Goal: Task Accomplishment & Management: Use online tool/utility

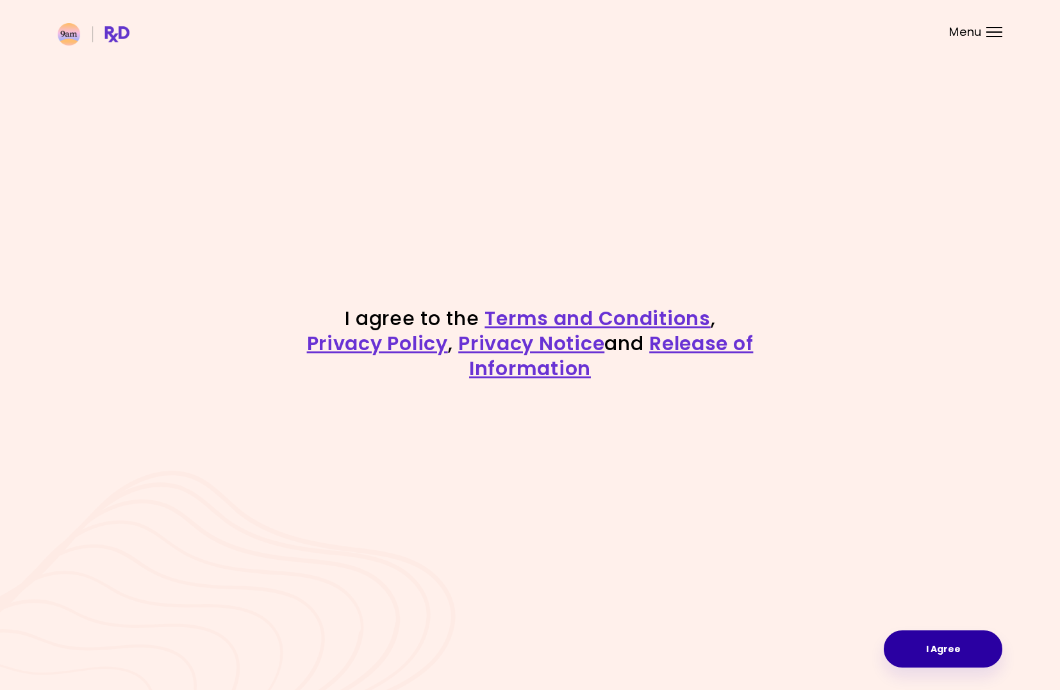
click at [956, 645] on button "I Agree" at bounding box center [943, 648] width 119 height 37
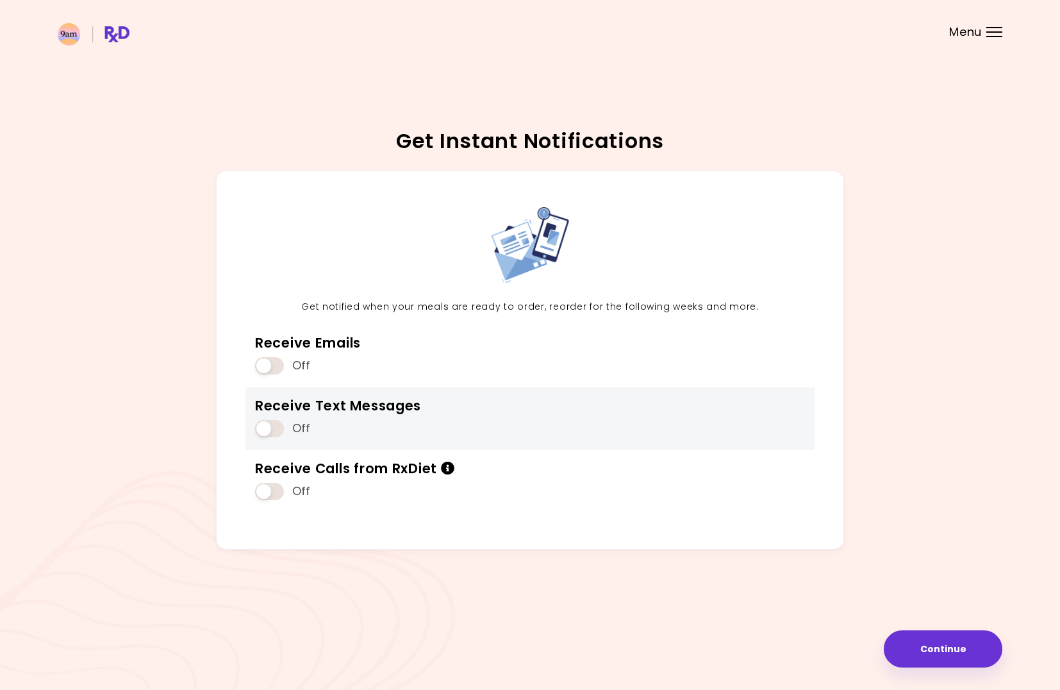
click at [276, 426] on span at bounding box center [269, 428] width 29 height 17
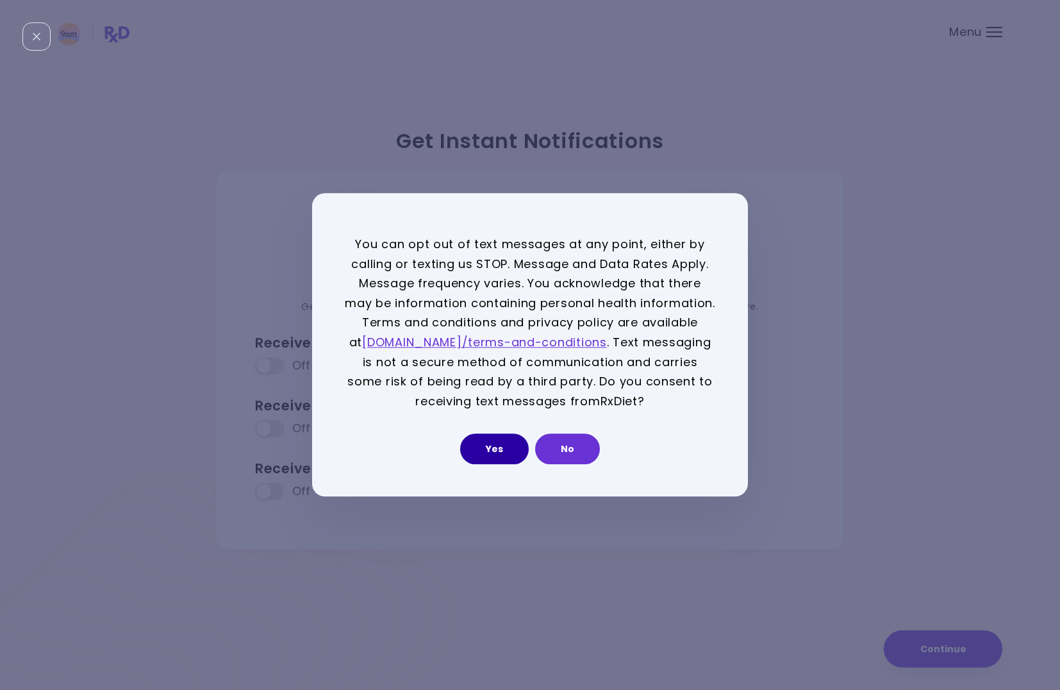
click at [497, 454] on button "Yes" at bounding box center [494, 449] width 69 height 31
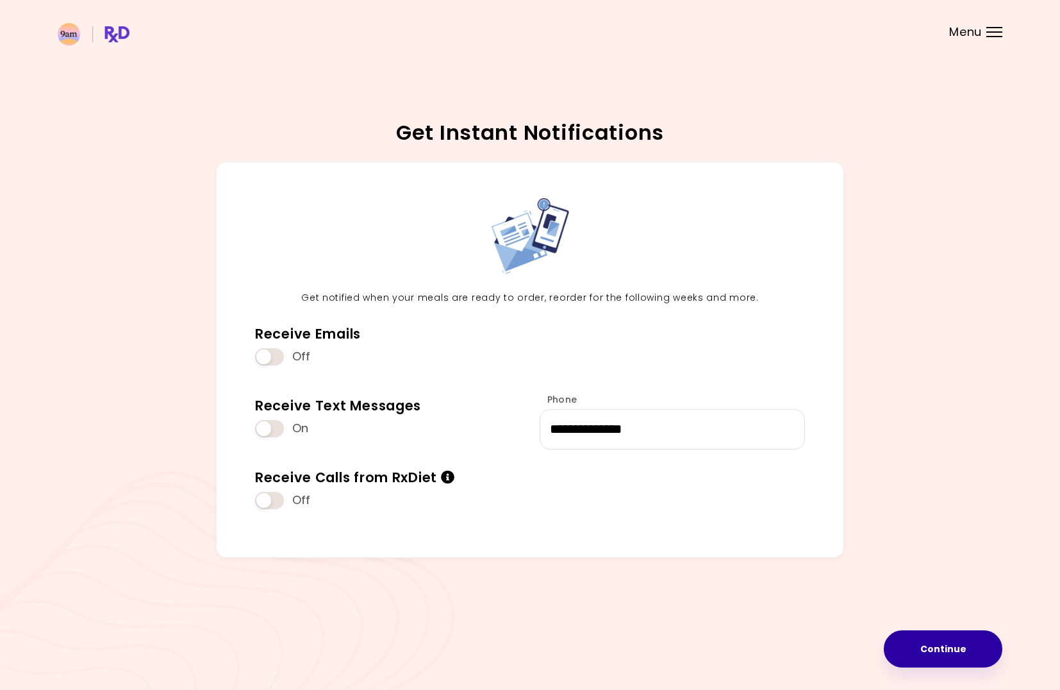
click at [940, 648] on button "Continue" at bounding box center [943, 648] width 119 height 37
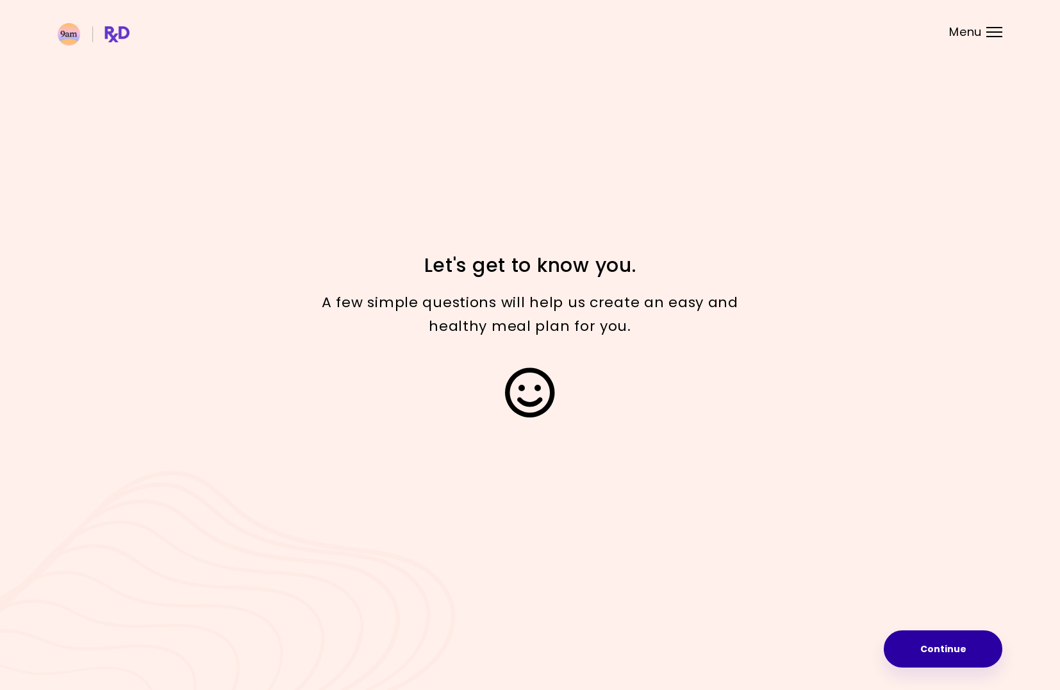
click at [959, 650] on button "Continue" at bounding box center [943, 648] width 119 height 37
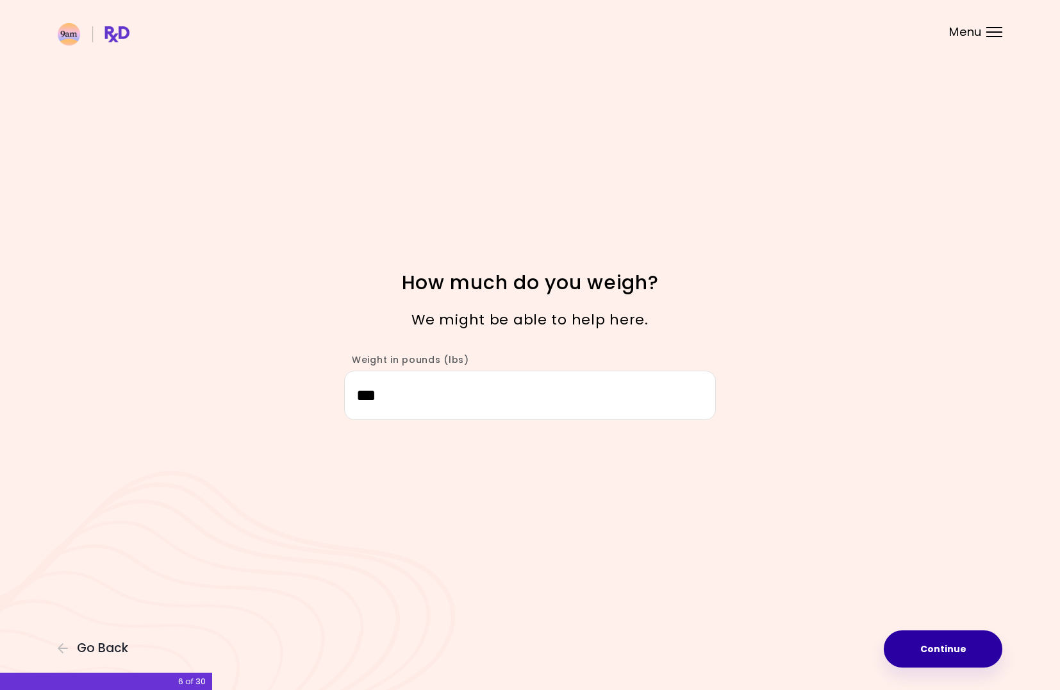
click at [947, 657] on button "Continue" at bounding box center [943, 648] width 119 height 37
select select "****"
click at [961, 643] on button "Continue" at bounding box center [943, 648] width 119 height 37
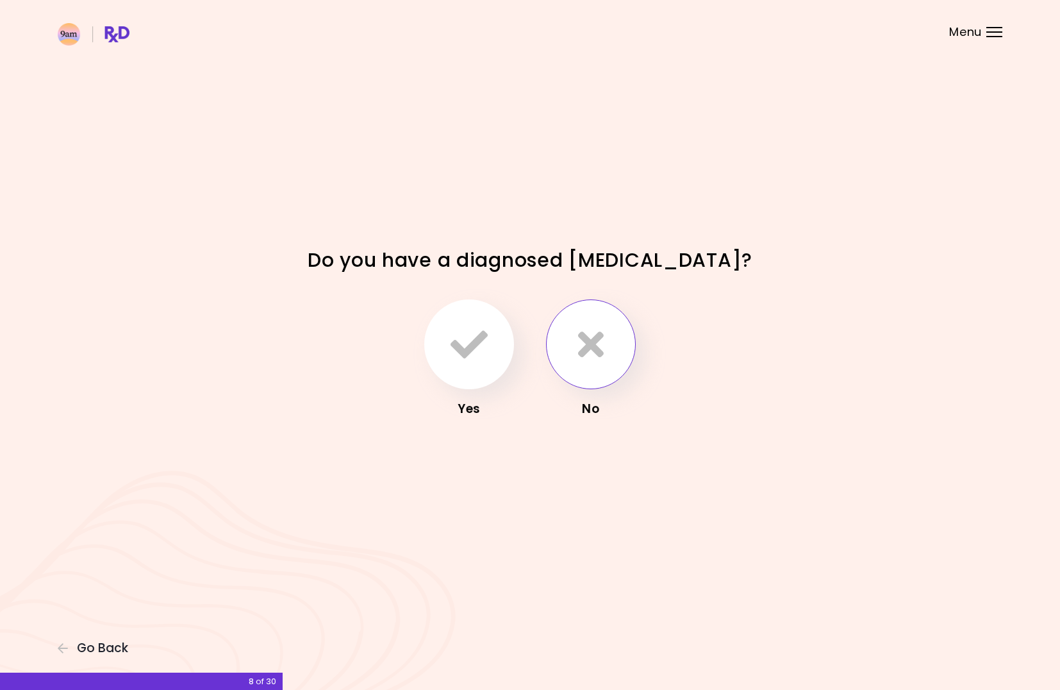
click at [594, 340] on icon "button" at bounding box center [591, 344] width 26 height 37
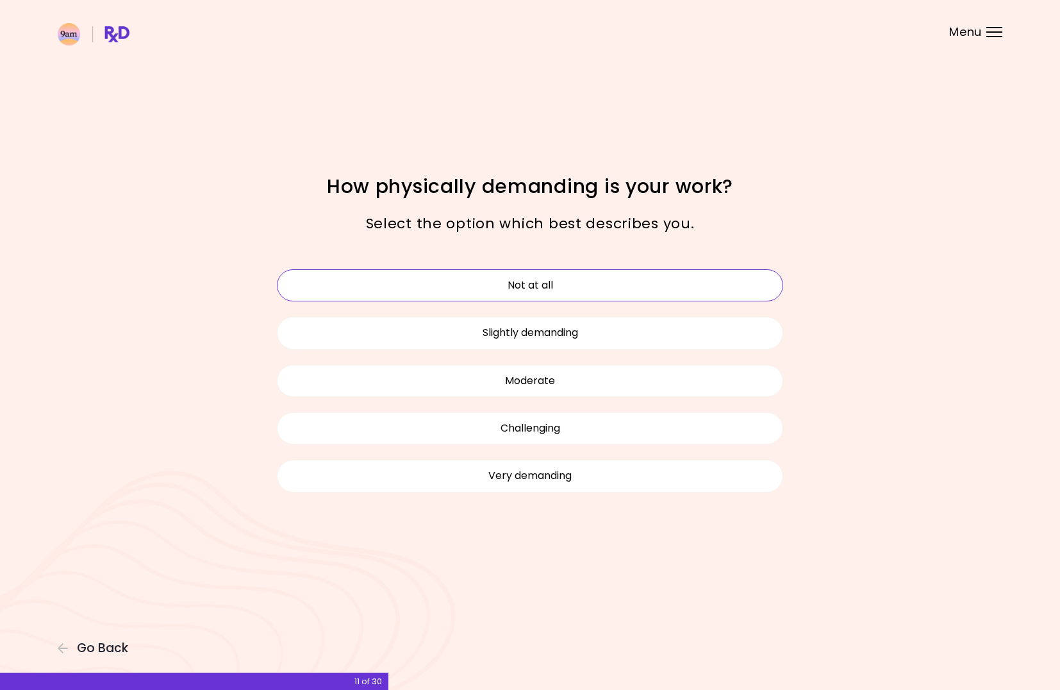
drag, startPoint x: 616, startPoint y: 474, endPoint x: 657, endPoint y: 281, distance: 197.2
click at [657, 281] on div "Not at all Slightly demanding Moderate Challenging Very demanding" at bounding box center [530, 380] width 526 height 238
click at [654, 288] on button "Not at all" at bounding box center [530, 285] width 506 height 32
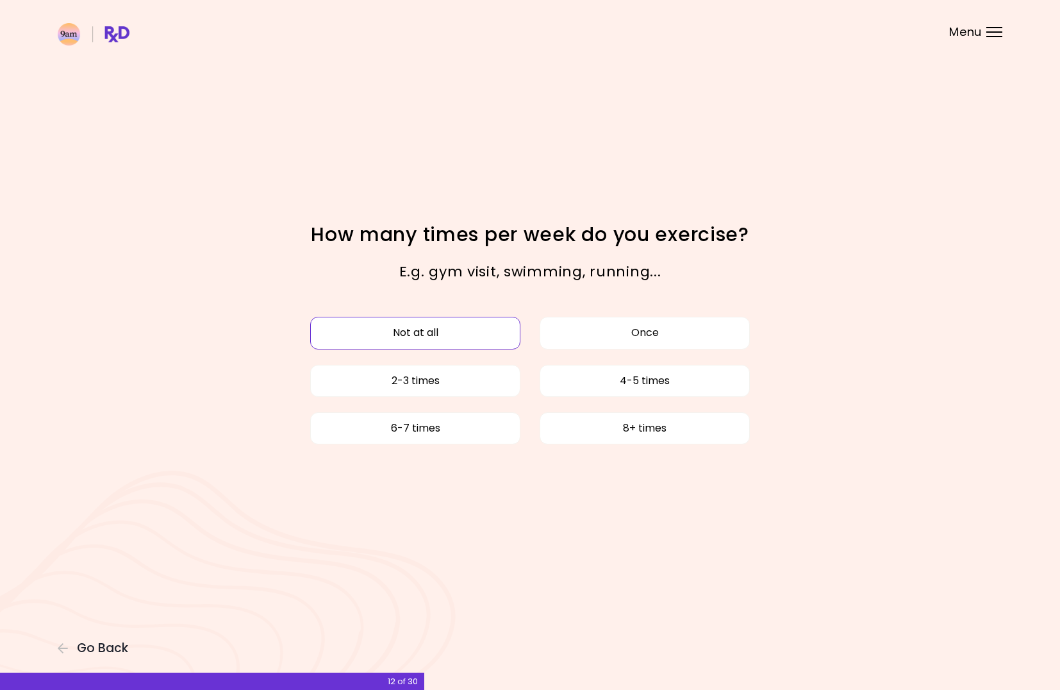
click at [471, 336] on button "Not at all" at bounding box center [415, 333] width 210 height 32
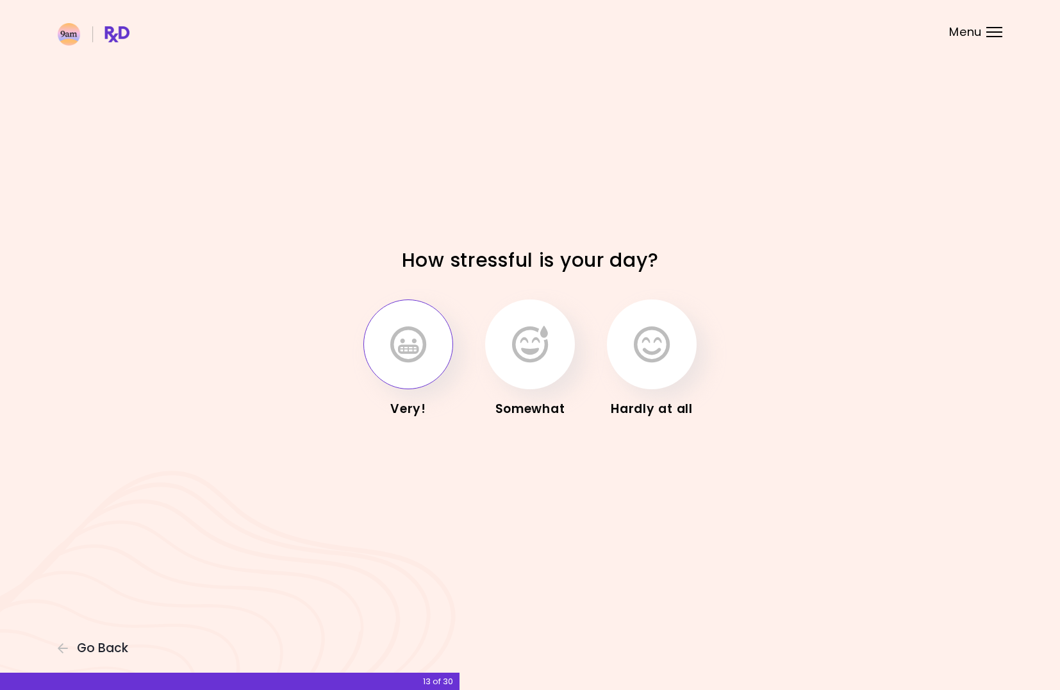
click at [431, 344] on button "button" at bounding box center [408, 344] width 90 height 90
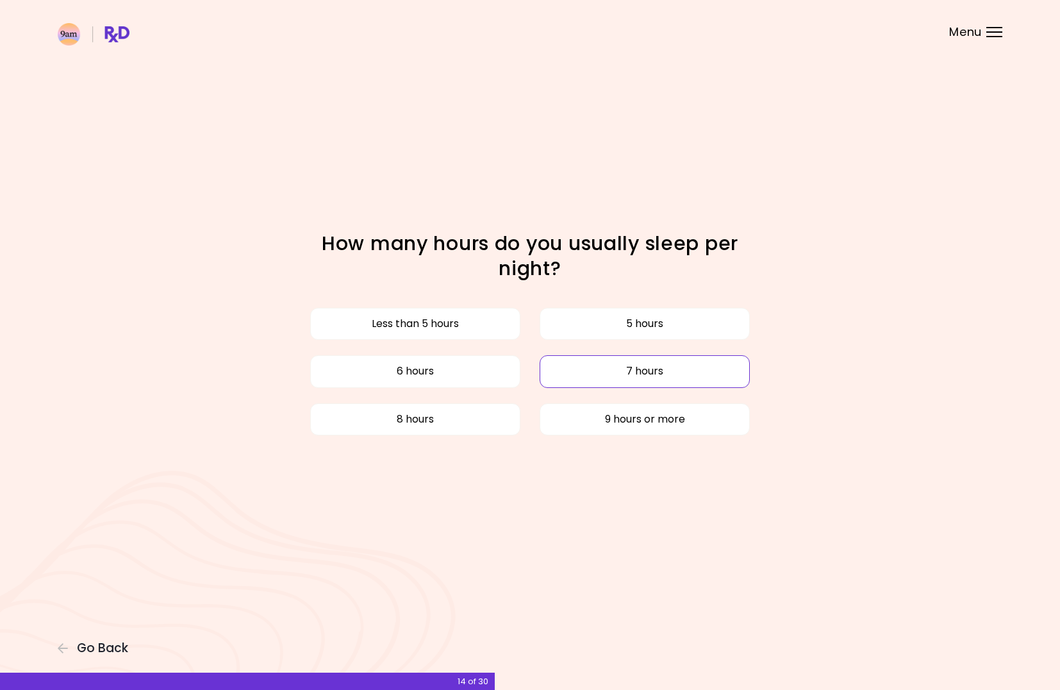
click at [613, 373] on button "7 hours" at bounding box center [645, 371] width 210 height 32
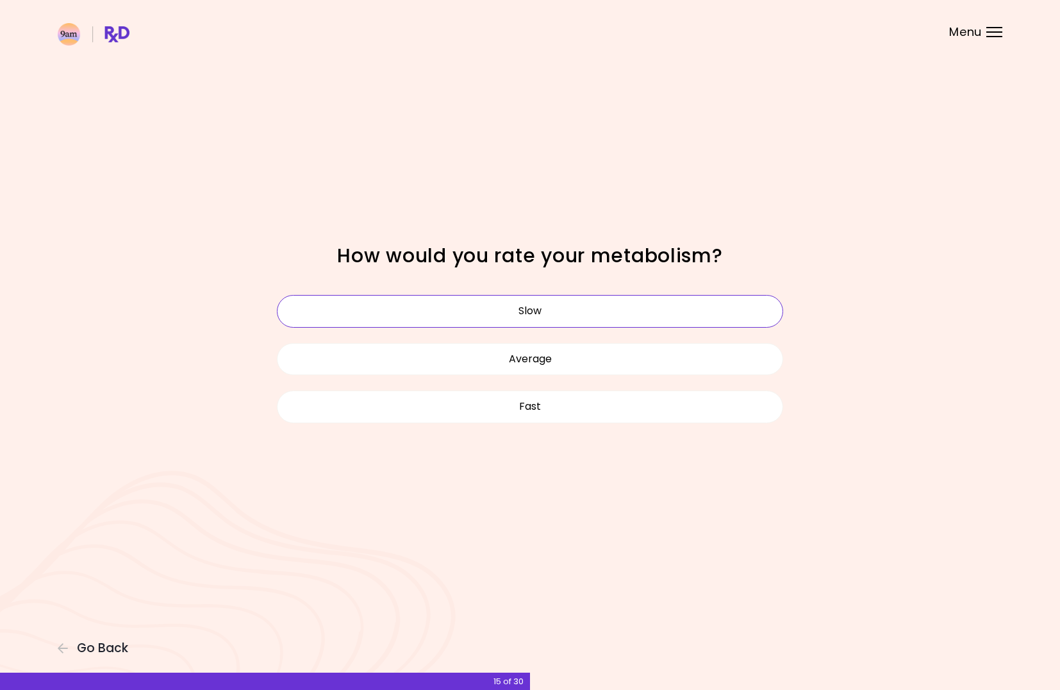
click at [606, 311] on button "Slow" at bounding box center [530, 311] width 506 height 32
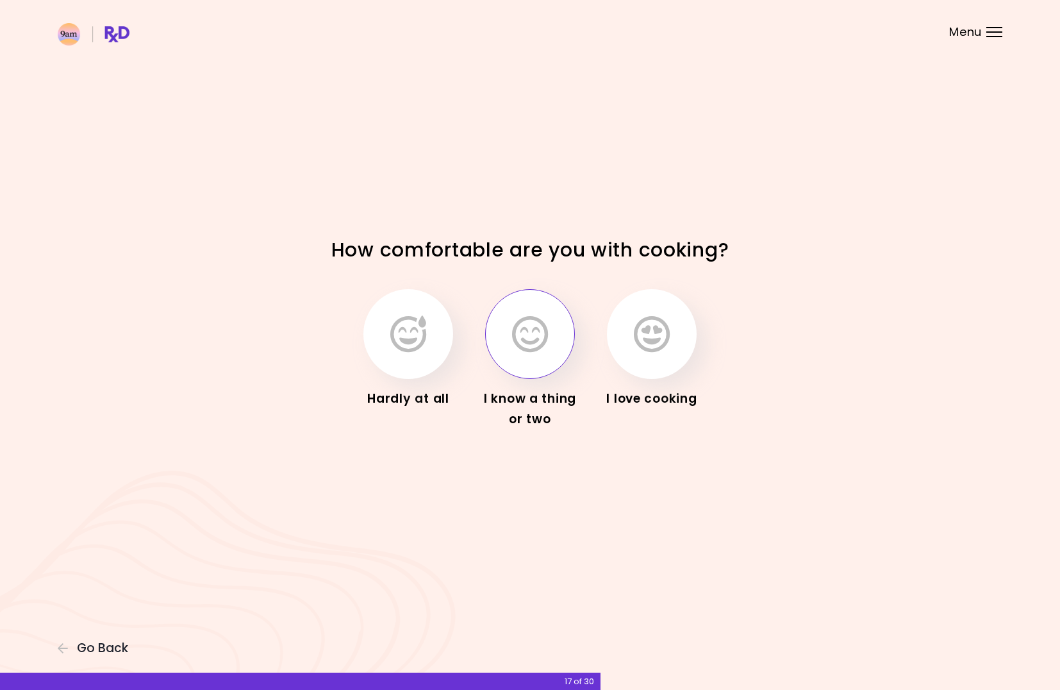
click at [541, 348] on icon "button" at bounding box center [530, 333] width 36 height 37
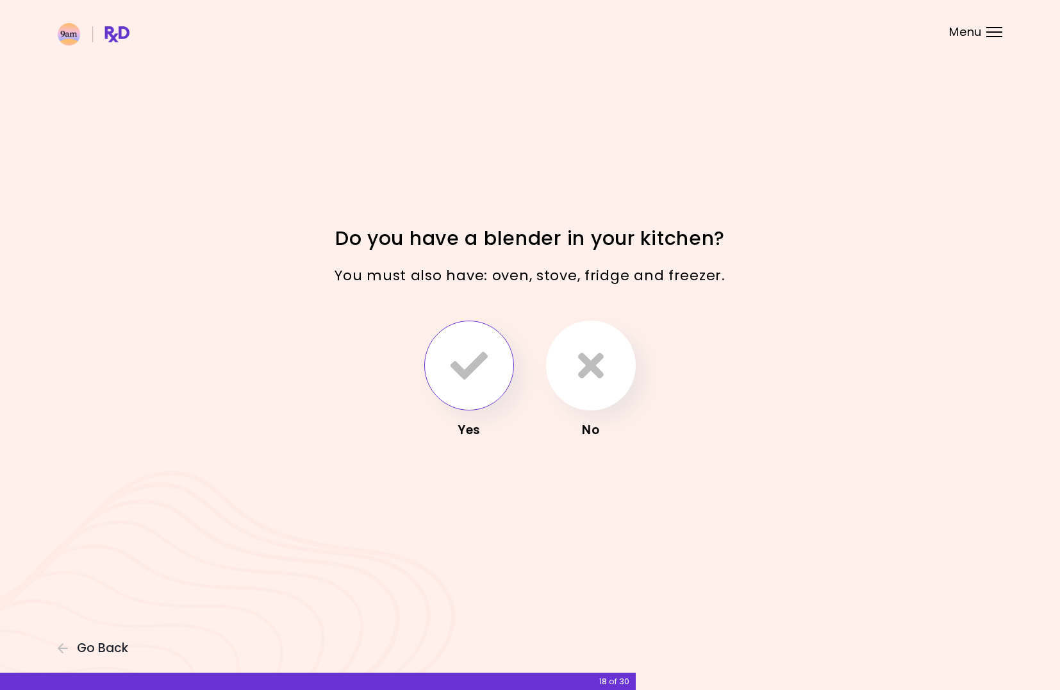
click at [472, 371] on icon "button" at bounding box center [469, 365] width 37 height 37
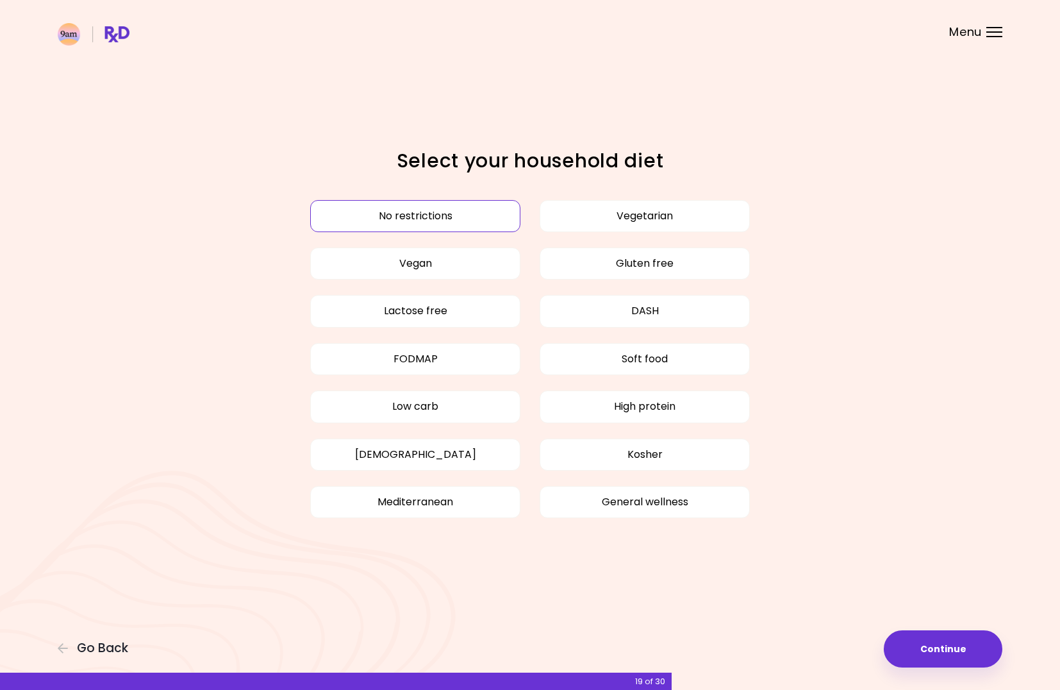
click at [411, 224] on button "No restrictions" at bounding box center [415, 216] width 210 height 32
click at [446, 213] on button "No restrictions" at bounding box center [415, 216] width 210 height 32
drag, startPoint x: 940, startPoint y: 654, endPoint x: 573, endPoint y: 610, distance: 369.2
click at [573, 611] on div "Focusable invisible element Select your household diet No restrictions Vegetari…" at bounding box center [530, 345] width 1060 height 690
click at [936, 652] on button "Continue" at bounding box center [943, 648] width 119 height 37
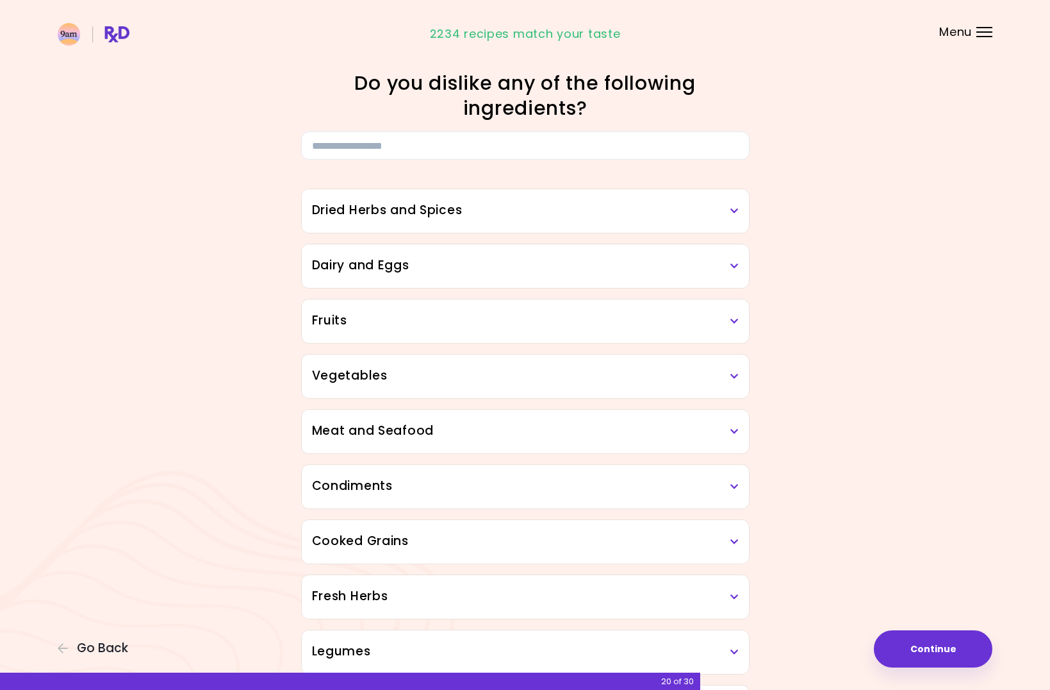
click at [629, 207] on h3 "Dried Herbs and Spices" at bounding box center [525, 210] width 427 height 19
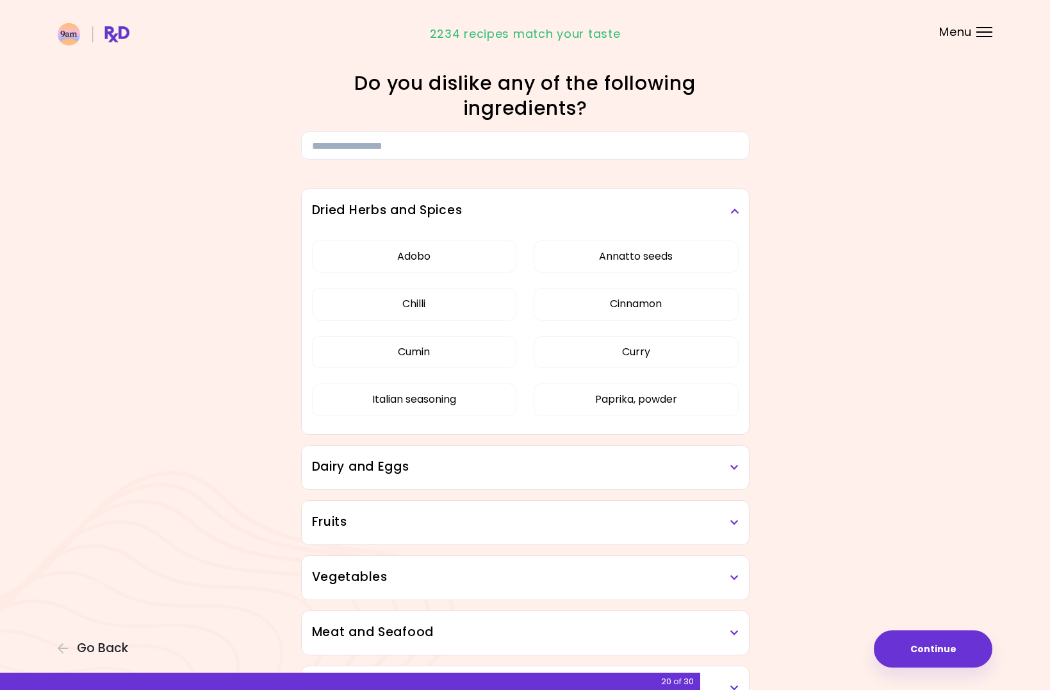
click at [720, 213] on h3 "Dried Herbs and Spices" at bounding box center [525, 210] width 427 height 19
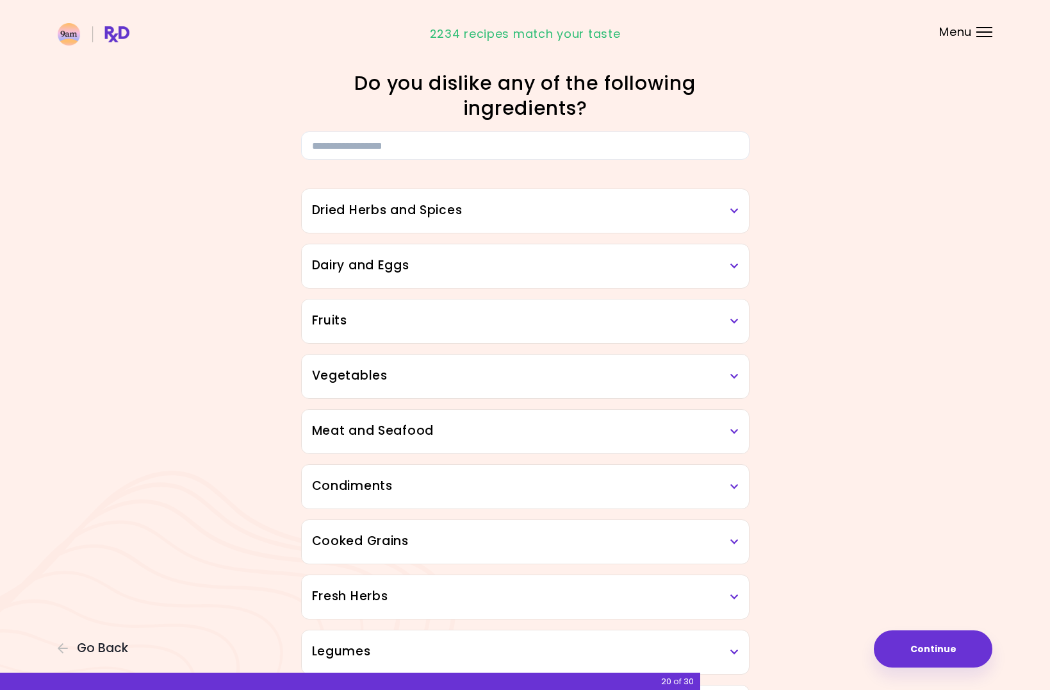
click at [726, 224] on div "Dried Herbs and Spices" at bounding box center [525, 211] width 447 height 44
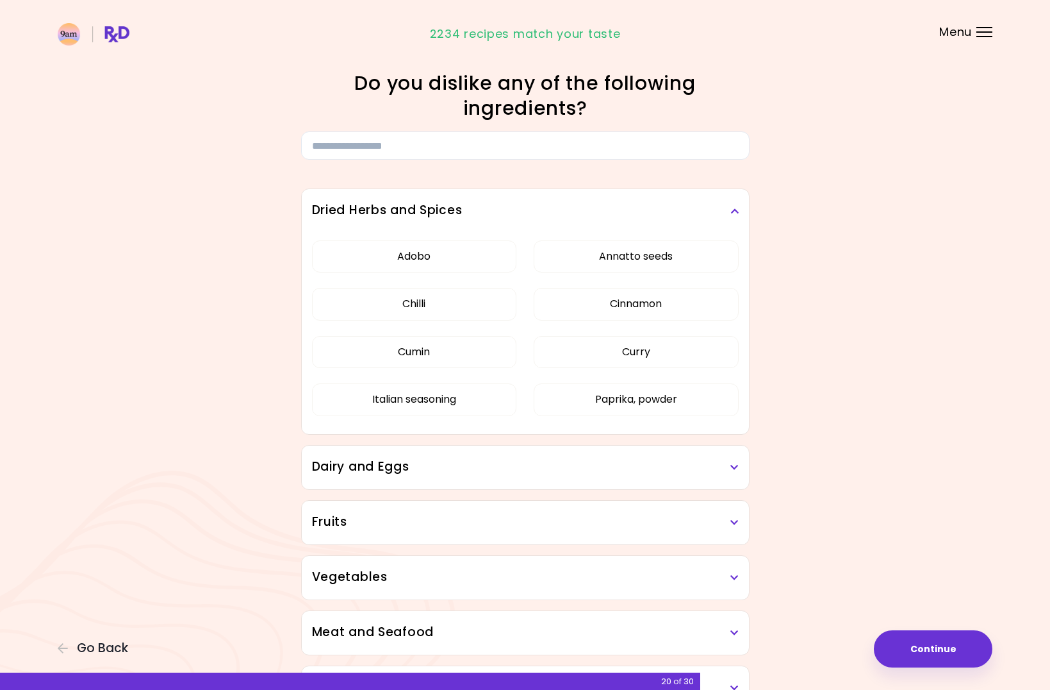
click at [726, 224] on div "Dried Herbs and Spices" at bounding box center [525, 211] width 447 height 44
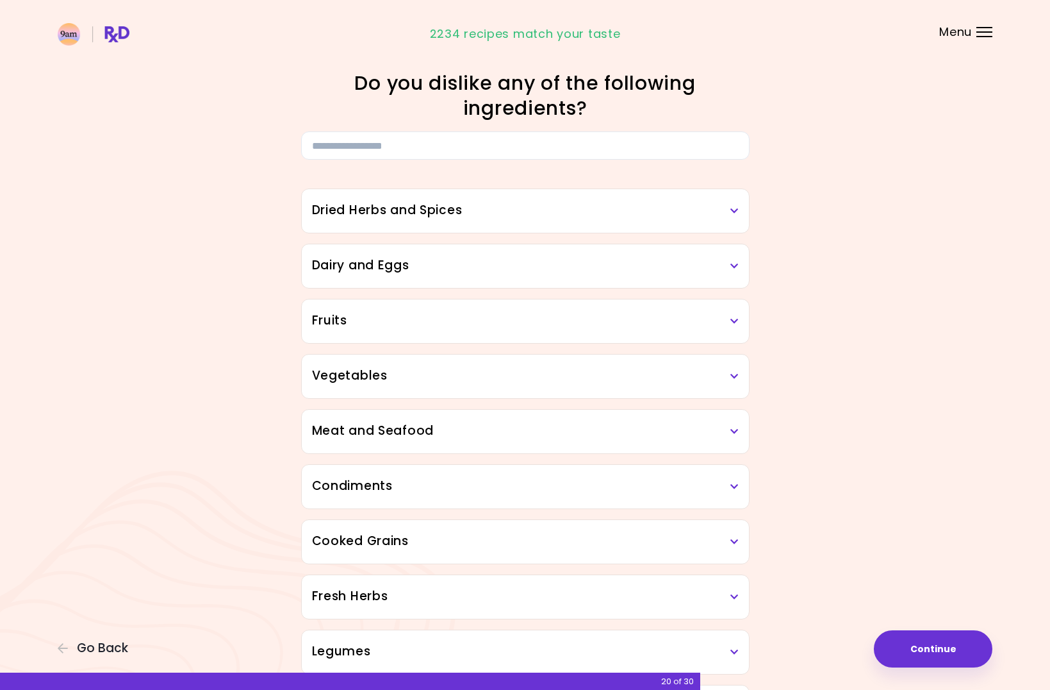
click at [725, 258] on h3 "Dairy and Eggs" at bounding box center [525, 265] width 427 height 19
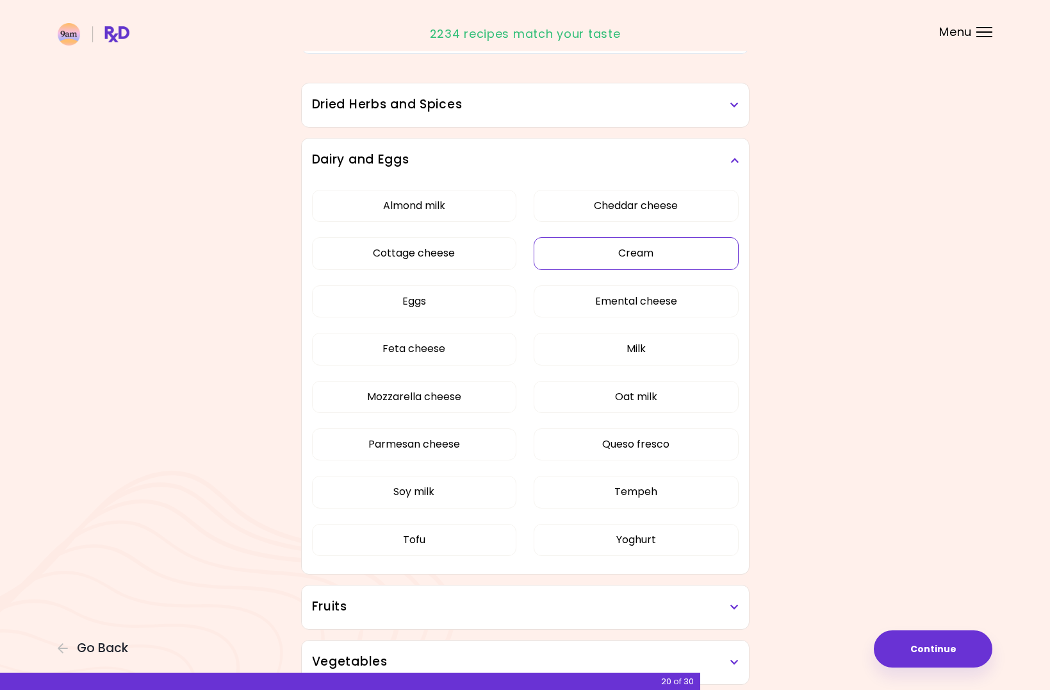
scroll to position [128, 0]
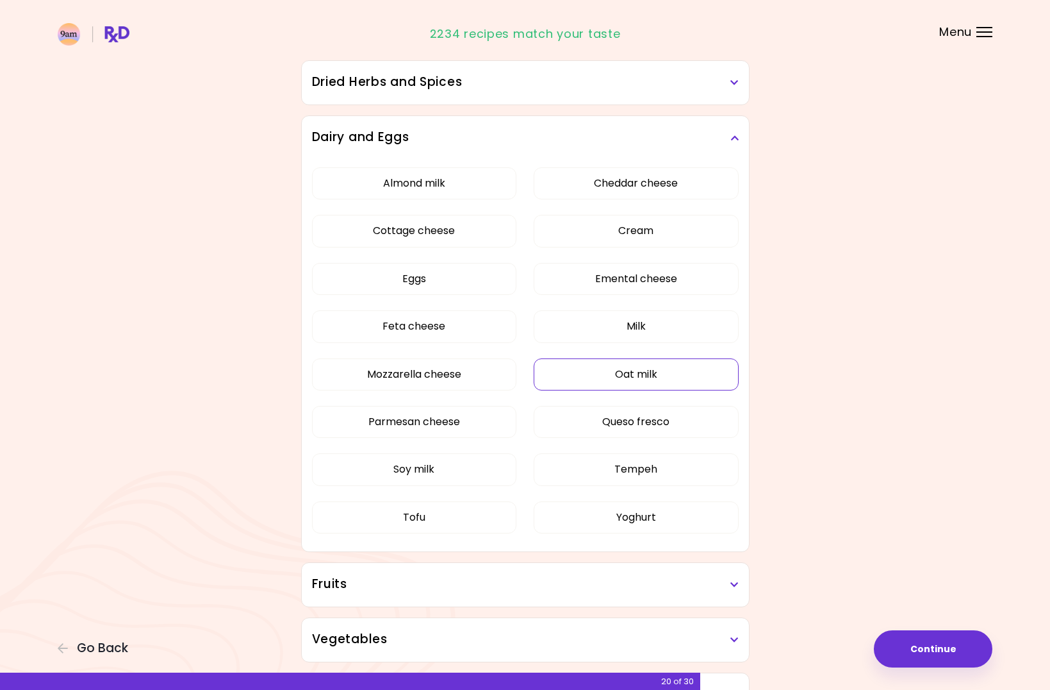
click at [687, 383] on button "Oat milk" at bounding box center [636, 374] width 205 height 32
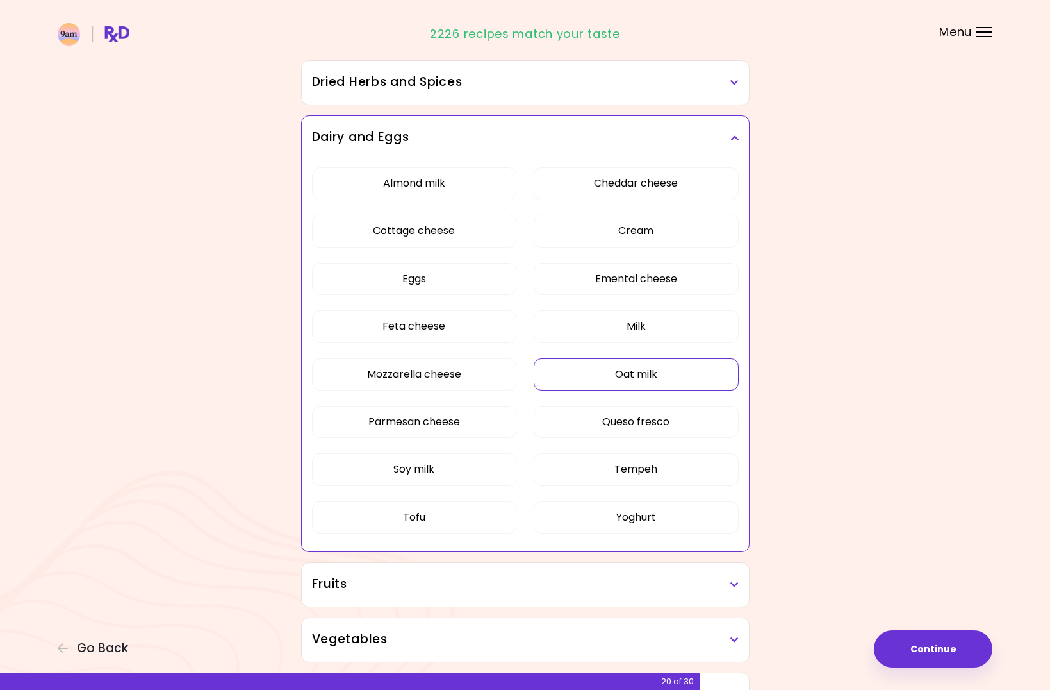
click at [740, 137] on div "Dairy and Eggs" at bounding box center [525, 138] width 447 height 44
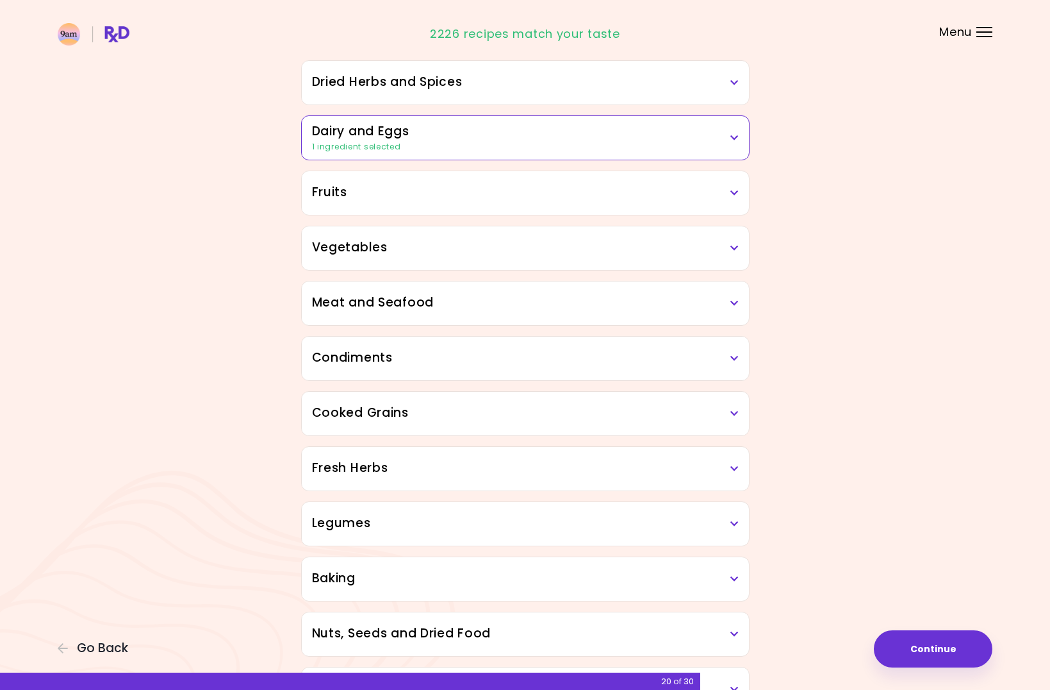
scroll to position [0, 0]
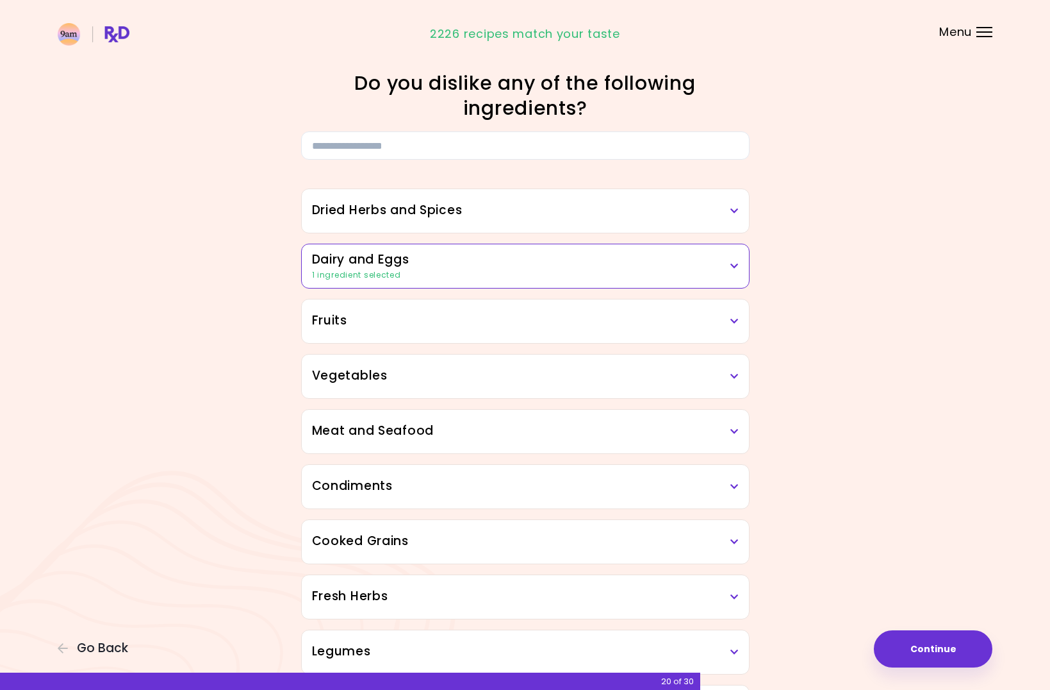
click at [727, 267] on h3 "Dairy and Eggs" at bounding box center [525, 260] width 427 height 19
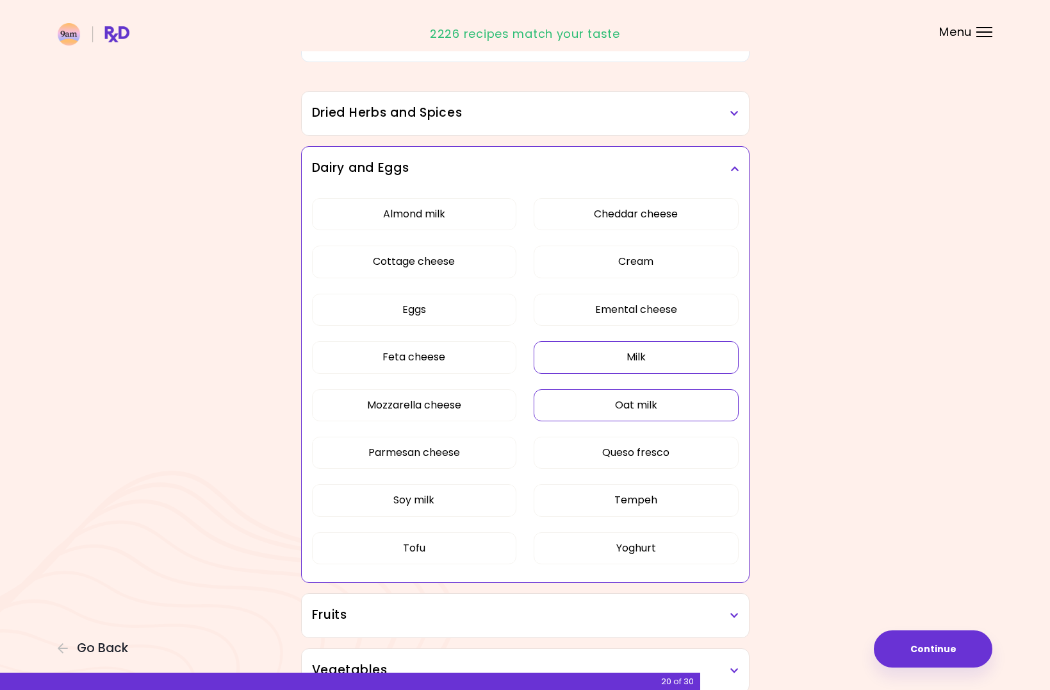
scroll to position [128, 0]
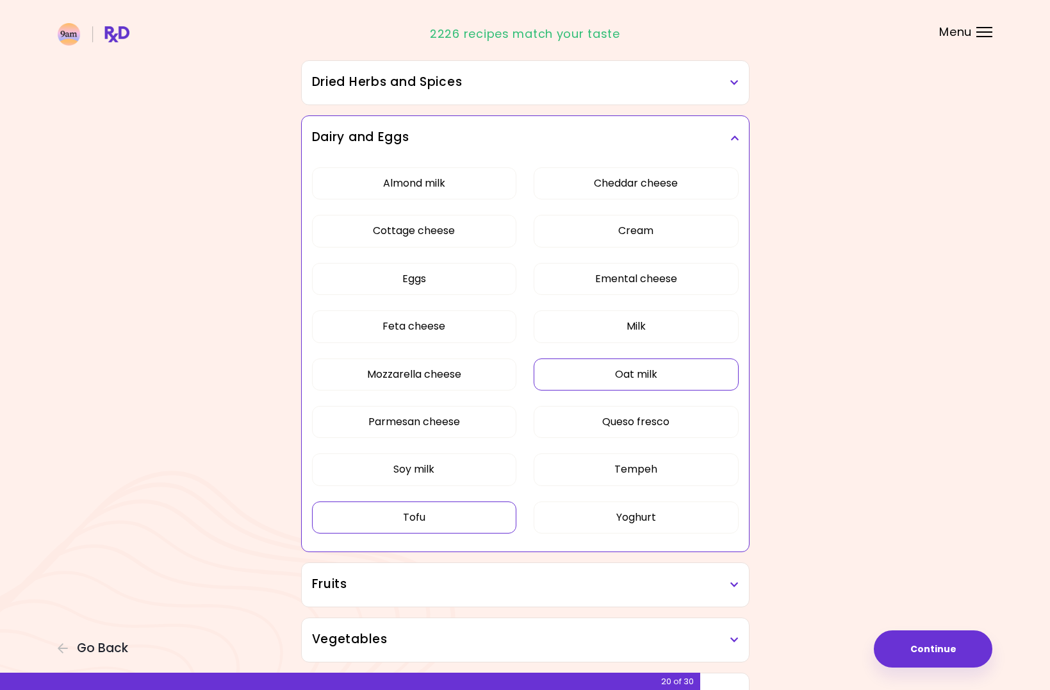
click at [438, 517] on button "Tofu" at bounding box center [414, 517] width 205 height 32
click at [445, 476] on button "Soy milk" at bounding box center [414, 469] width 205 height 32
click at [674, 474] on button "Tempeh" at bounding box center [636, 469] width 205 height 32
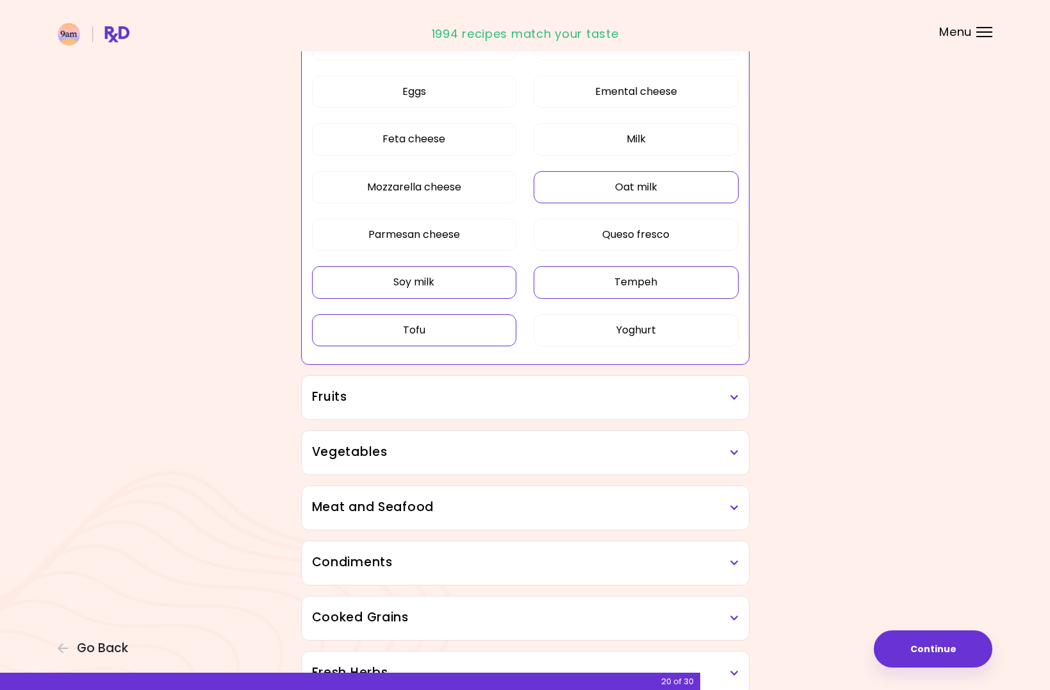
scroll to position [385, 0]
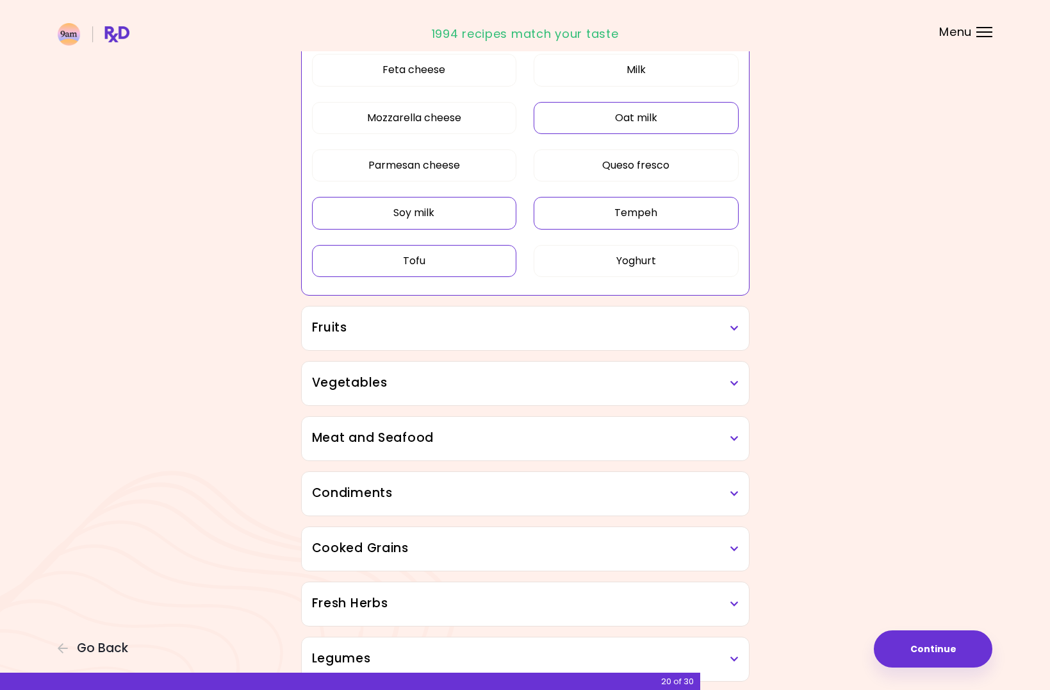
click at [477, 343] on div "Fruits" at bounding box center [525, 328] width 447 height 44
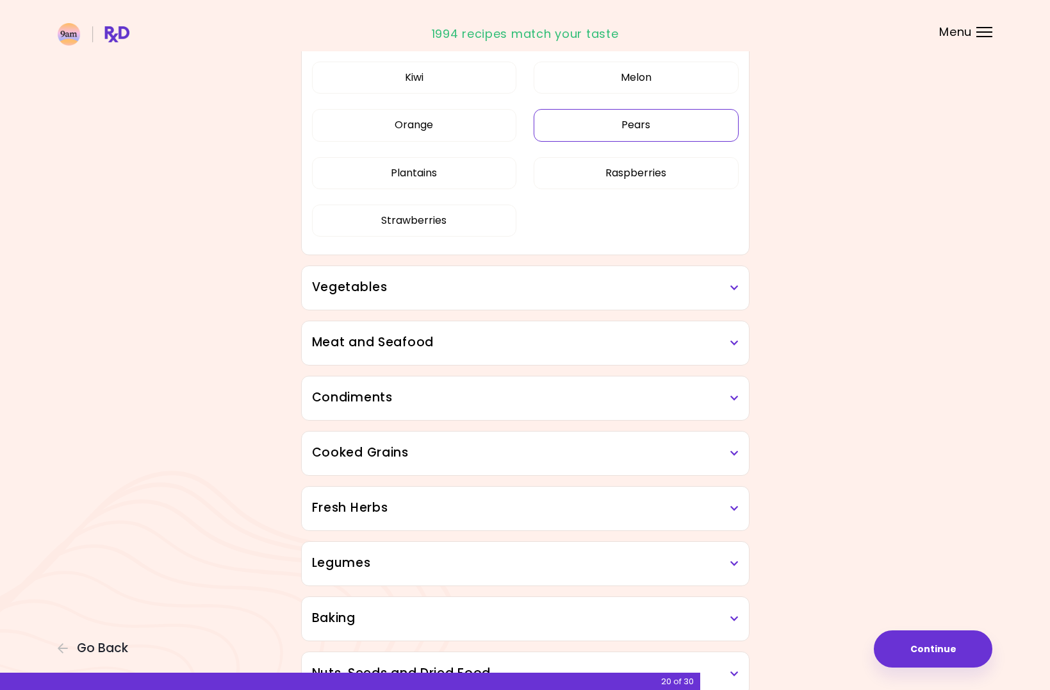
click at [681, 254] on div "Apples Bananas Blueberries Grapes Kiwi Melon Orange Pears Plantains Raspberries…" at bounding box center [525, 106] width 427 height 296
click at [614, 124] on button "Pears" at bounding box center [636, 125] width 205 height 32
click at [470, 295] on h3 "Vegetables" at bounding box center [525, 287] width 427 height 19
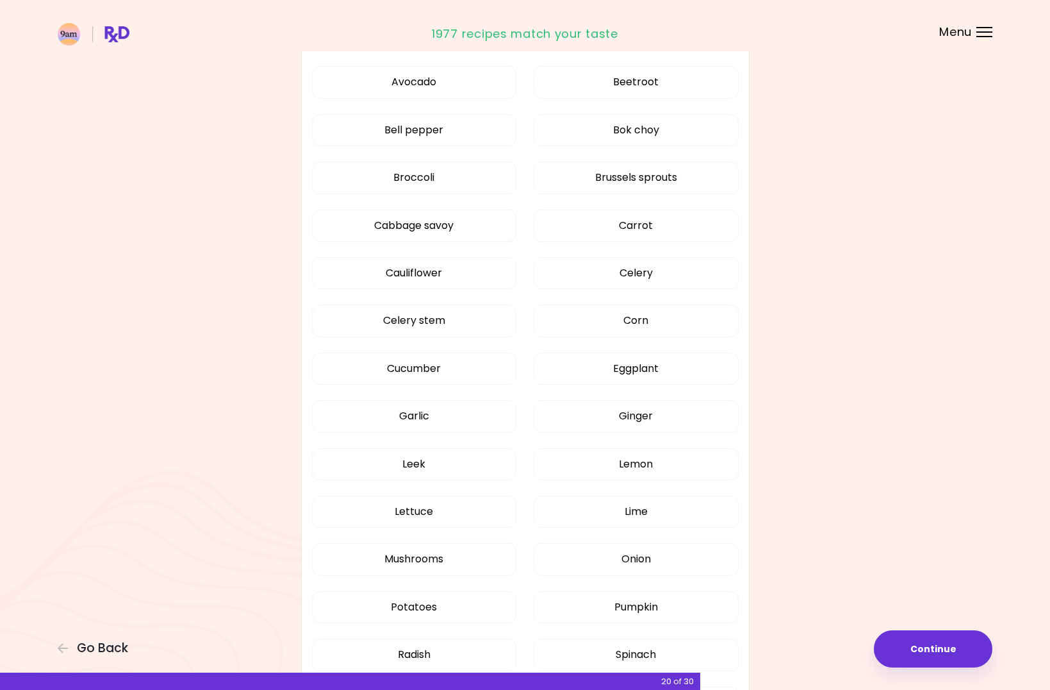
scroll to position [705, 0]
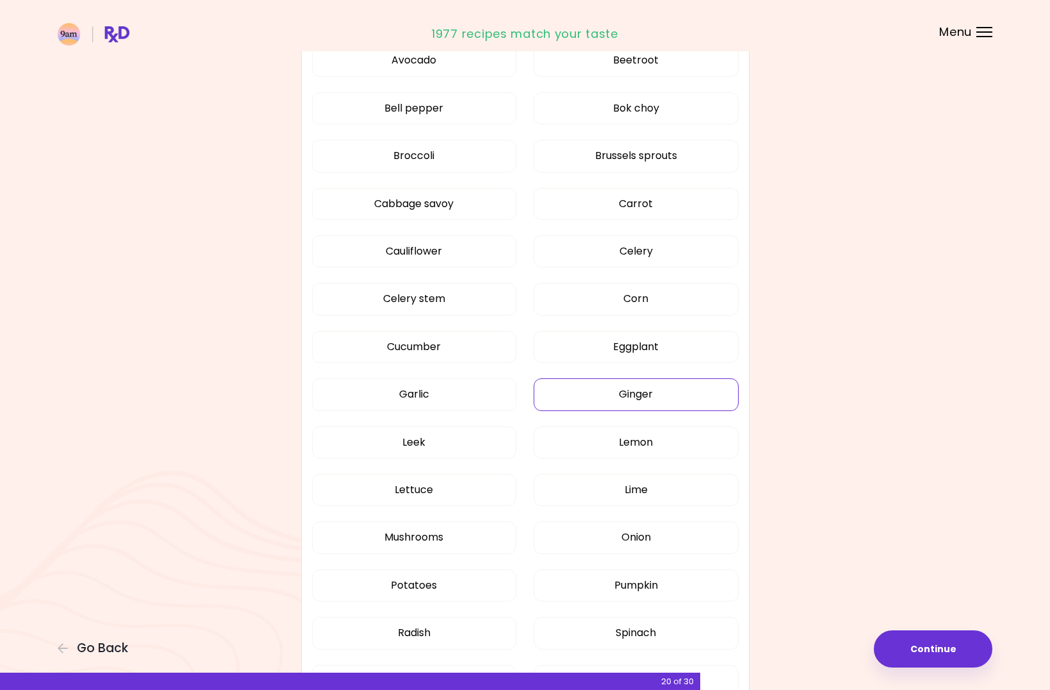
click at [631, 397] on button "Ginger" at bounding box center [636, 394] width 205 height 32
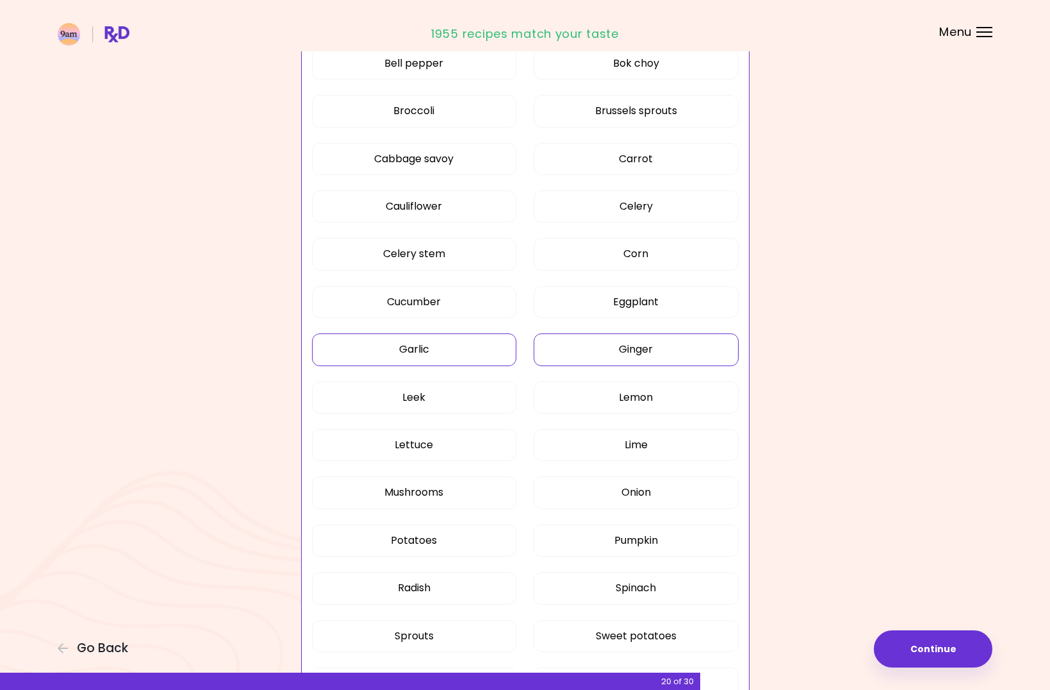
scroll to position [473, 0]
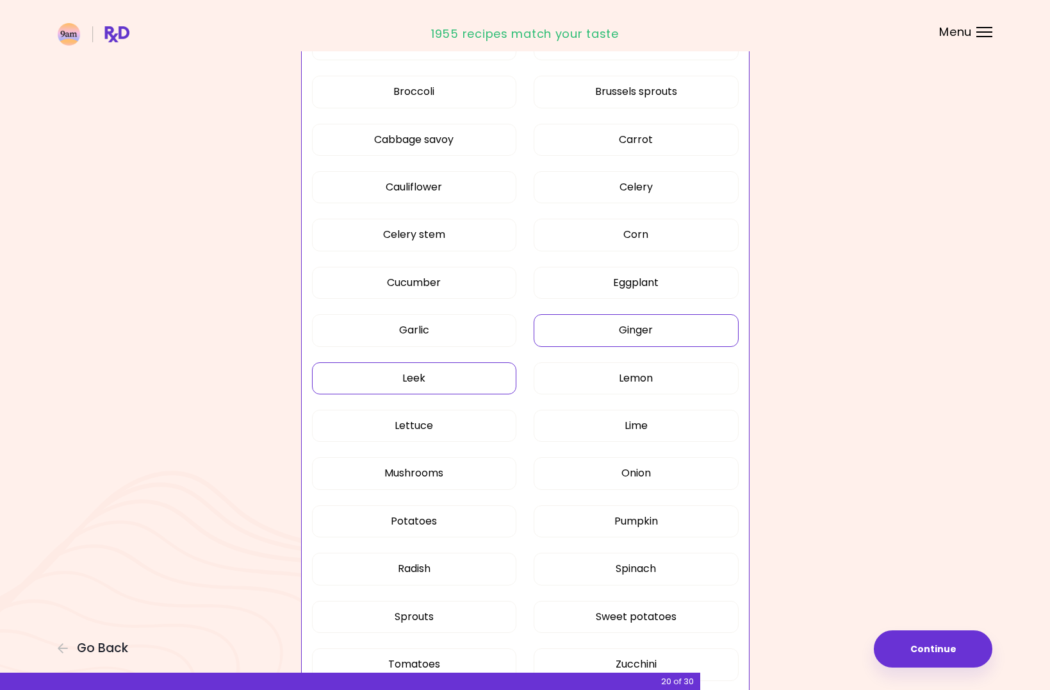
click at [442, 378] on button "Leek" at bounding box center [414, 378] width 205 height 32
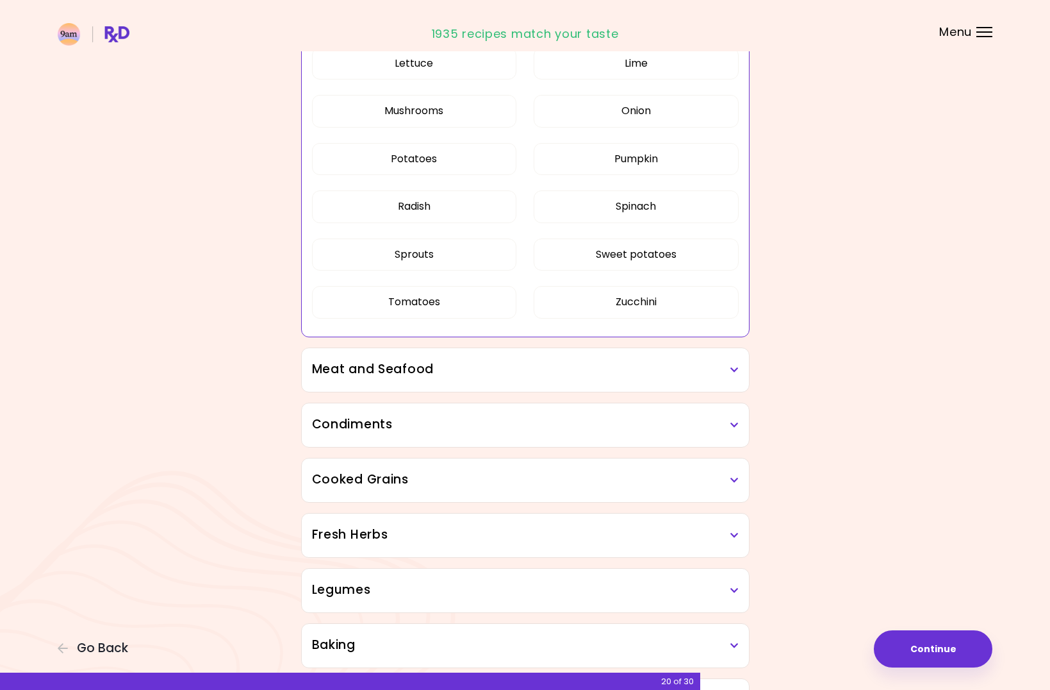
scroll to position [857, 0]
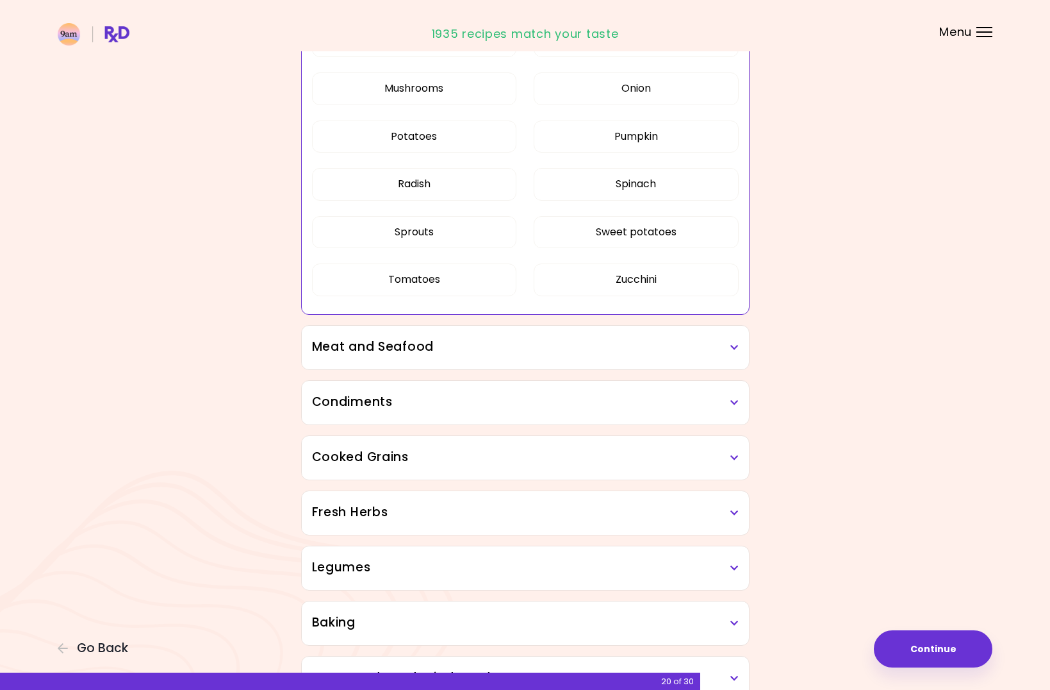
click at [633, 356] on div "Meat and Seafood" at bounding box center [525, 348] width 447 height 44
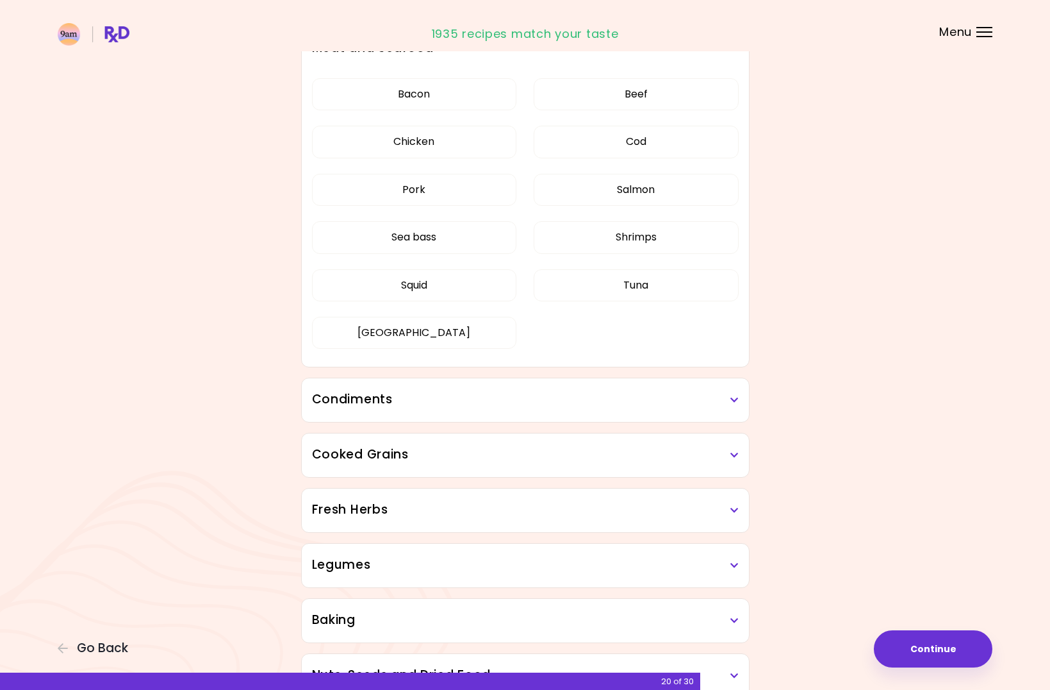
scroll to position [1178, 0]
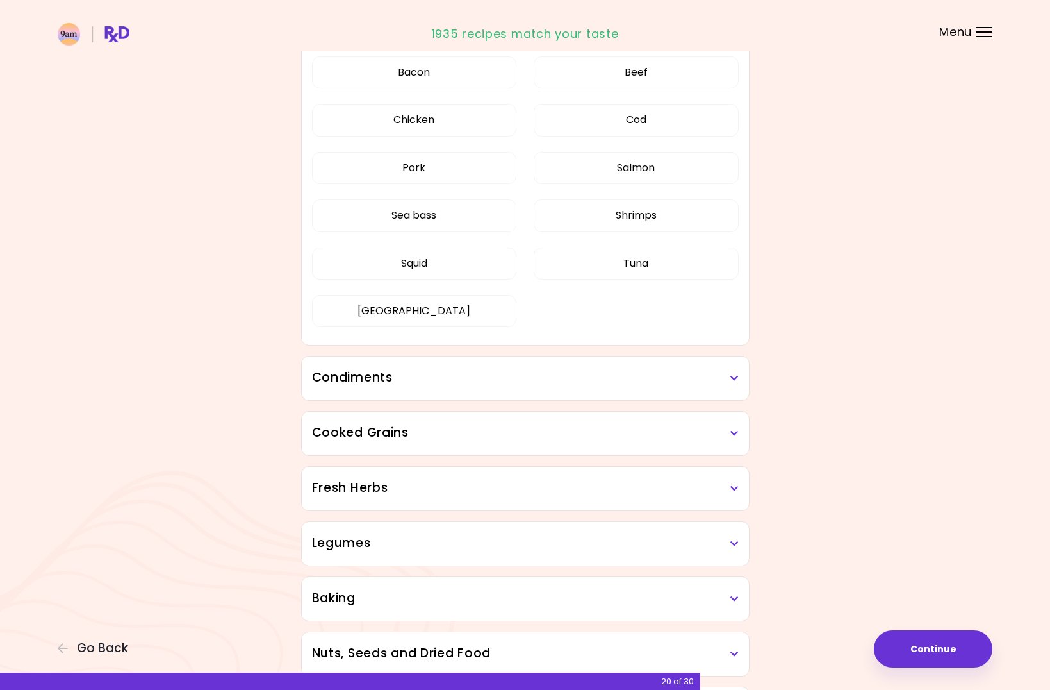
click at [579, 374] on h3 "Condiments" at bounding box center [525, 378] width 427 height 19
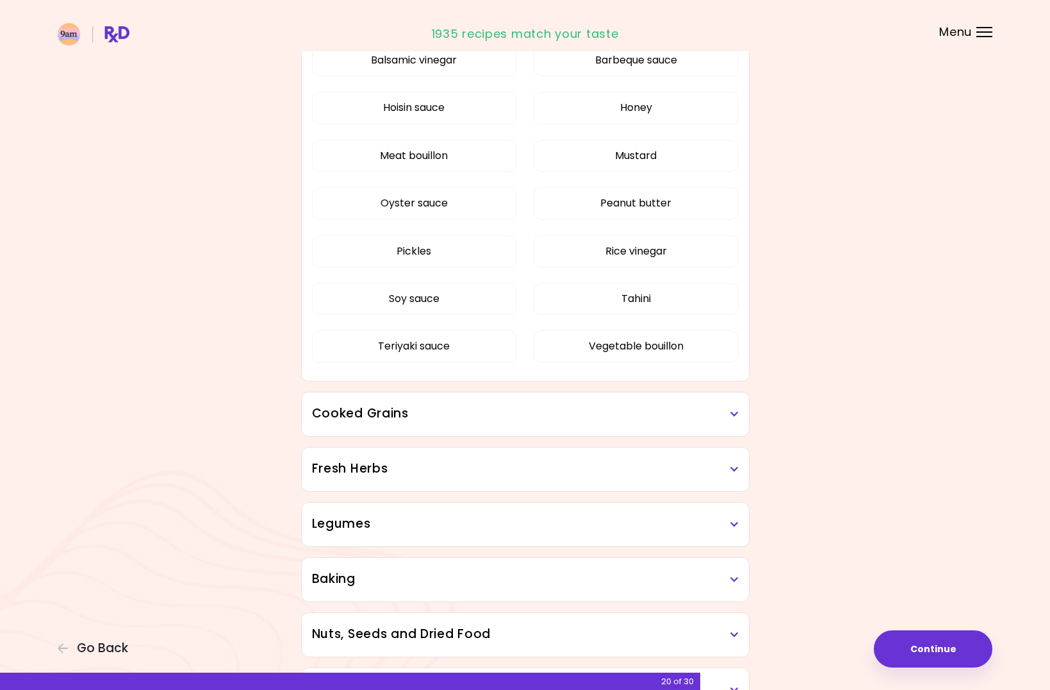
scroll to position [1562, 0]
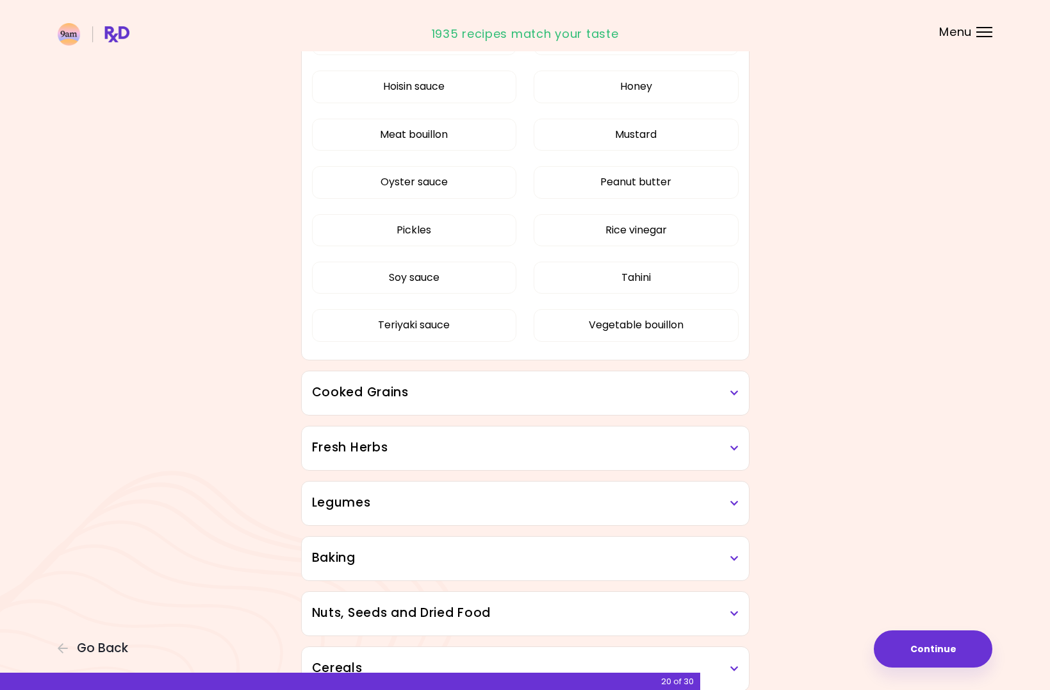
click at [718, 401] on h3 "Cooked Grains" at bounding box center [525, 392] width 427 height 19
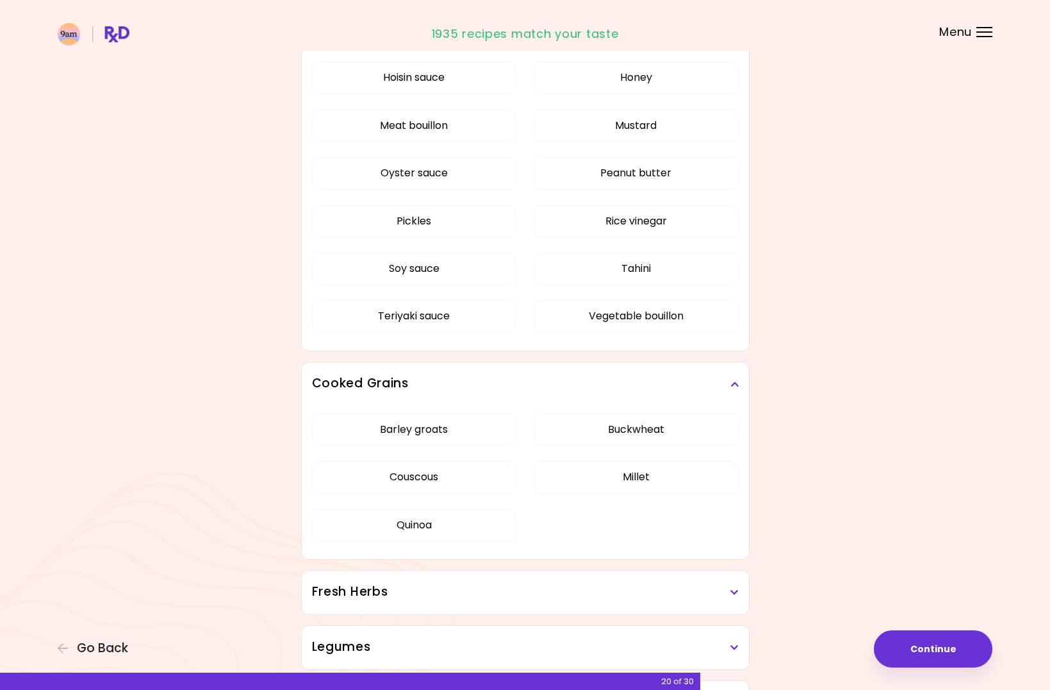
scroll to position [1627, 0]
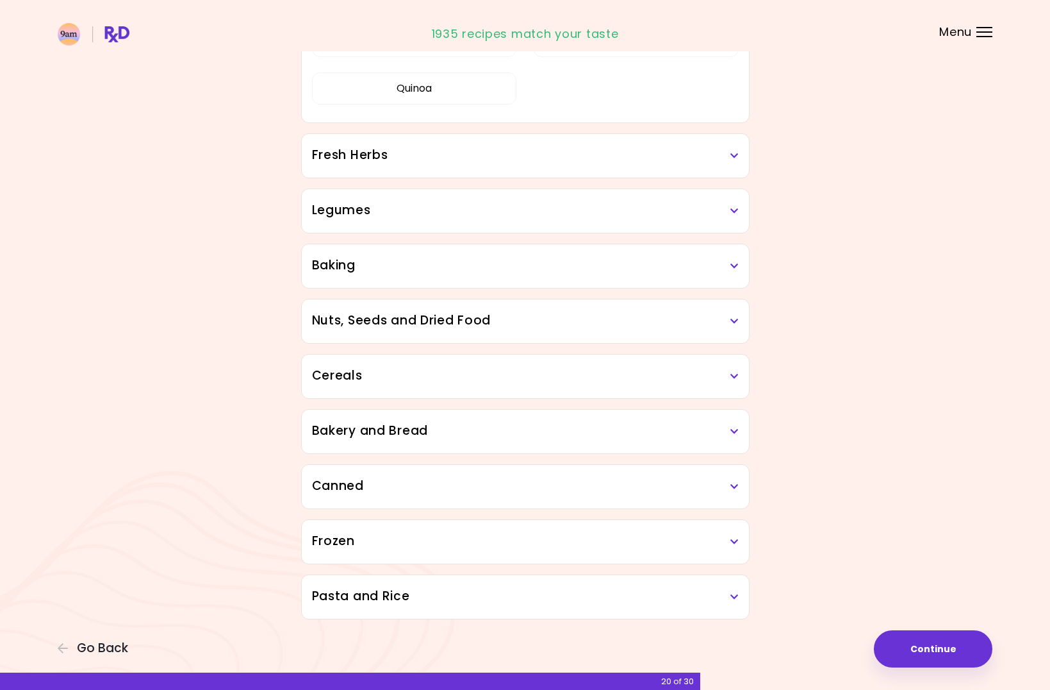
scroll to position [541, 0]
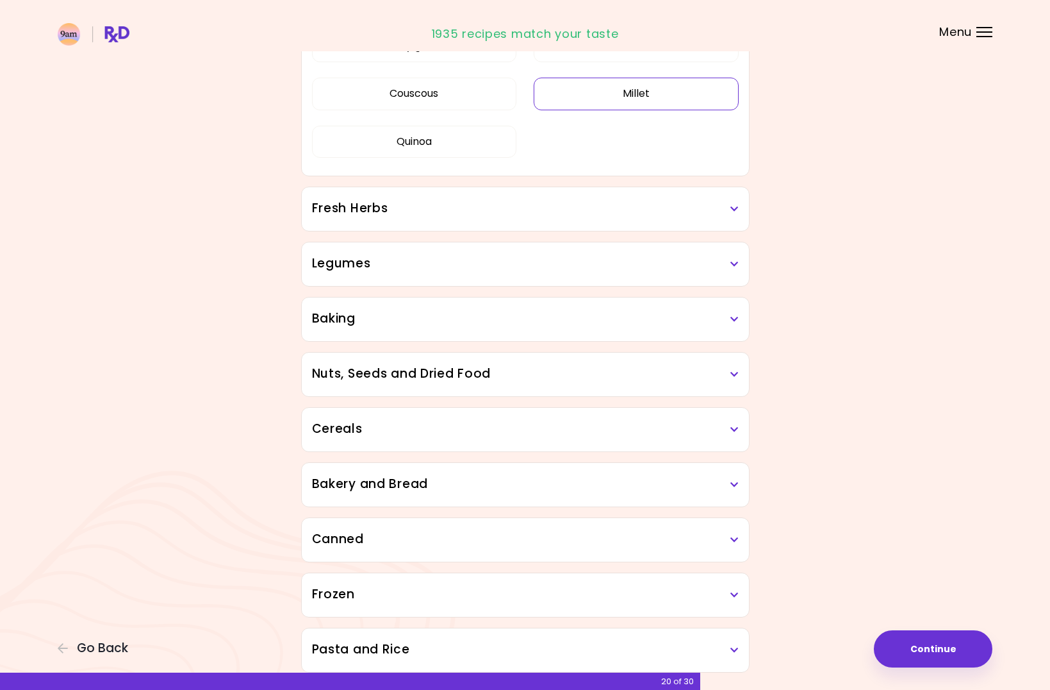
click at [611, 94] on button "Millet" at bounding box center [636, 94] width 205 height 32
click at [493, 202] on h3 "Fresh Herbs" at bounding box center [525, 208] width 427 height 19
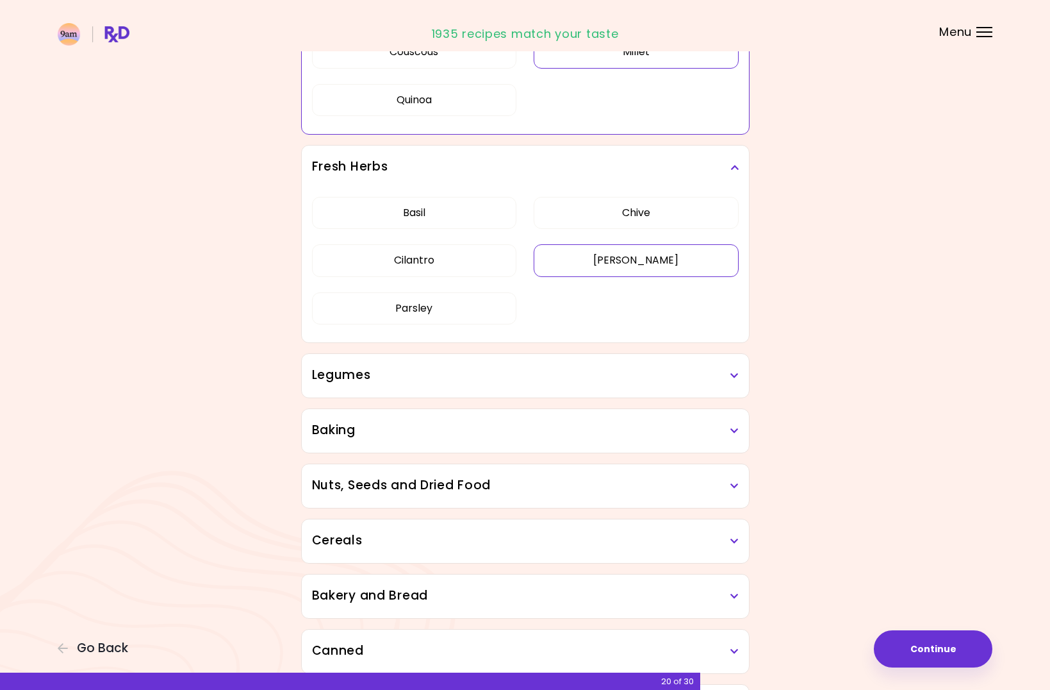
scroll to position [605, 0]
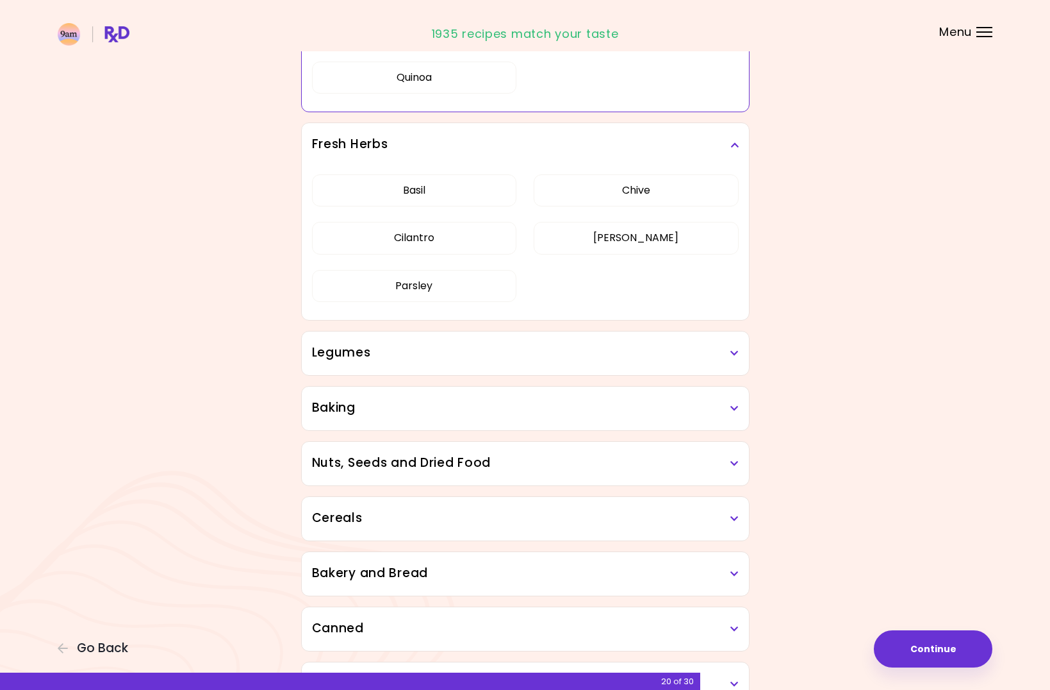
click at [615, 356] on h3 "Legumes" at bounding box center [525, 353] width 427 height 19
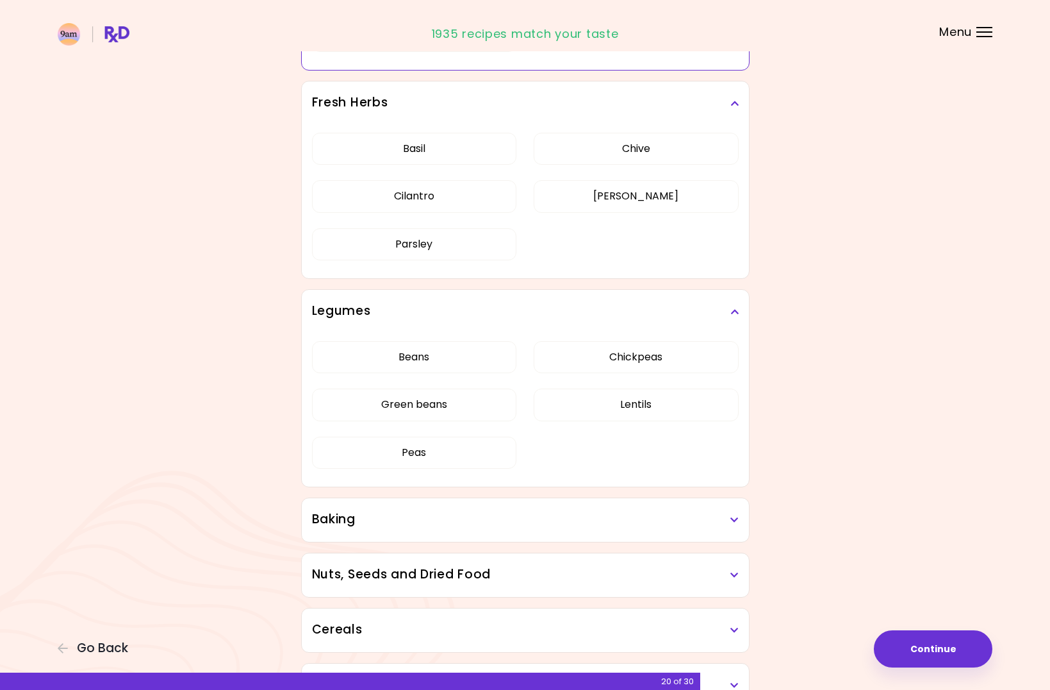
scroll to position [669, 0]
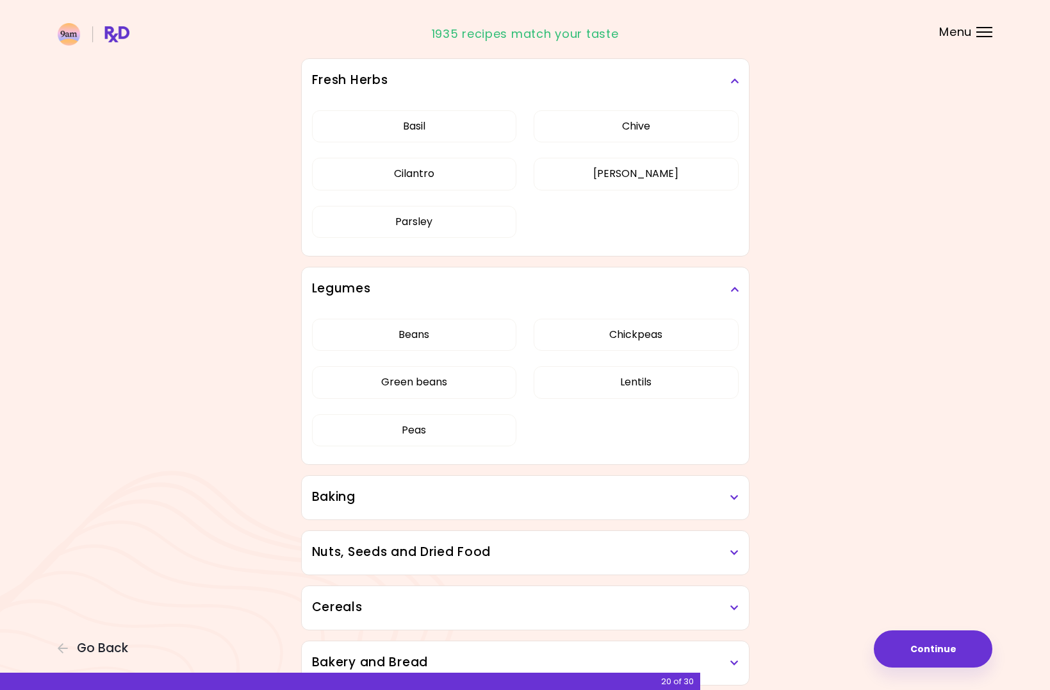
click at [636, 495] on h3 "Baking" at bounding box center [525, 497] width 427 height 19
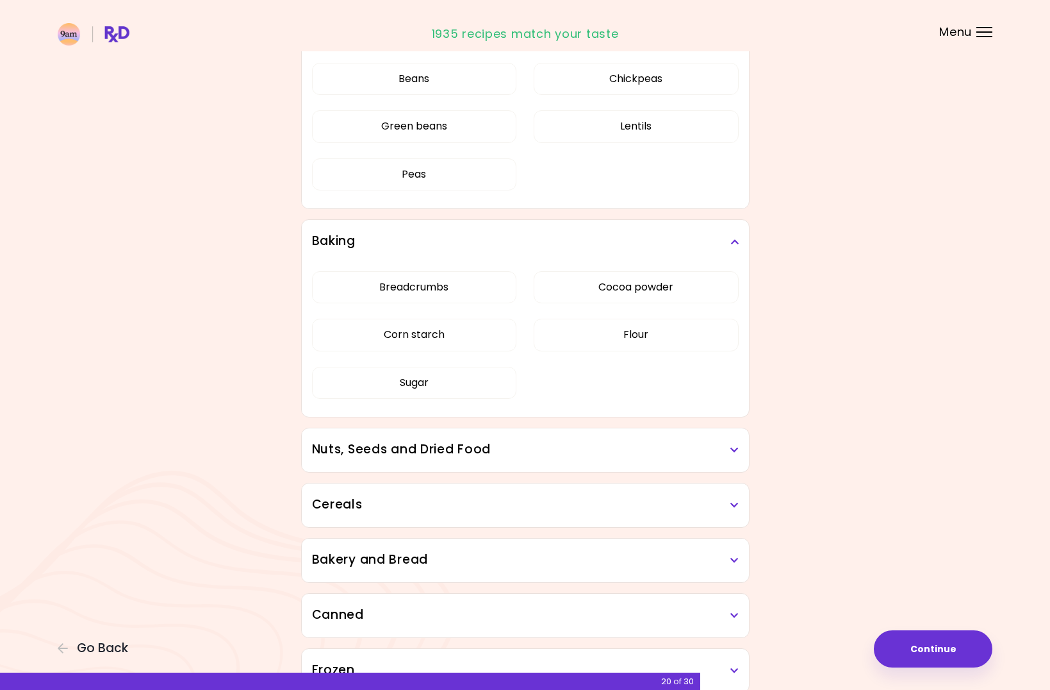
scroll to position [925, 0]
click at [606, 439] on div "Nuts, Seeds and Dried Food" at bounding box center [525, 449] width 447 height 44
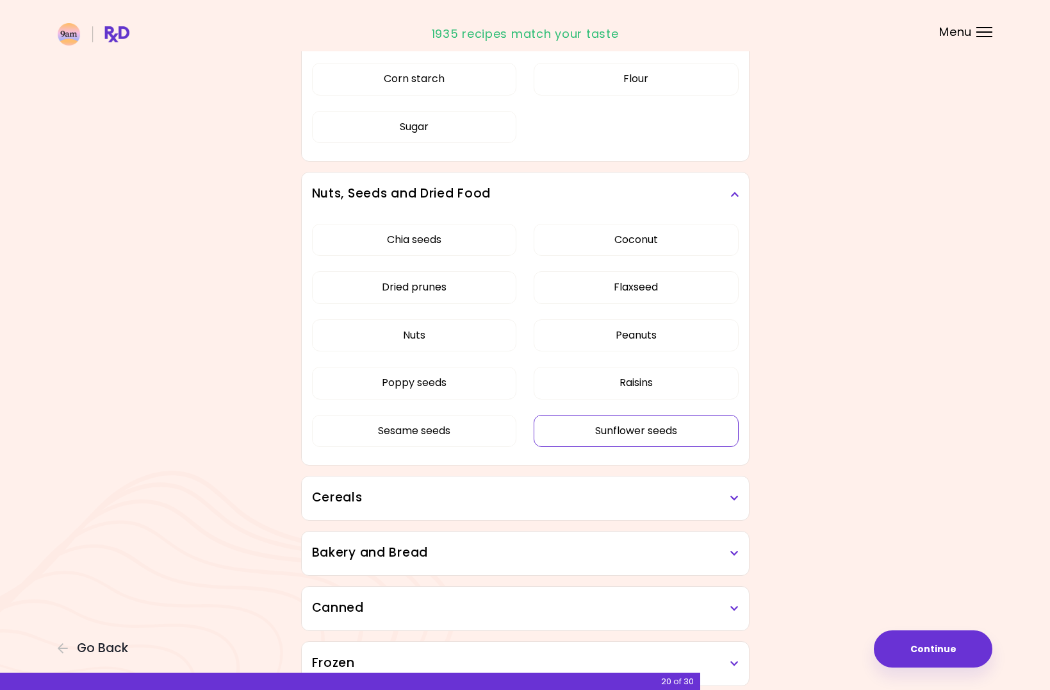
scroll to position [1246, 0]
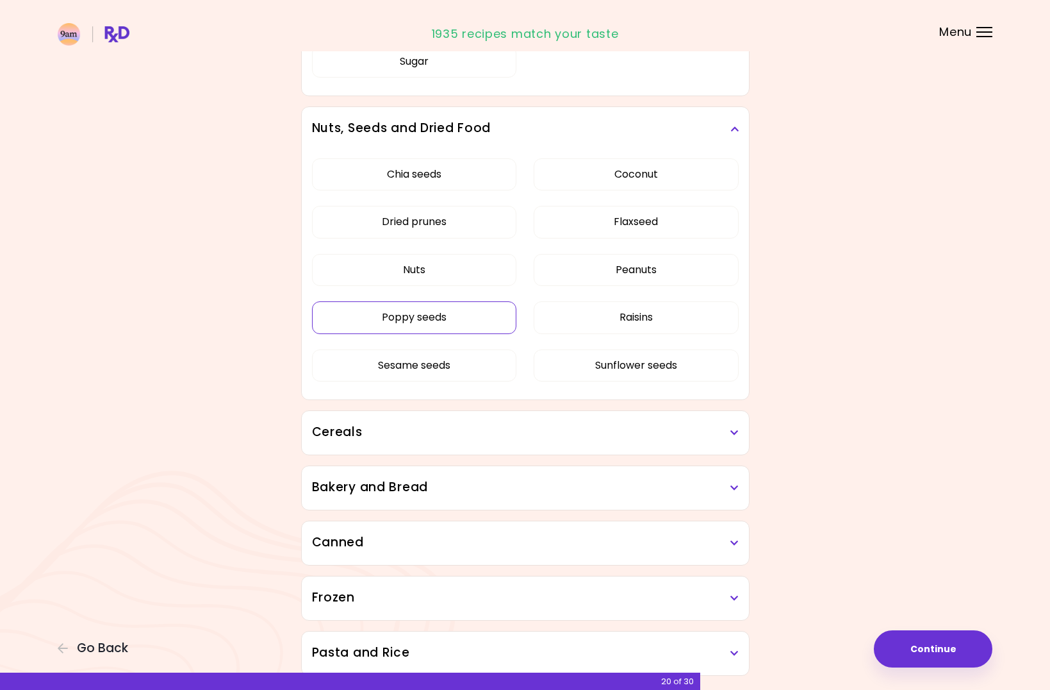
click at [490, 307] on div "Chia seeds Coconut Dried prunes Flaxseed Nuts Peanuts Poppy seeds Raisins Sesam…" at bounding box center [525, 275] width 427 height 249
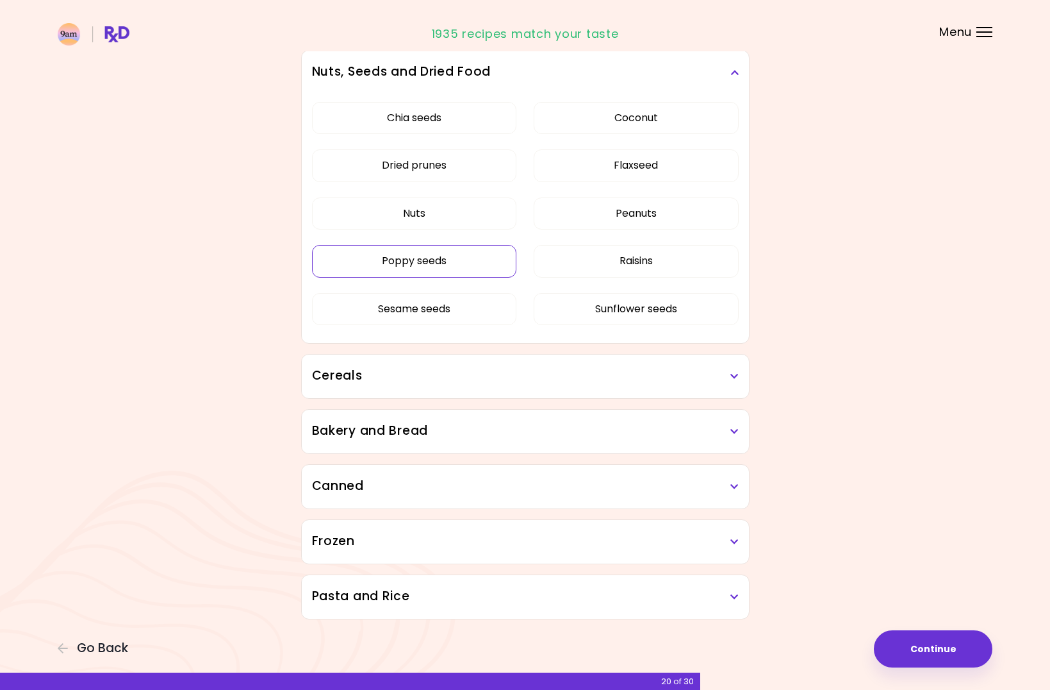
scroll to position [690, 0]
click at [438, 118] on button "Chia seeds" at bounding box center [414, 118] width 205 height 32
click at [426, 264] on button "Poppy seeds" at bounding box center [414, 261] width 205 height 32
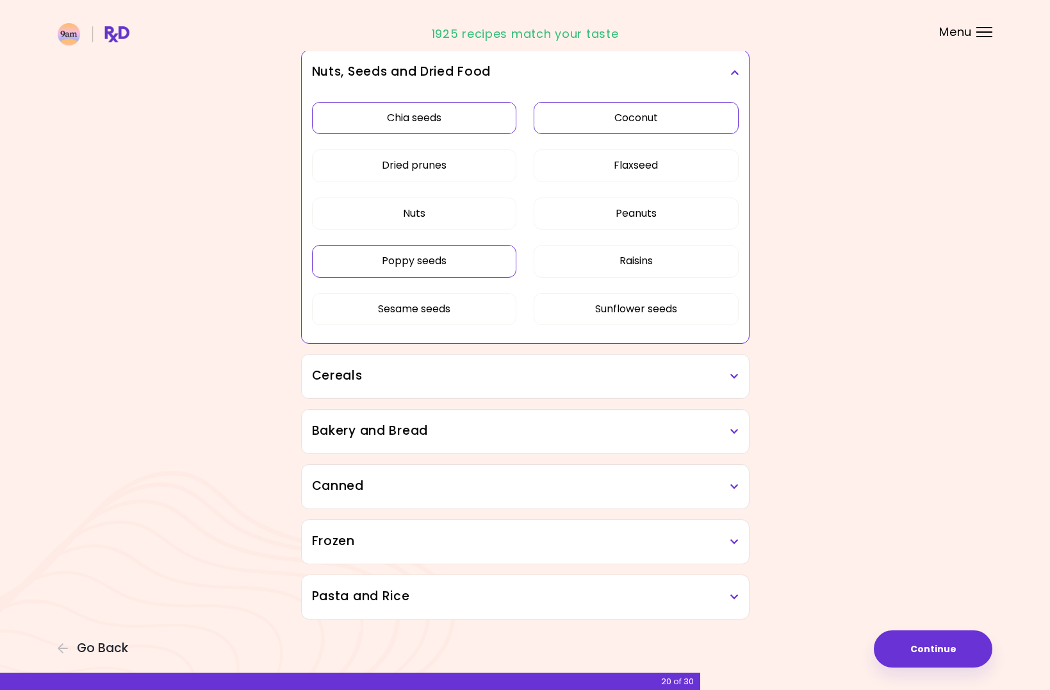
click at [674, 110] on button "Coconut" at bounding box center [636, 118] width 205 height 32
click at [652, 269] on button "Raisins" at bounding box center [636, 261] width 205 height 32
click at [488, 379] on h3 "Cereals" at bounding box center [525, 376] width 427 height 19
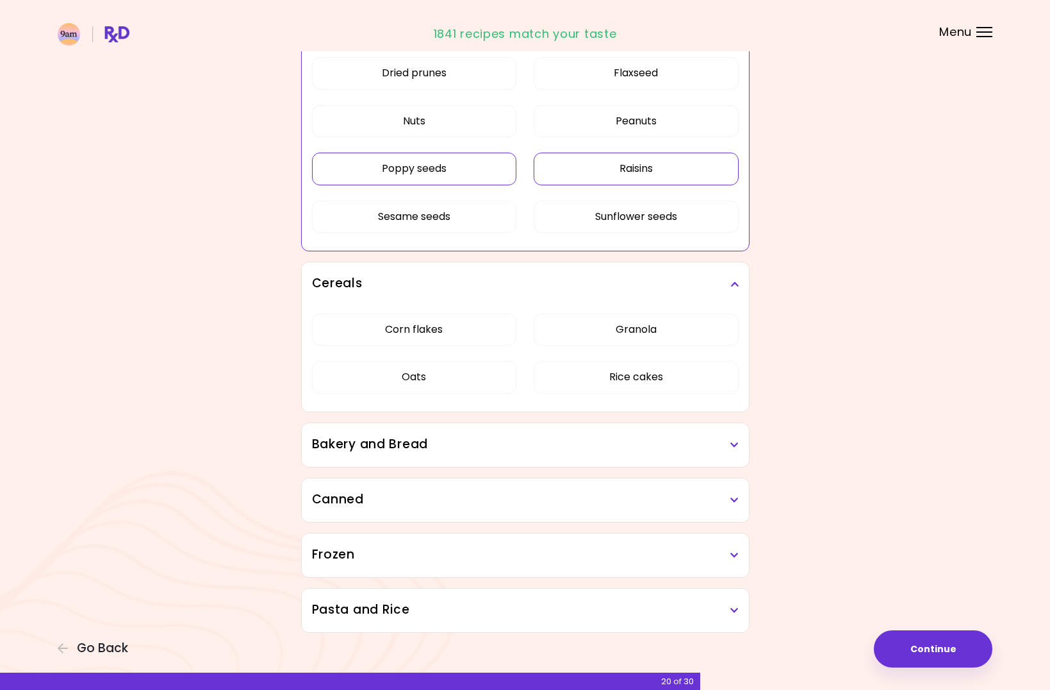
scroll to position [795, 0]
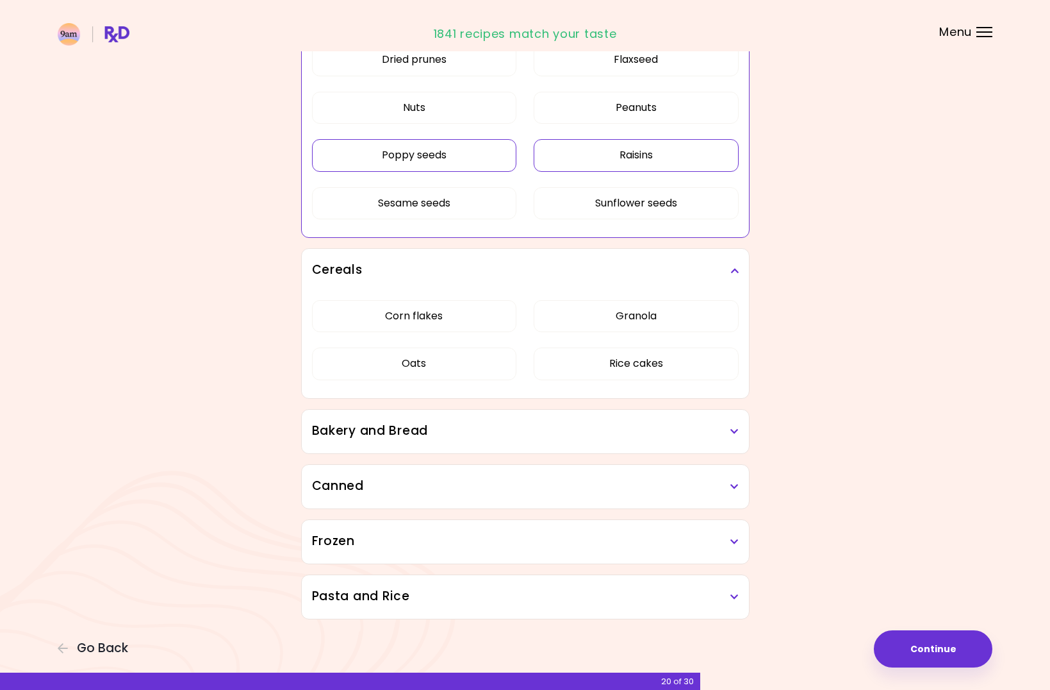
click at [504, 424] on h3 "Bakery and Bread" at bounding box center [525, 431] width 427 height 19
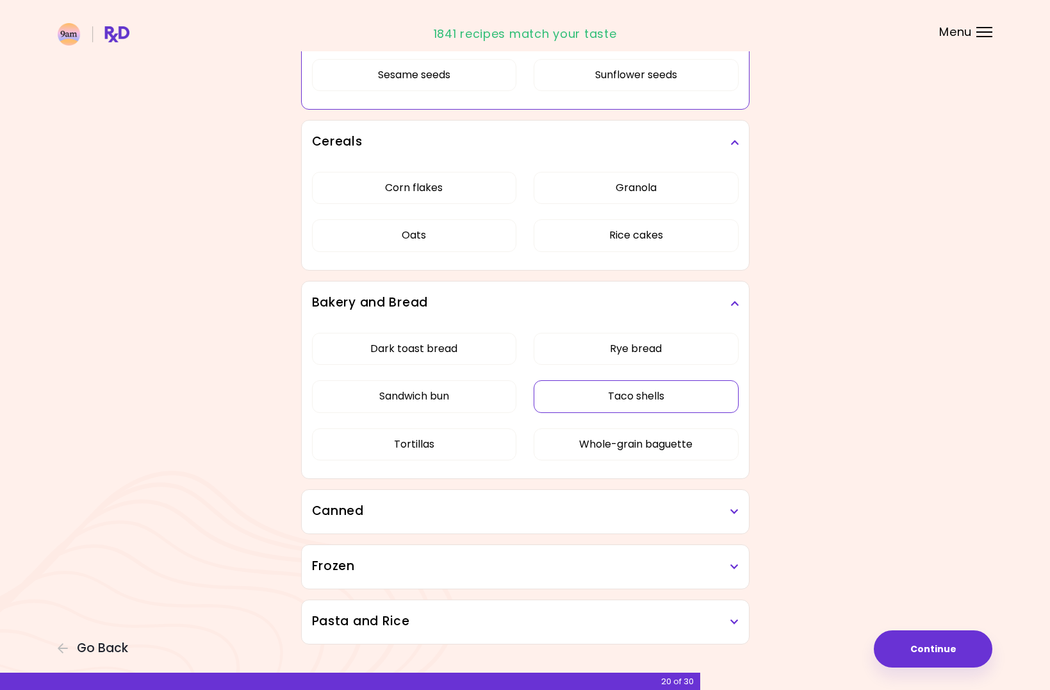
scroll to position [949, 0]
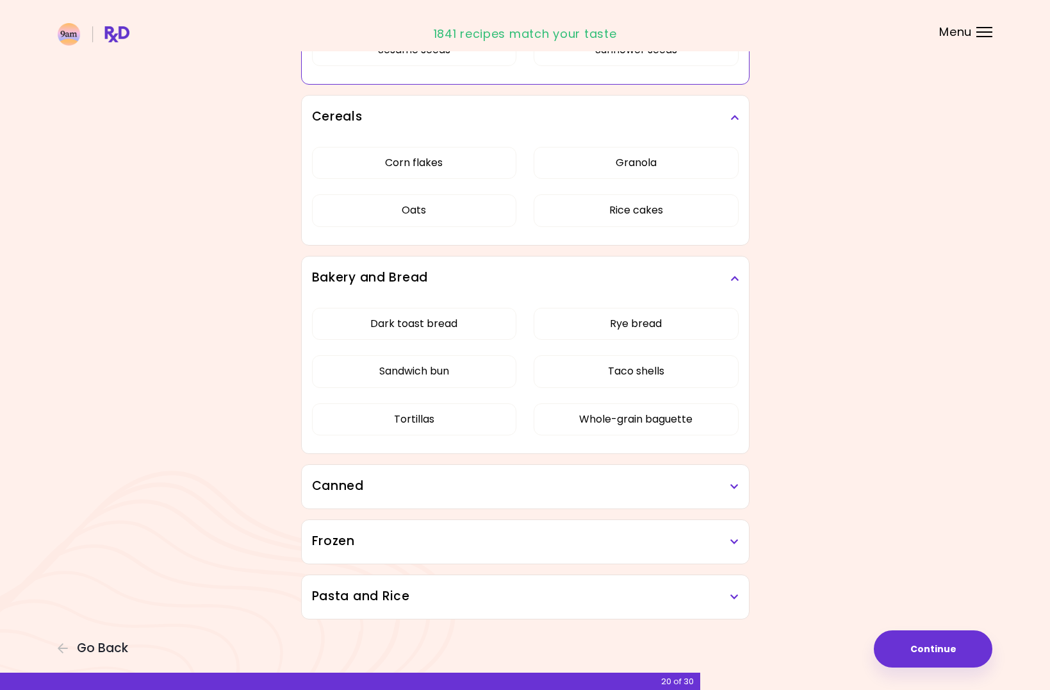
click at [403, 483] on h3 "Canned" at bounding box center [525, 486] width 427 height 19
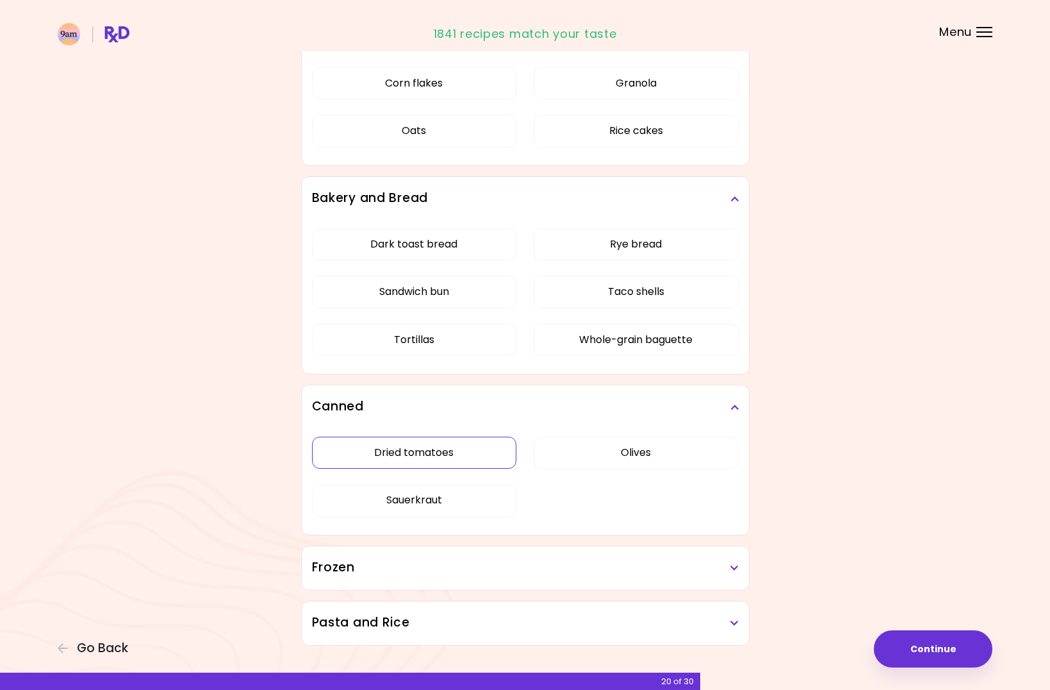
scroll to position [1054, 0]
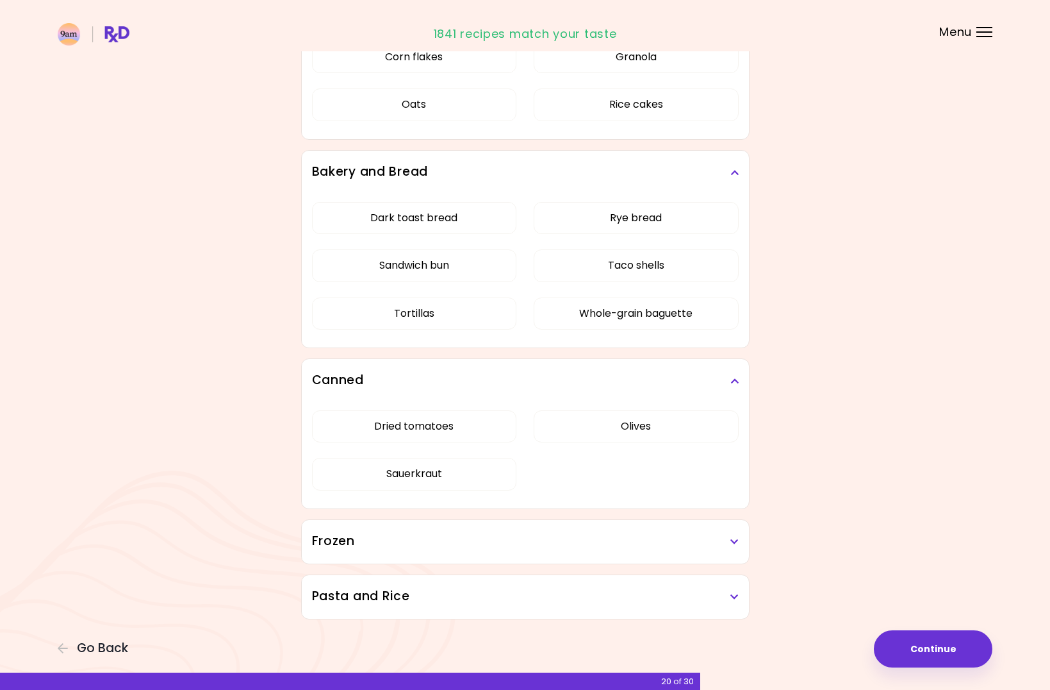
click at [525, 542] on h3 "Frozen" at bounding box center [525, 541] width 427 height 19
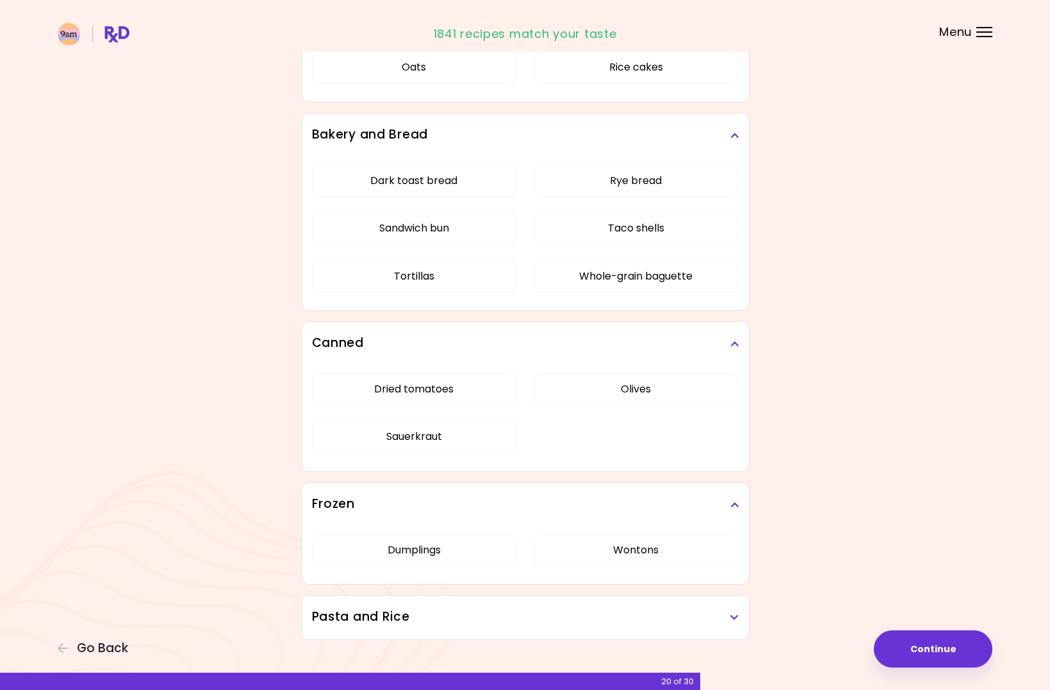
scroll to position [1112, 0]
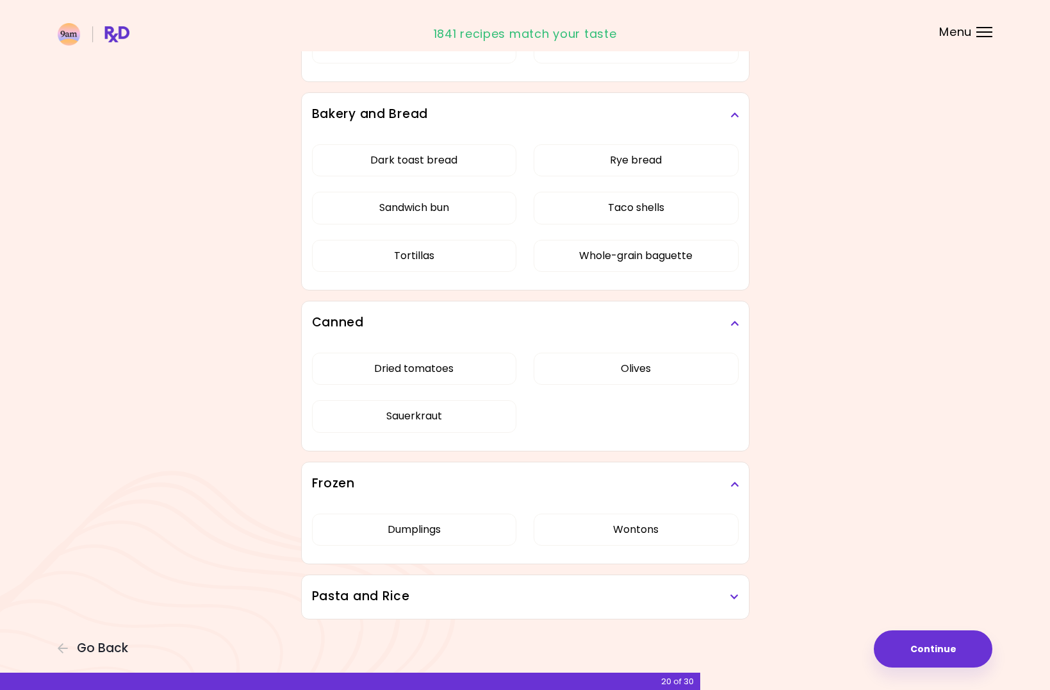
click at [552, 586] on div "Pasta and Rice" at bounding box center [525, 597] width 447 height 44
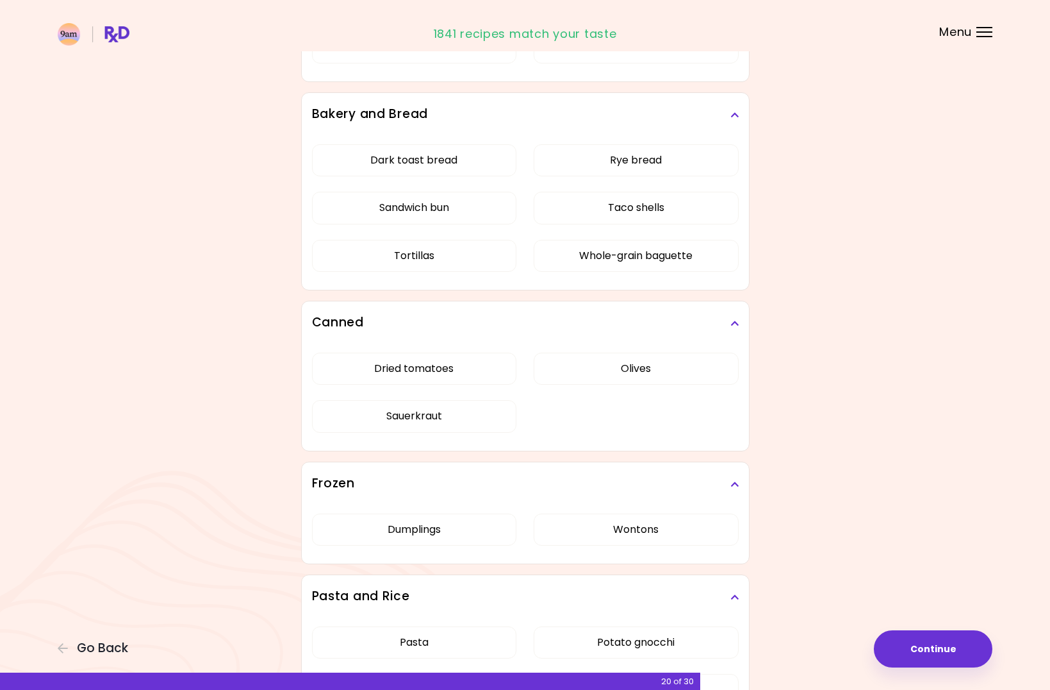
scroll to position [1218, 0]
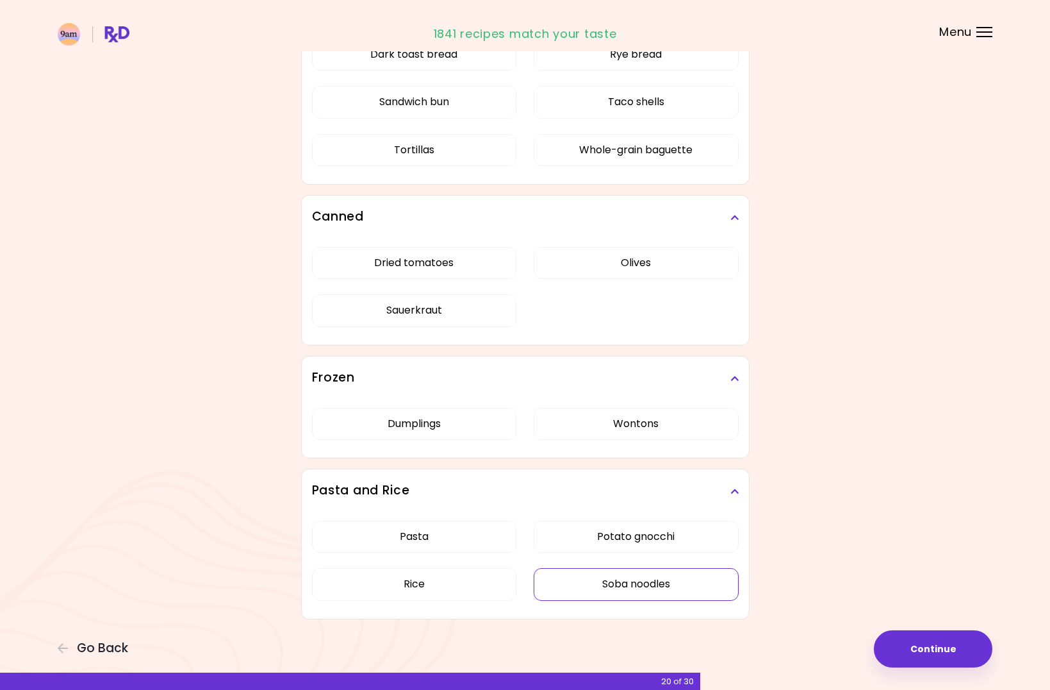
click at [668, 590] on button "Soba noodles" at bounding box center [636, 584] width 205 height 32
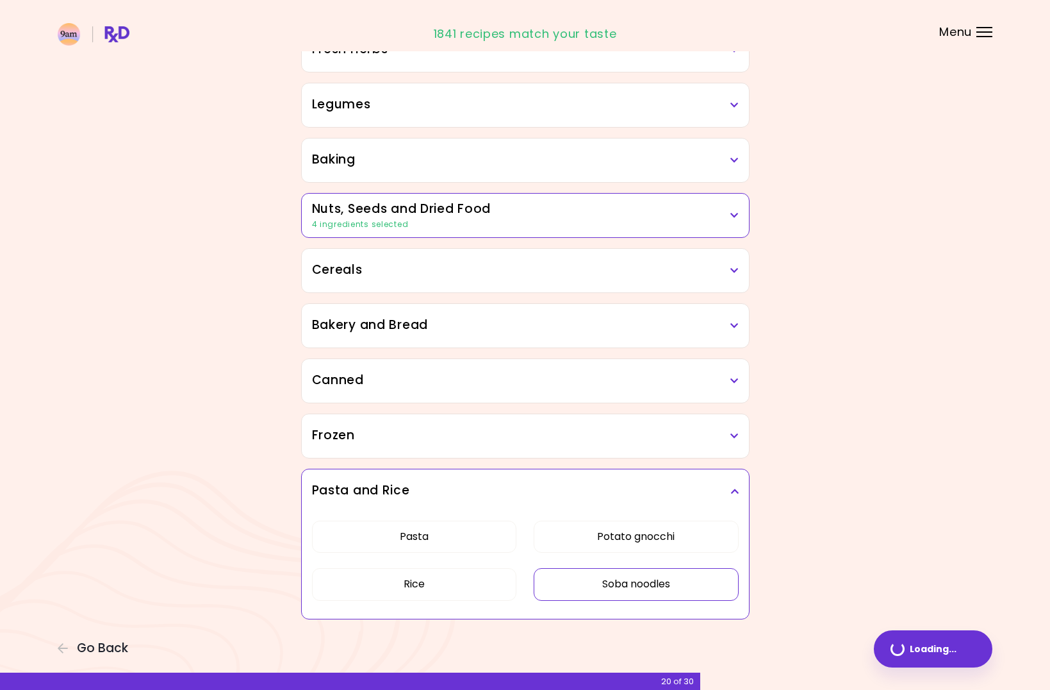
scroll to position [547, 0]
click at [941, 644] on button "Continue" at bounding box center [933, 648] width 119 height 37
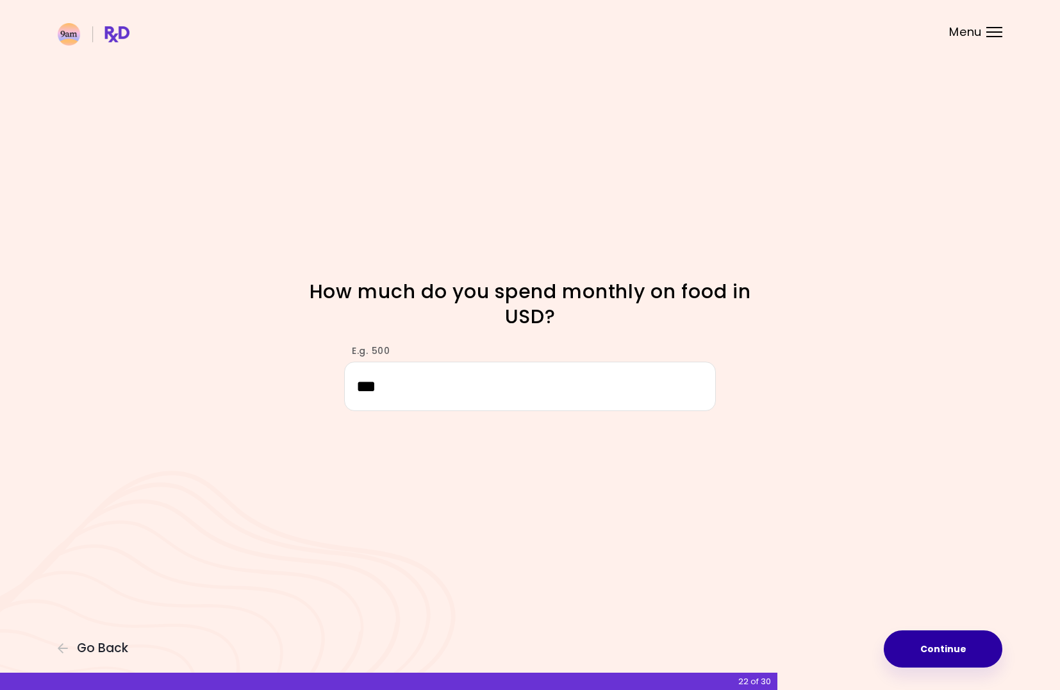
type input "***"
click at [953, 650] on button "Continue" at bounding box center [943, 648] width 119 height 37
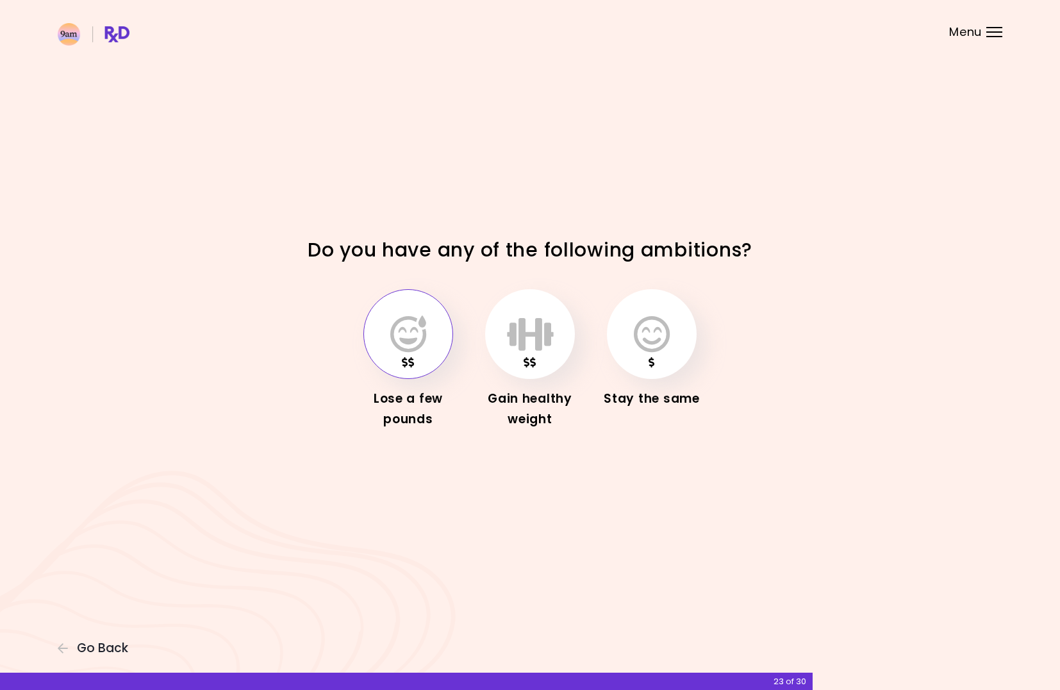
click at [421, 348] on icon "button" at bounding box center [408, 333] width 36 height 37
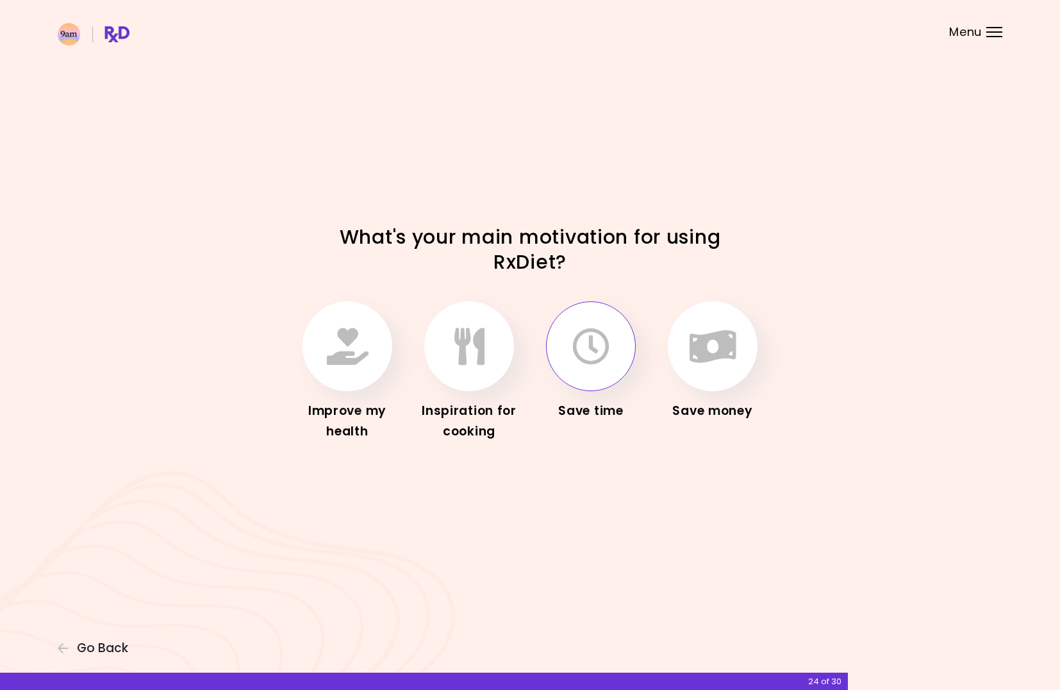
drag, startPoint x: 345, startPoint y: 348, endPoint x: 633, endPoint y: 351, distance: 287.1
click at [609, 429] on div "Improve my health Inspiration for cooking Save time Save money" at bounding box center [530, 372] width 602 height 156
click at [600, 347] on icon "button" at bounding box center [590, 345] width 37 height 37
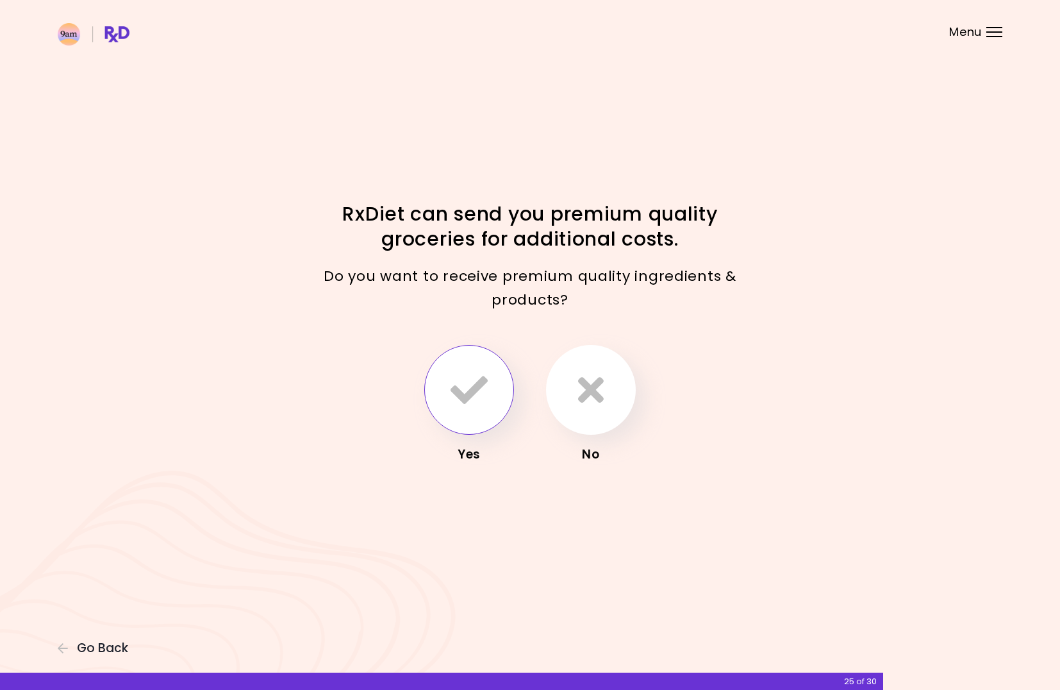
click at [468, 409] on button "button" at bounding box center [469, 390] width 90 height 90
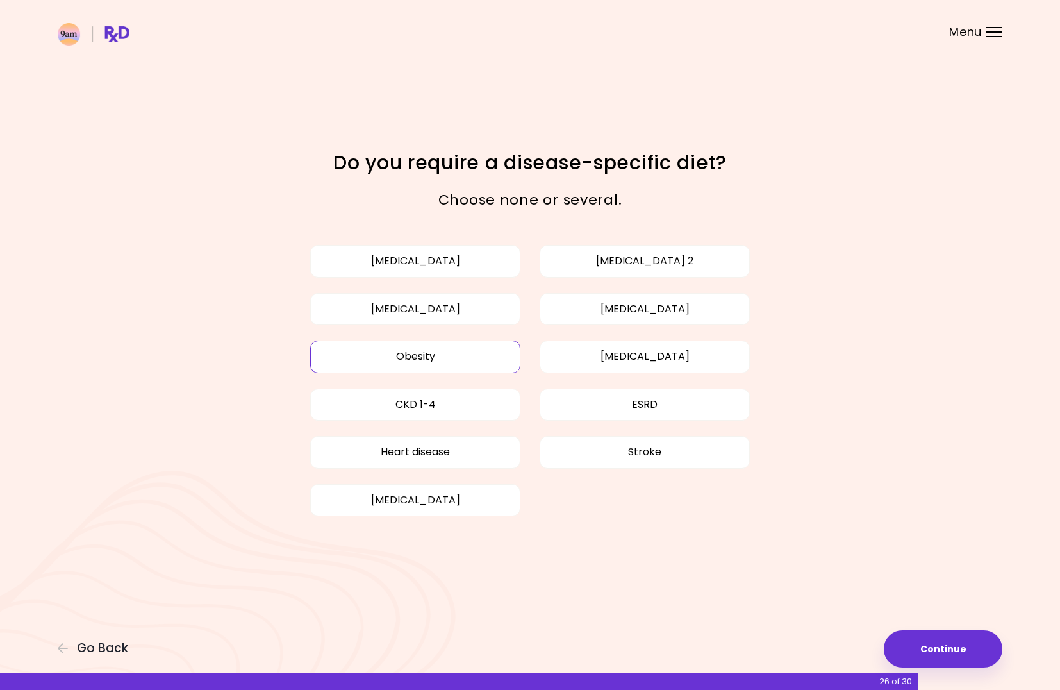
click at [431, 355] on button "Obesity" at bounding box center [415, 356] width 210 height 32
click at [944, 650] on button "Continue" at bounding box center [943, 648] width 119 height 37
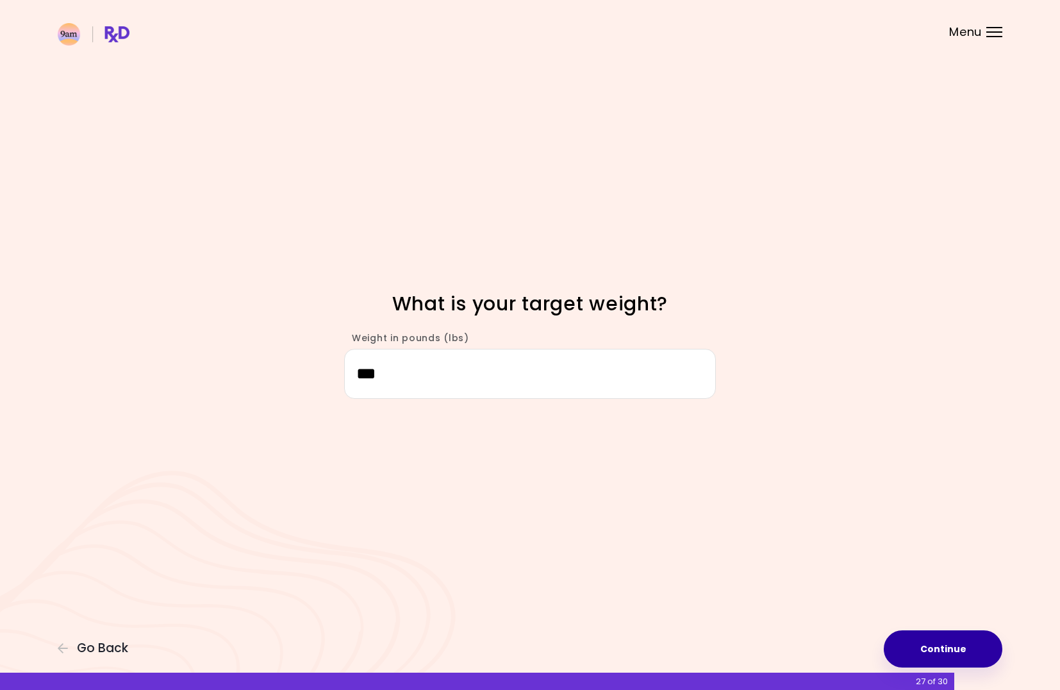
type input "***"
click at [968, 642] on button "Continue" at bounding box center [943, 648] width 119 height 37
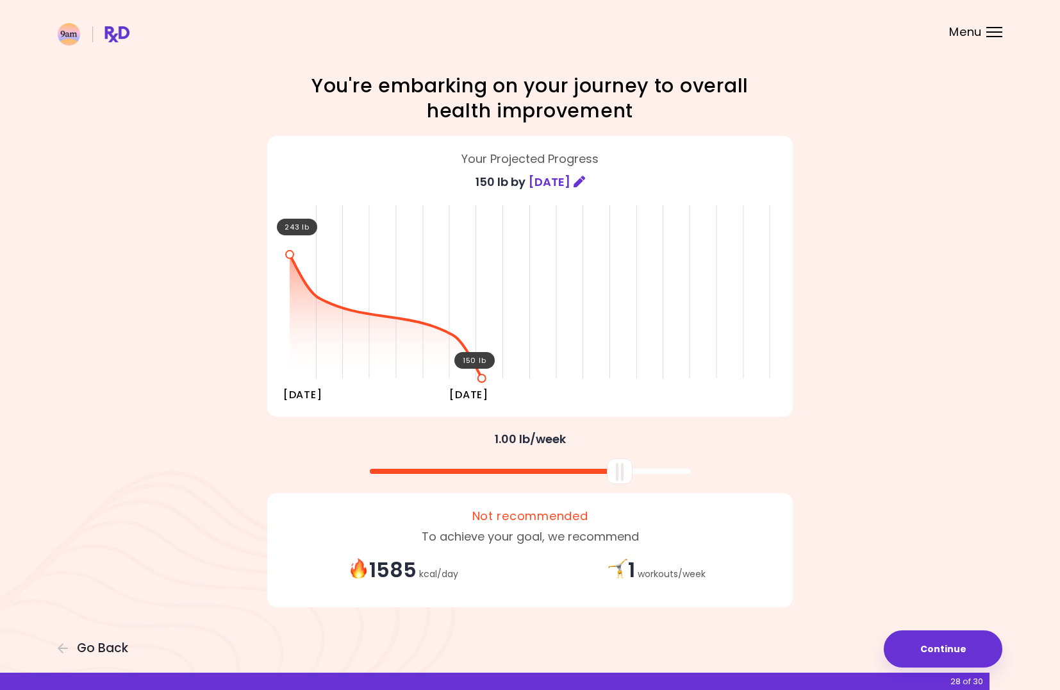
drag, startPoint x: 536, startPoint y: 480, endPoint x: 626, endPoint y: 489, distance: 90.2
click at [626, 489] on div "You're embarking on your journey to overall health improvement Your Projected P…" at bounding box center [529, 344] width 615 height 543
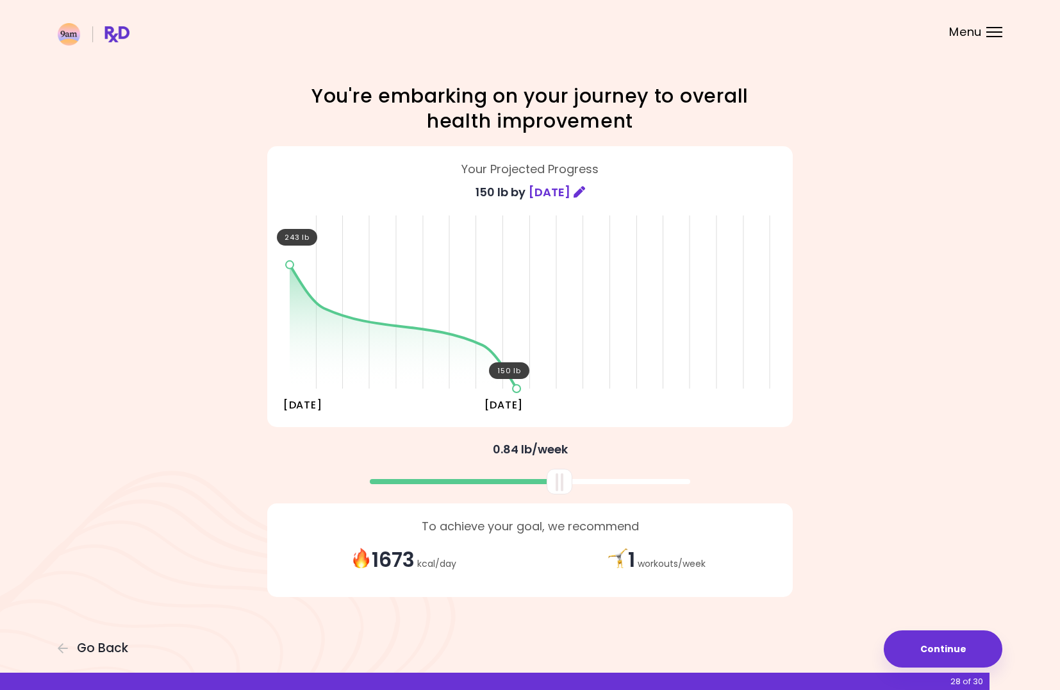
drag, startPoint x: 624, startPoint y: 476, endPoint x: 563, endPoint y: 491, distance: 62.0
click at [563, 491] on div at bounding box center [560, 481] width 26 height 26
click at [563, 492] on div at bounding box center [560, 481] width 26 height 26
click at [981, 649] on button "Continue" at bounding box center [943, 648] width 119 height 37
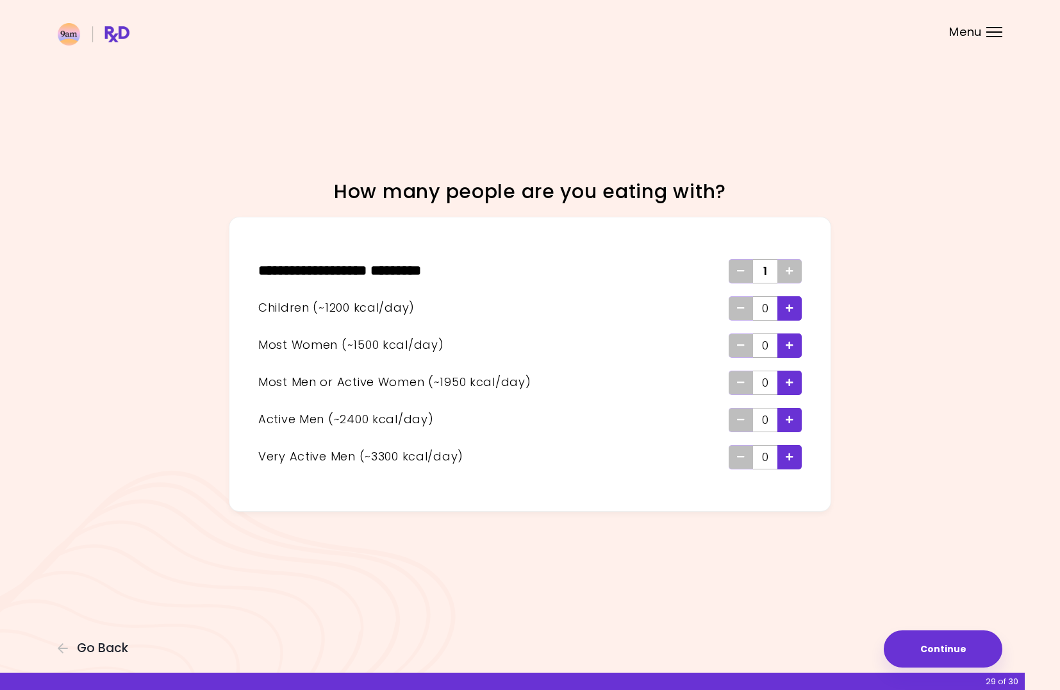
click at [788, 381] on icon "Add - Man or Active Woman" at bounding box center [790, 382] width 8 height 8
click at [790, 344] on icon "Add - Woman" at bounding box center [790, 345] width 8 height 8
click at [738, 346] on icon "Remove - Woman" at bounding box center [741, 345] width 8 height 8
click at [792, 313] on span "Add - Child" at bounding box center [790, 308] width 8 height 21
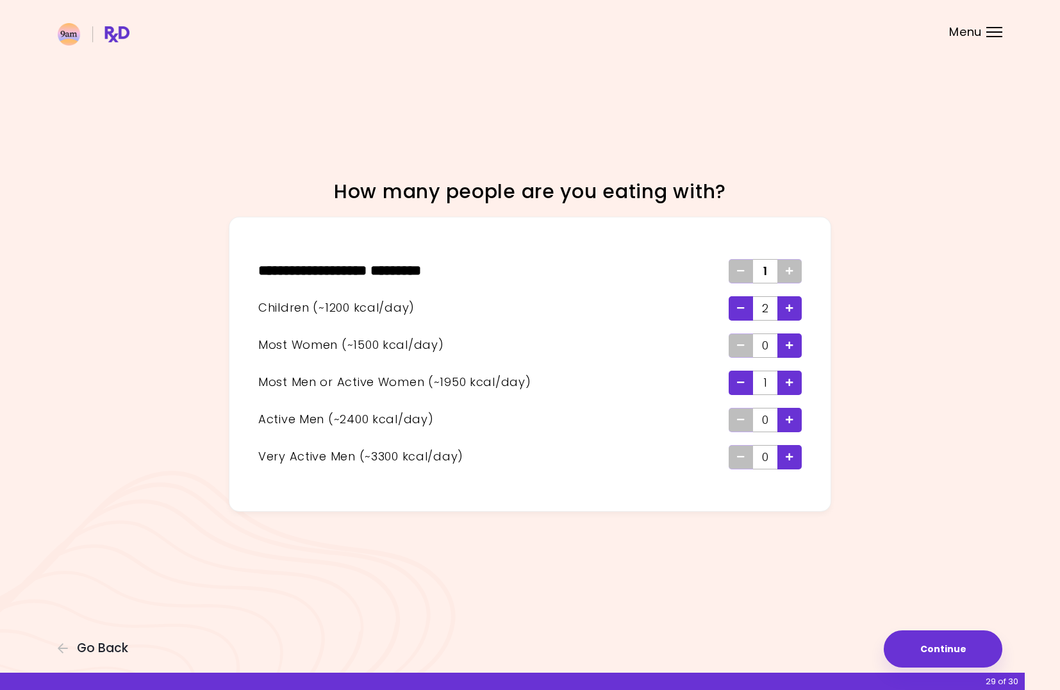
drag, startPoint x: 962, startPoint y: 647, endPoint x: 529, endPoint y: 621, distance: 434.0
click at [531, 624] on div "Focusable invisible element How many people are you eating with? ** * *********…" at bounding box center [530, 345] width 1060 height 690
click at [743, 382] on icon "Remove - Man or Active Woman" at bounding box center [741, 382] width 8 height 8
click at [784, 379] on div "Add - Man or Active Woman" at bounding box center [789, 382] width 24 height 24
click at [936, 648] on button "Continue" at bounding box center [943, 648] width 119 height 37
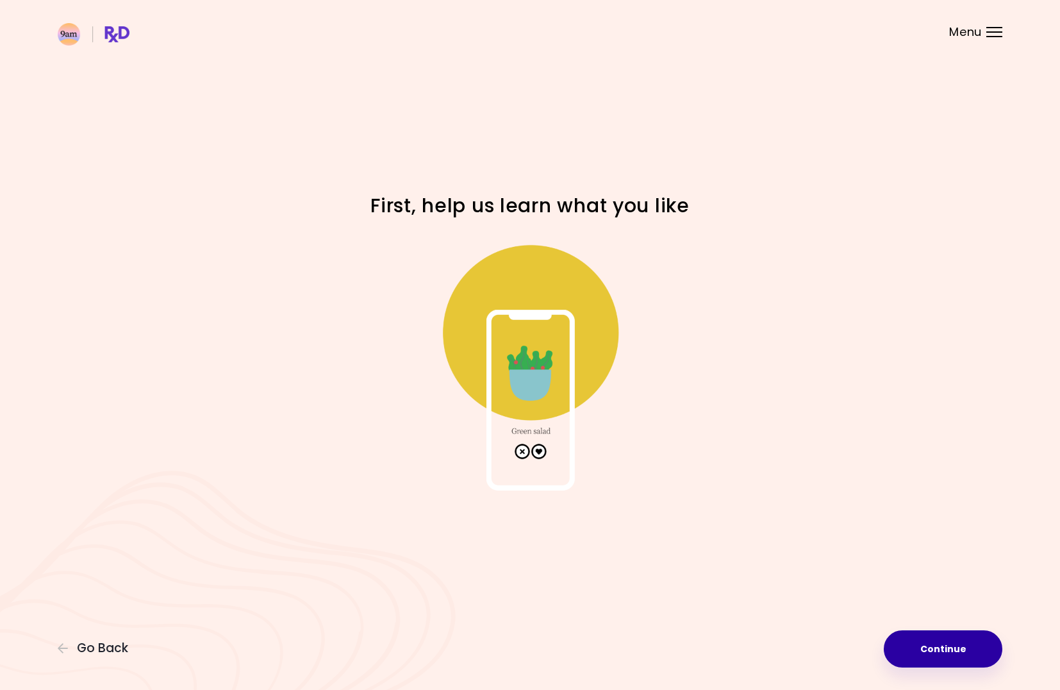
click at [943, 650] on button "Continue" at bounding box center [943, 648] width 119 height 37
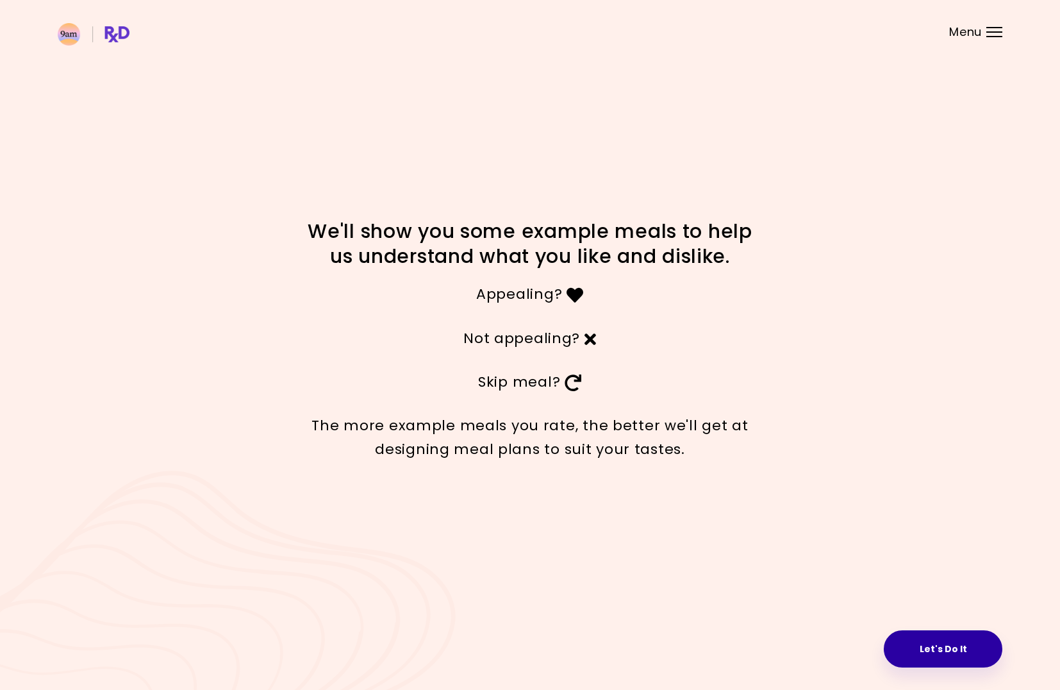
click at [923, 654] on button "Let's Do It" at bounding box center [943, 648] width 119 height 37
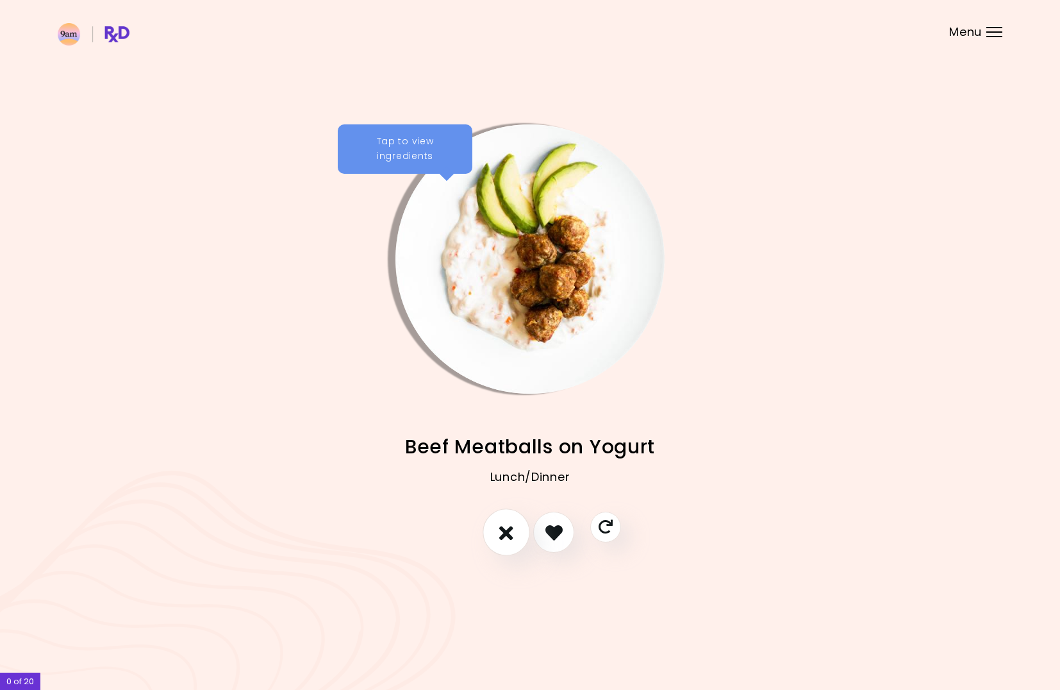
click at [500, 538] on icon "I don't like this recipe" at bounding box center [506, 532] width 14 height 20
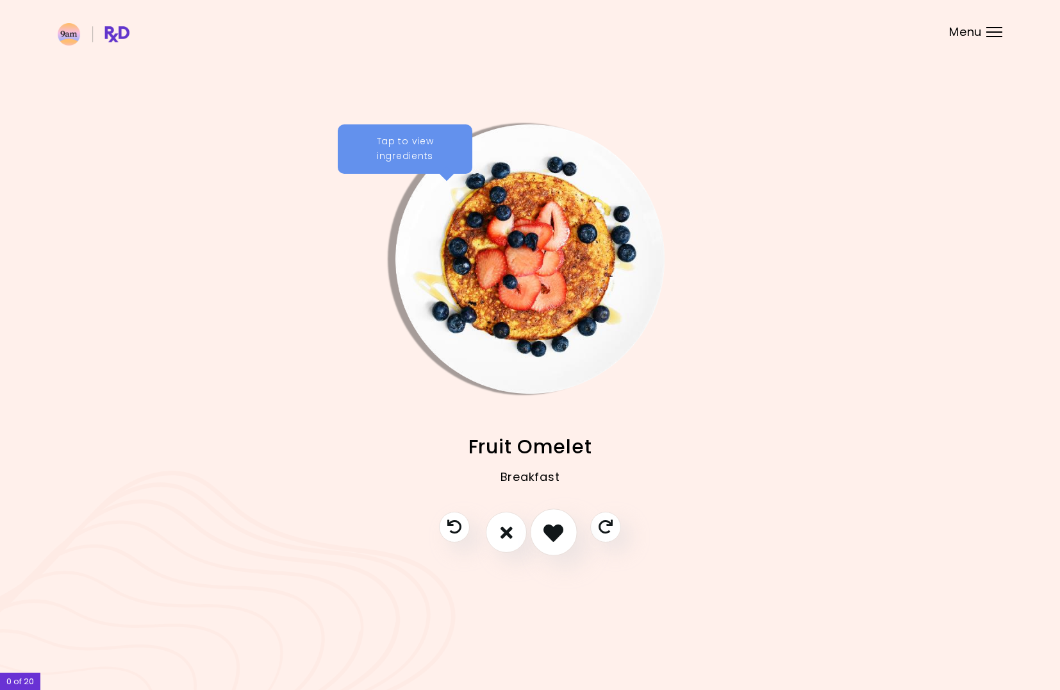
click at [563, 535] on icon "I like this recipe" at bounding box center [553, 532] width 20 height 20
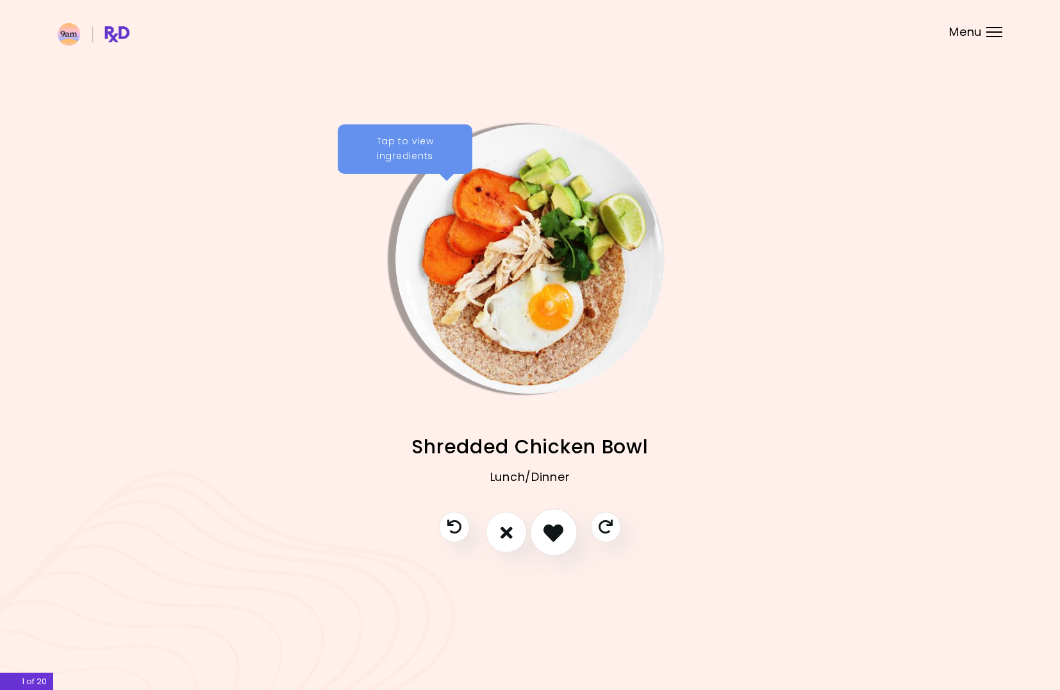
click at [554, 531] on icon "I like this recipe" at bounding box center [553, 532] width 20 height 20
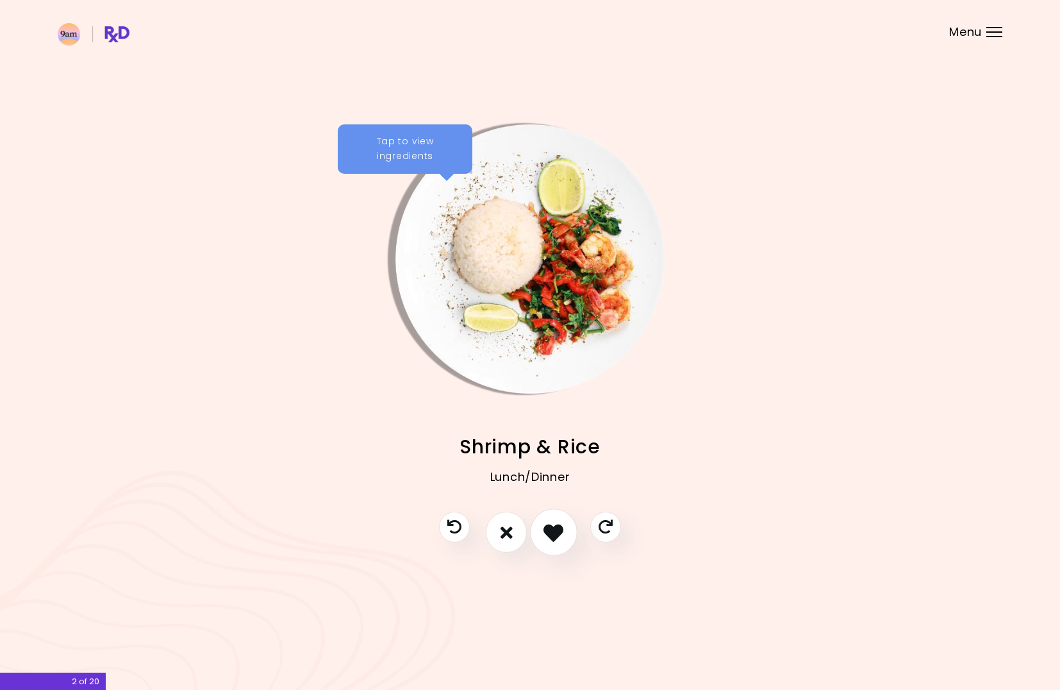
click at [554, 531] on icon "I like this recipe" at bounding box center [553, 532] width 20 height 20
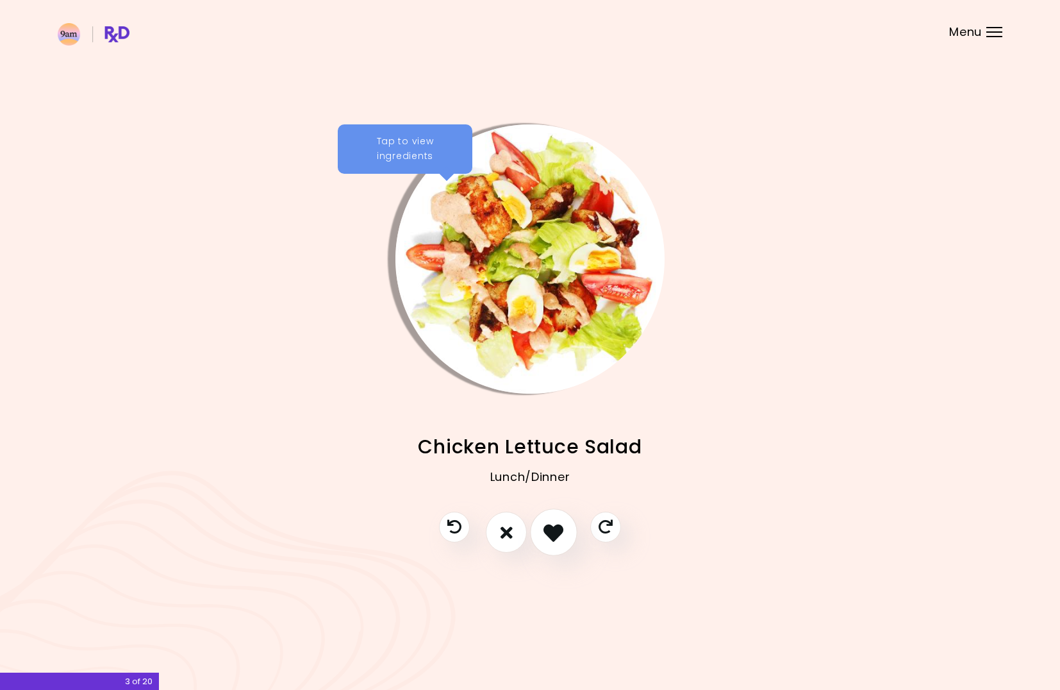
click at [554, 532] on icon "I like this recipe" at bounding box center [553, 532] width 20 height 20
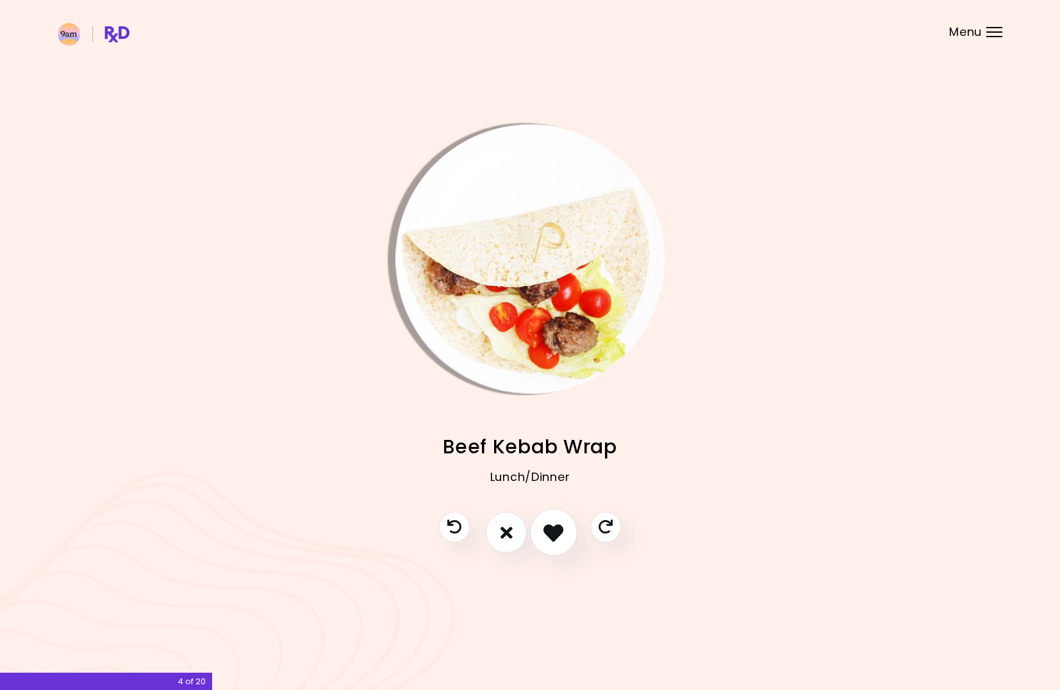
click at [554, 532] on icon "I like this recipe" at bounding box center [553, 532] width 20 height 20
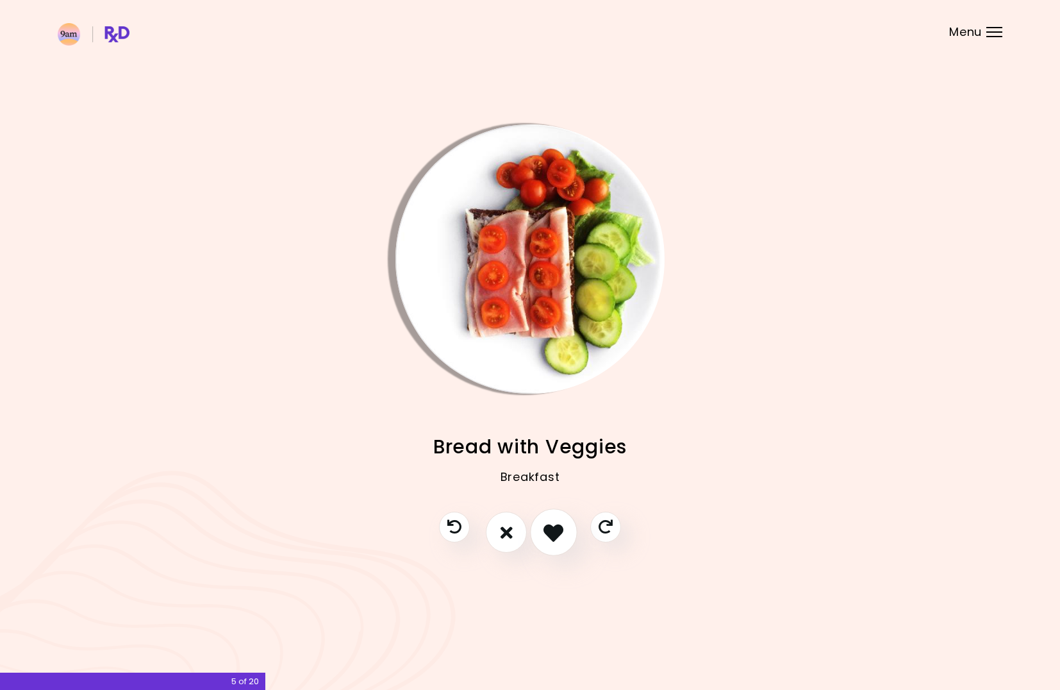
click at [554, 532] on icon "I like this recipe" at bounding box center [553, 532] width 20 height 20
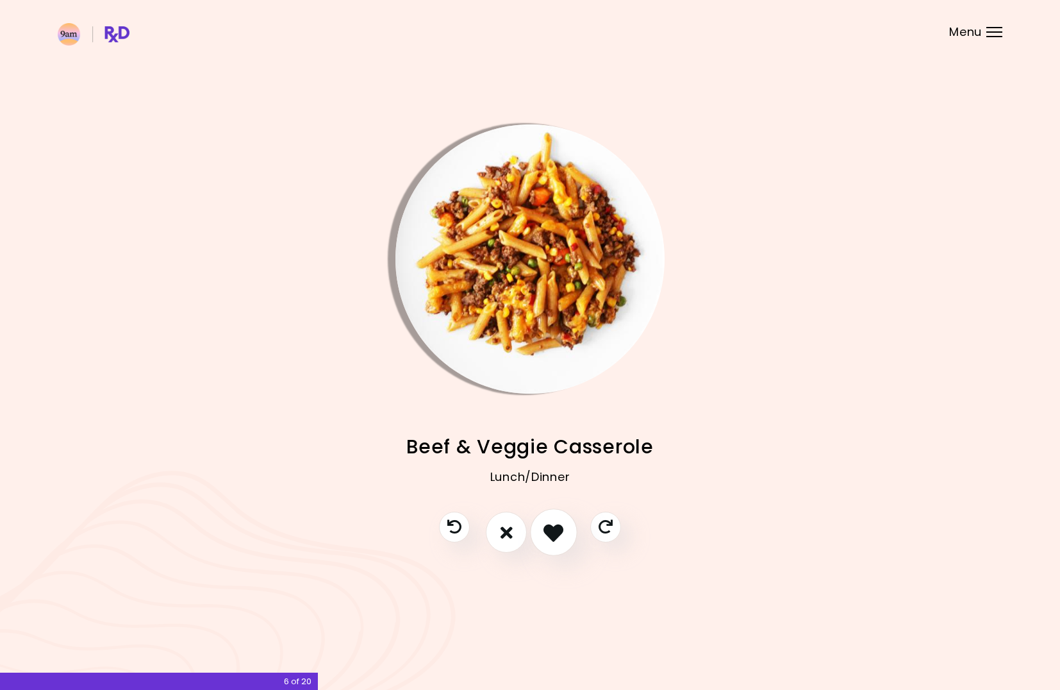
click at [554, 532] on icon "I like this recipe" at bounding box center [553, 532] width 20 height 20
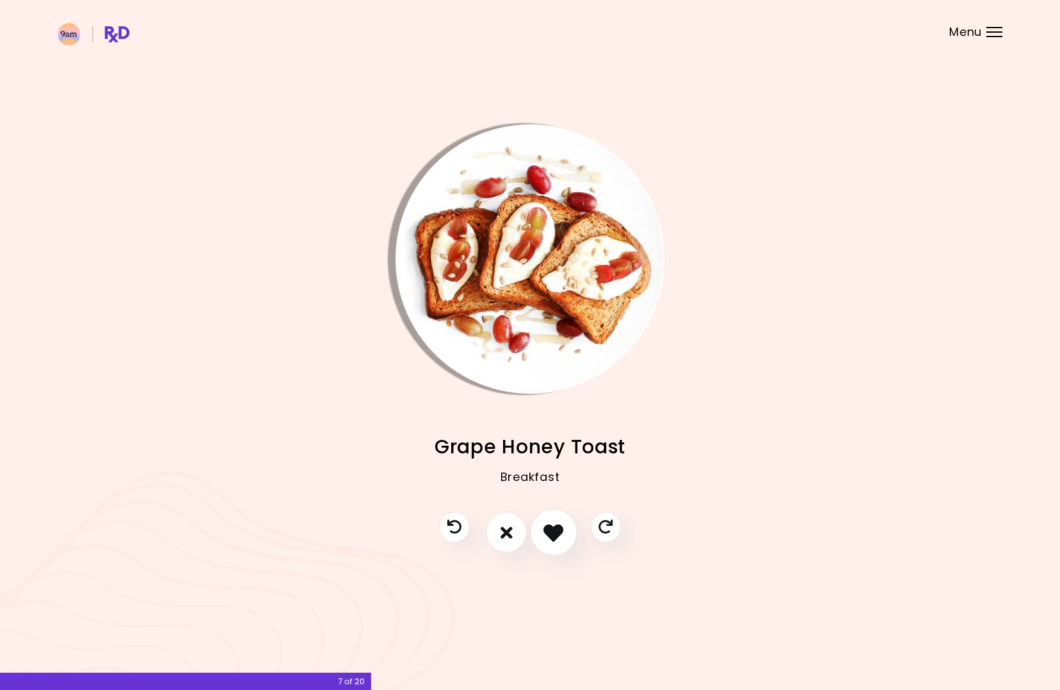
click at [554, 532] on icon "I like this recipe" at bounding box center [553, 532] width 20 height 20
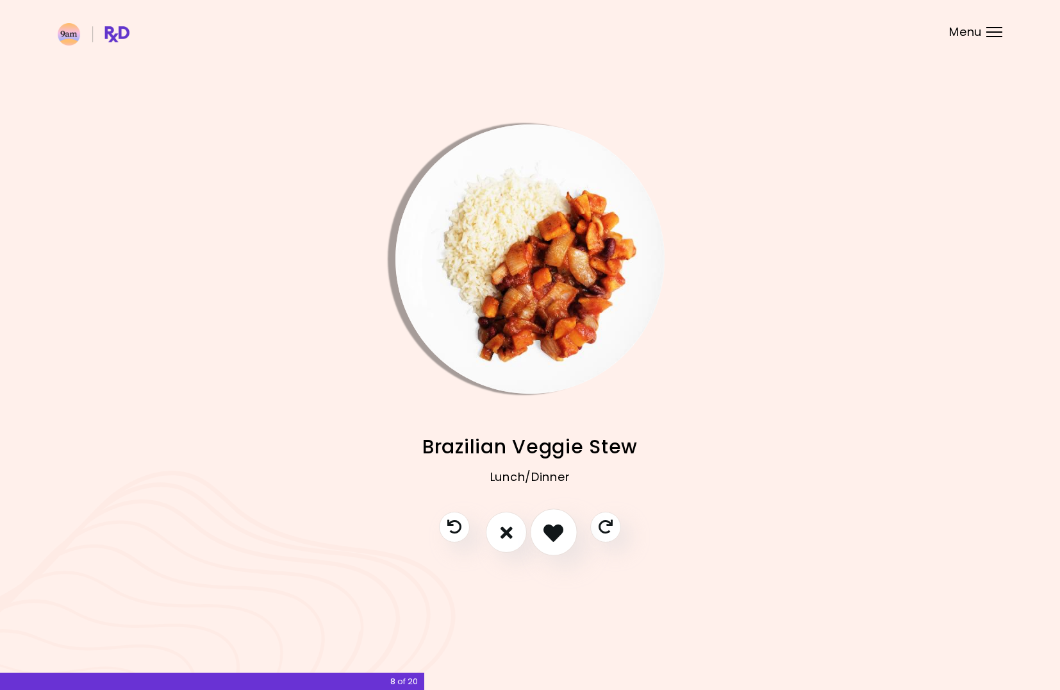
click at [554, 532] on icon "I like this recipe" at bounding box center [553, 532] width 20 height 20
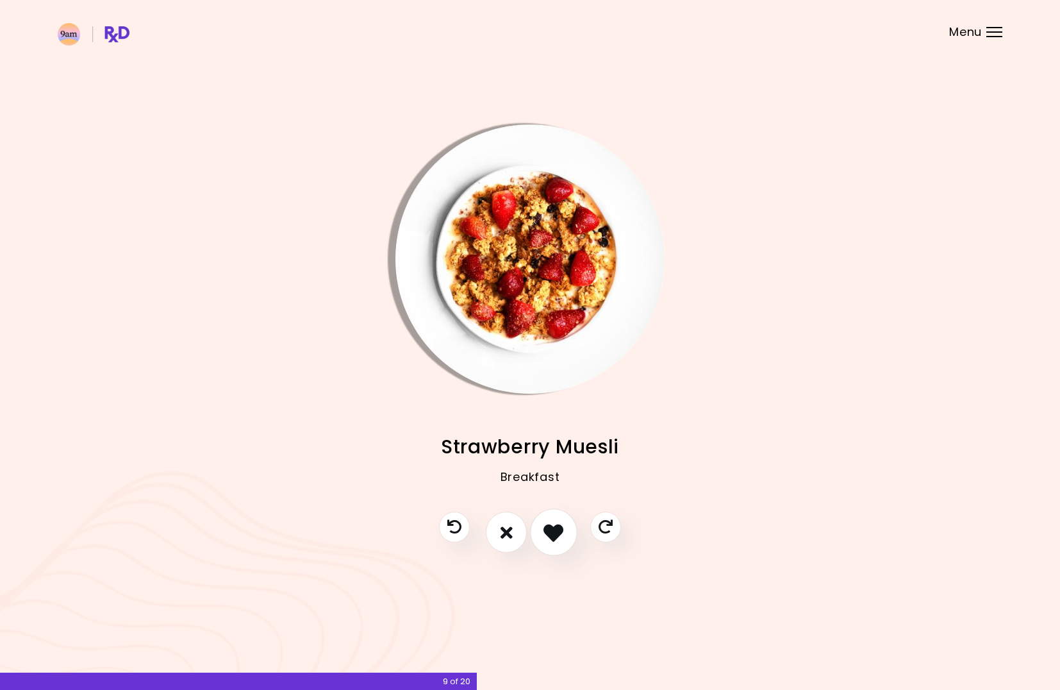
click at [554, 532] on icon "I like this recipe" at bounding box center [553, 532] width 20 height 20
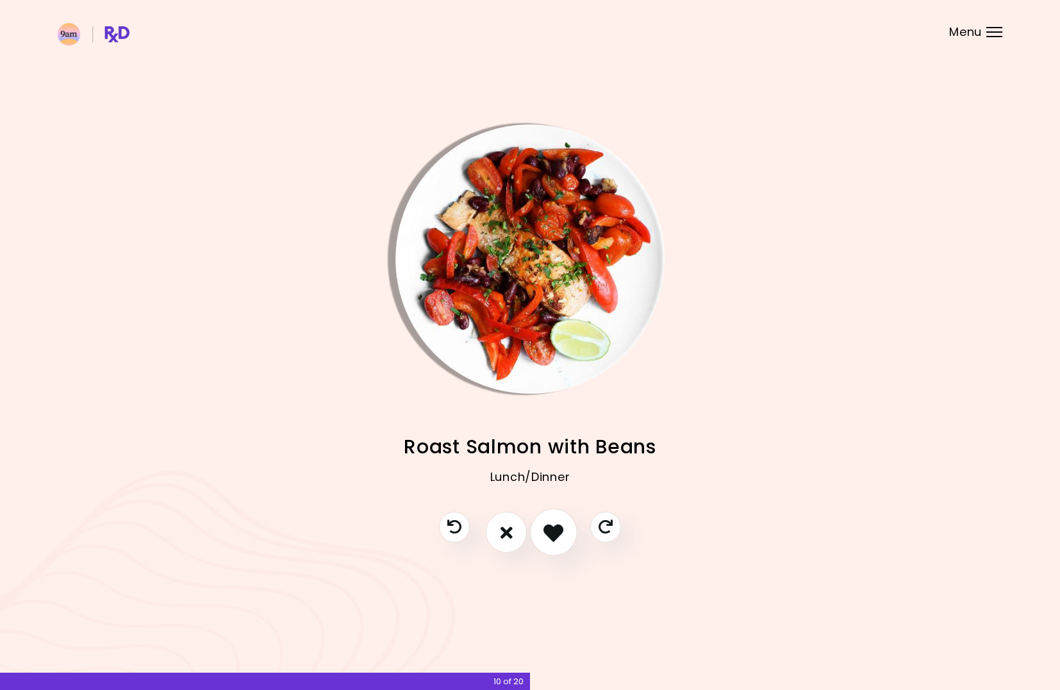
click at [554, 532] on icon "I like this recipe" at bounding box center [553, 532] width 20 height 20
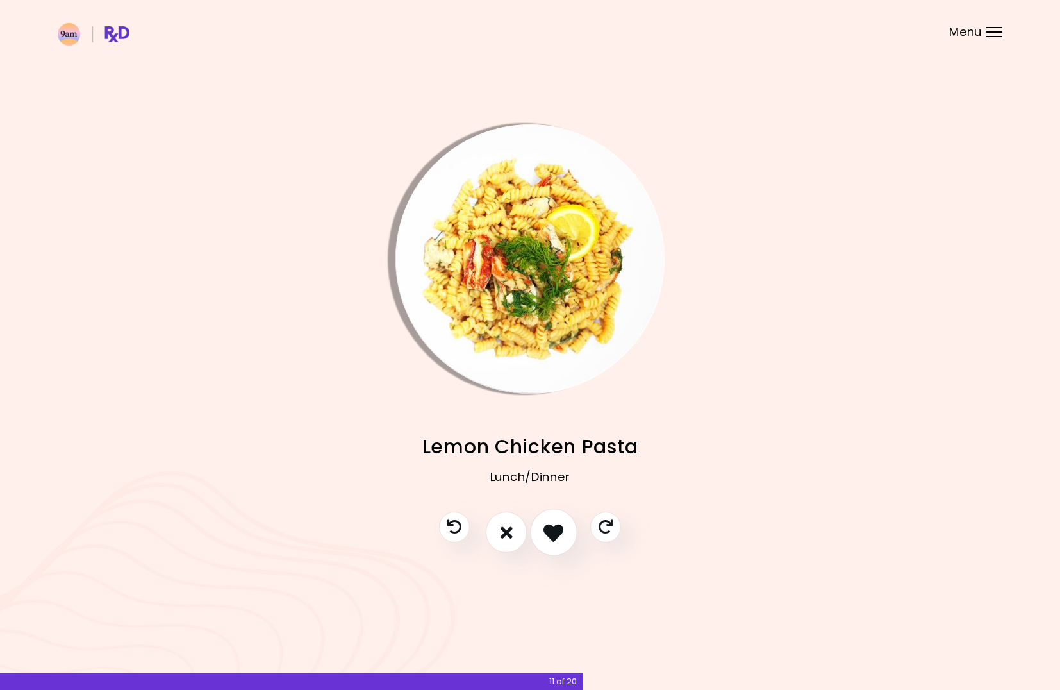
click at [554, 532] on icon "I like this recipe" at bounding box center [553, 532] width 20 height 20
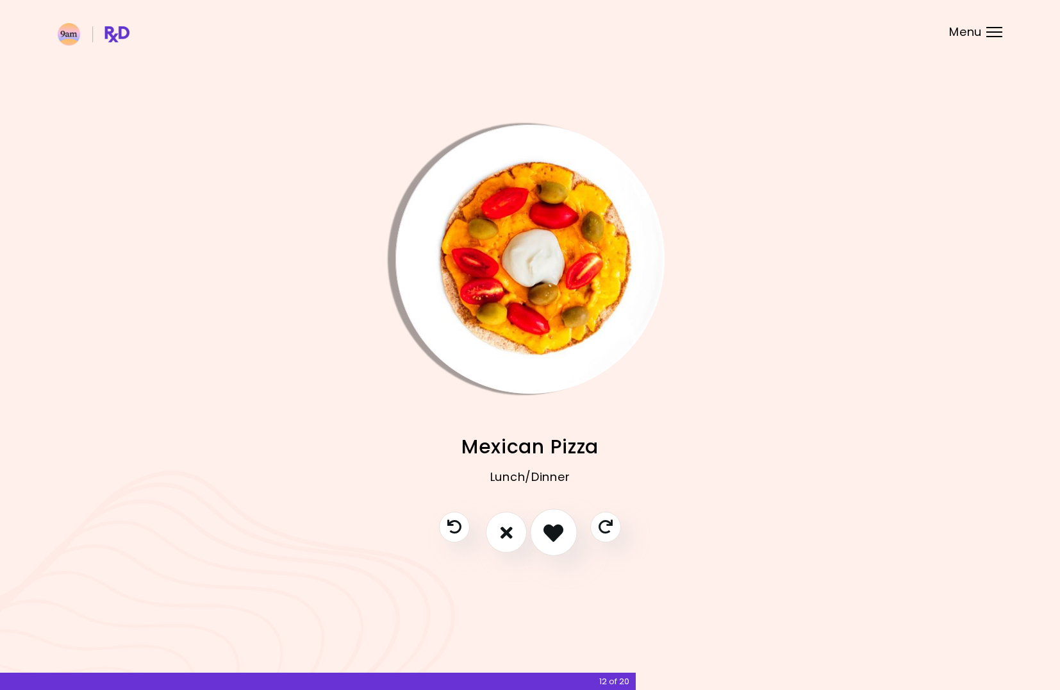
click at [554, 532] on icon "I like this recipe" at bounding box center [553, 532] width 20 height 20
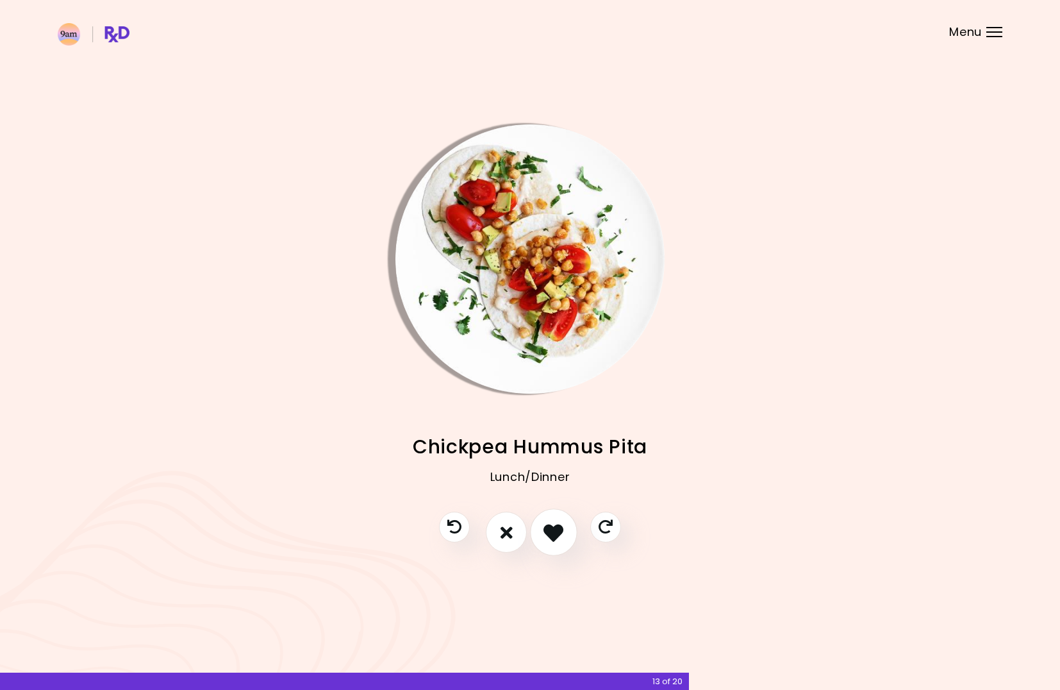
click at [554, 532] on icon "I like this recipe" at bounding box center [553, 532] width 20 height 20
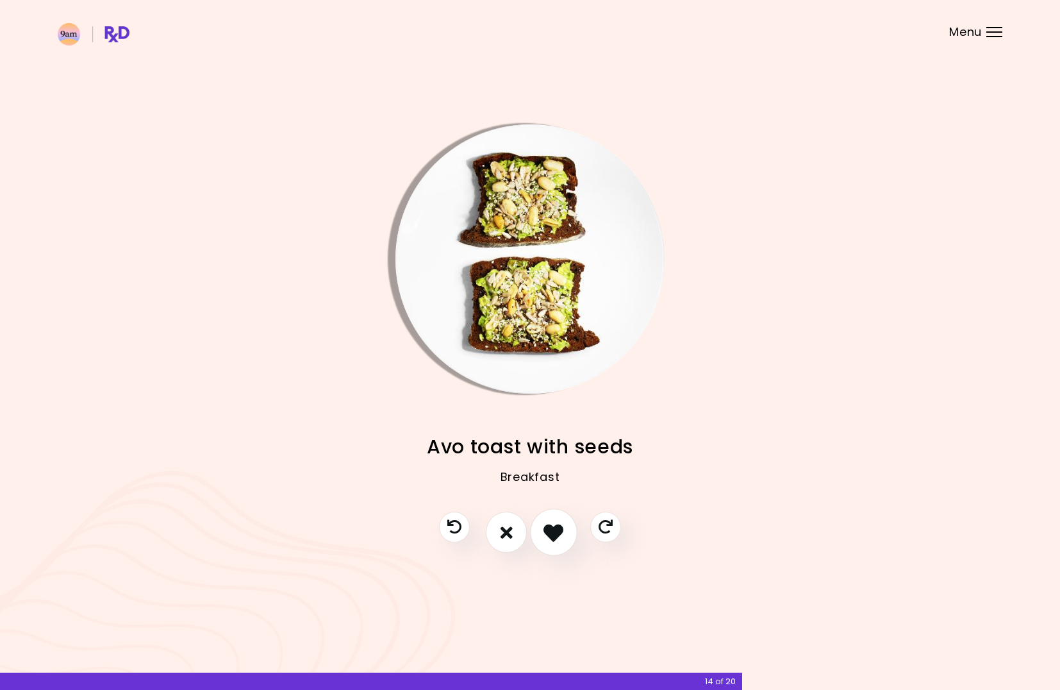
click at [554, 532] on icon "I like this recipe" at bounding box center [553, 532] width 20 height 20
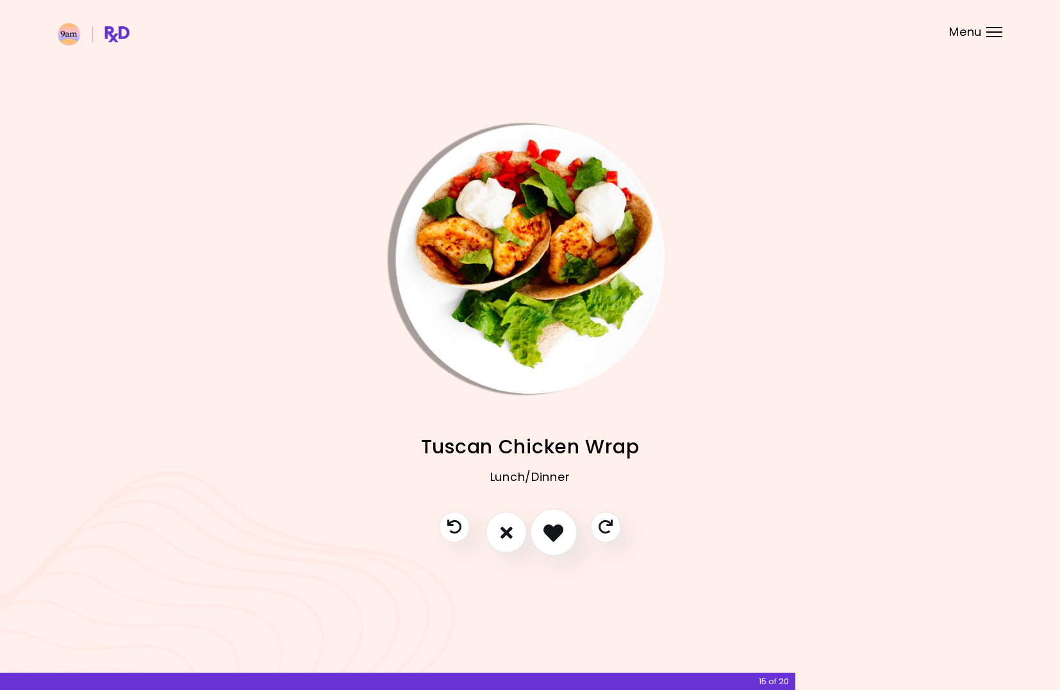
click at [554, 532] on icon "I like this recipe" at bounding box center [553, 532] width 20 height 20
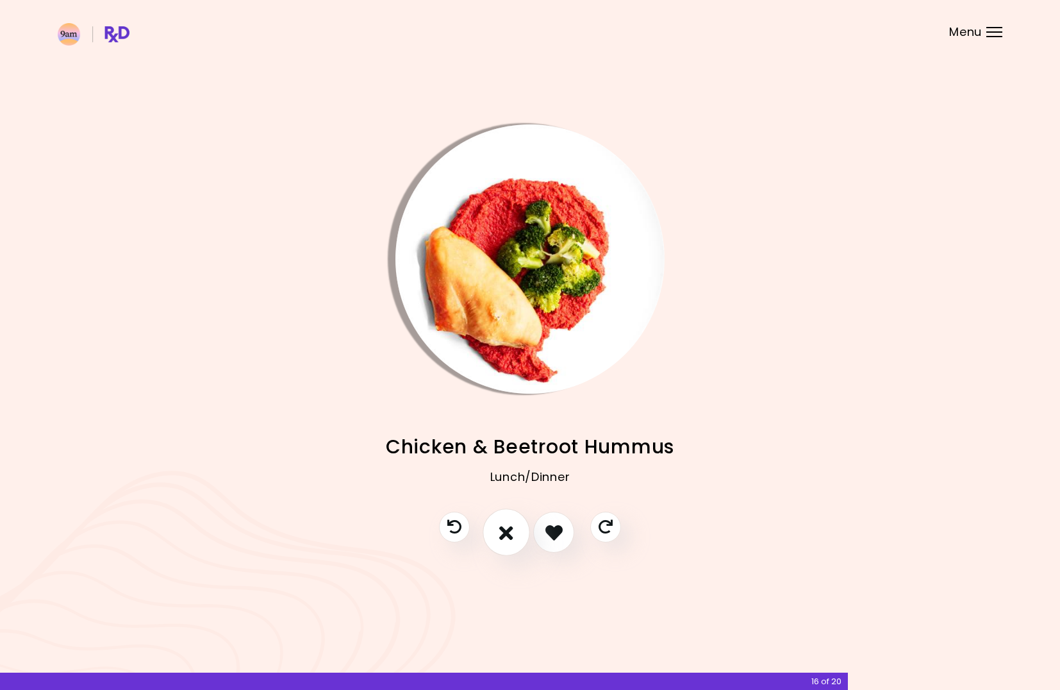
click at [505, 543] on button "I don't like this recipe" at bounding box center [506, 532] width 47 height 47
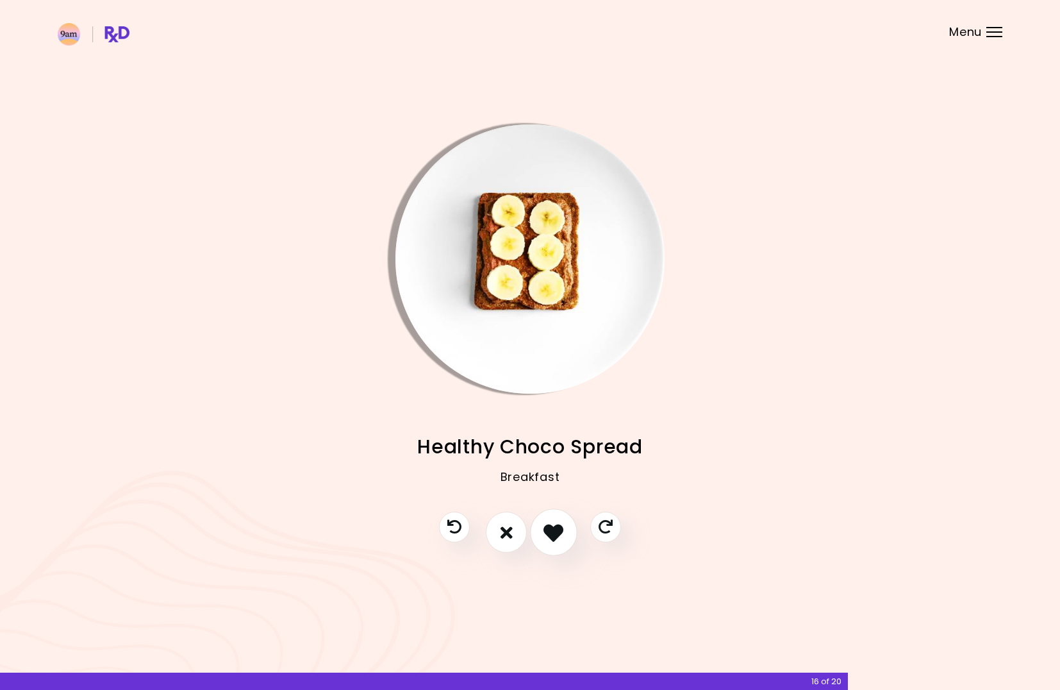
click at [563, 532] on icon "I like this recipe" at bounding box center [553, 532] width 20 height 20
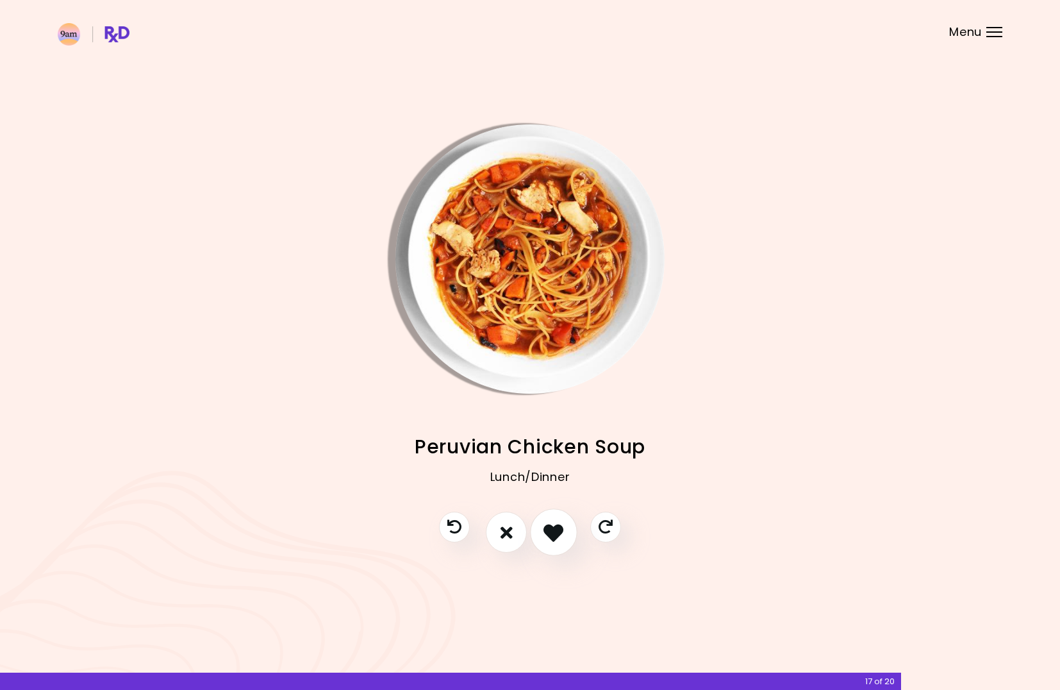
click at [553, 529] on icon "I like this recipe" at bounding box center [553, 532] width 20 height 20
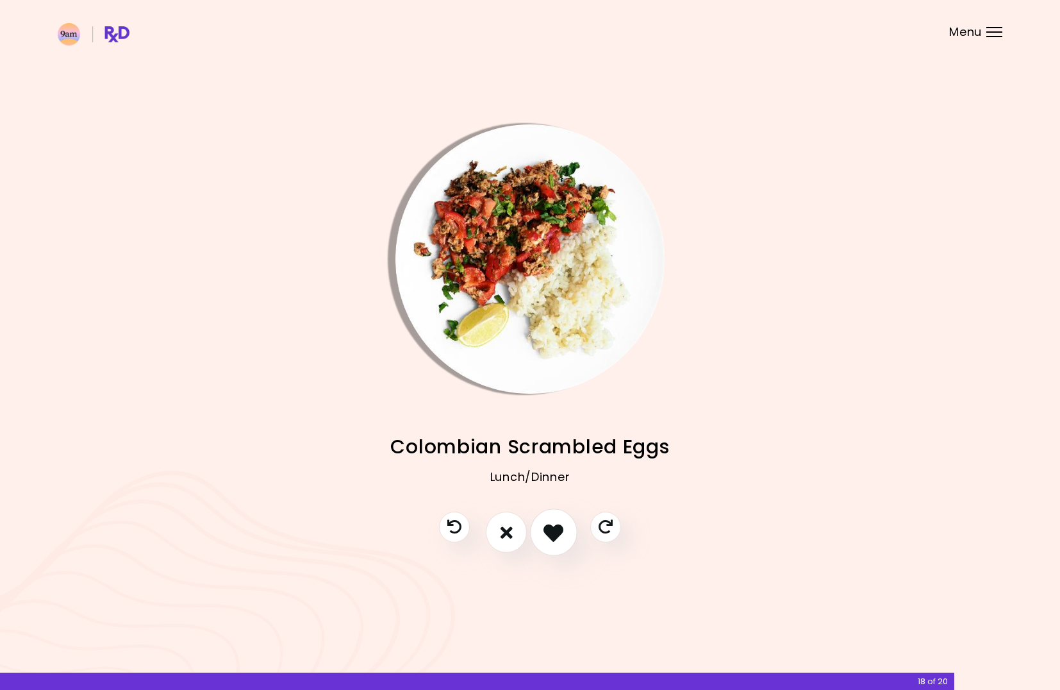
click at [553, 529] on icon "I like this recipe" at bounding box center [553, 532] width 20 height 20
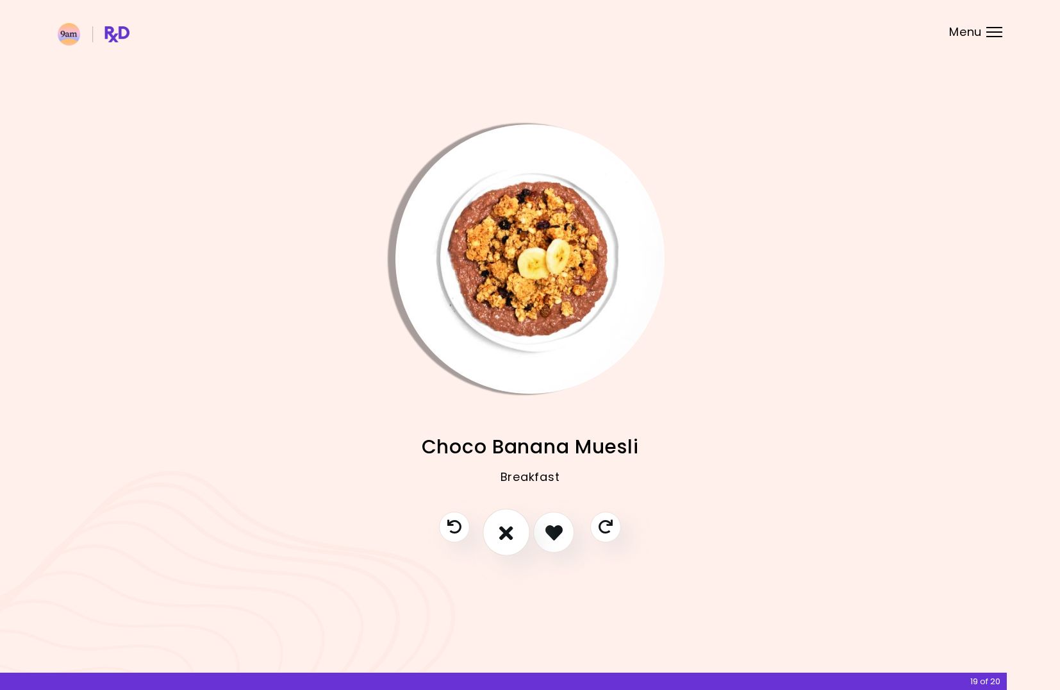
click at [513, 532] on button "I don't like this recipe" at bounding box center [506, 532] width 47 height 47
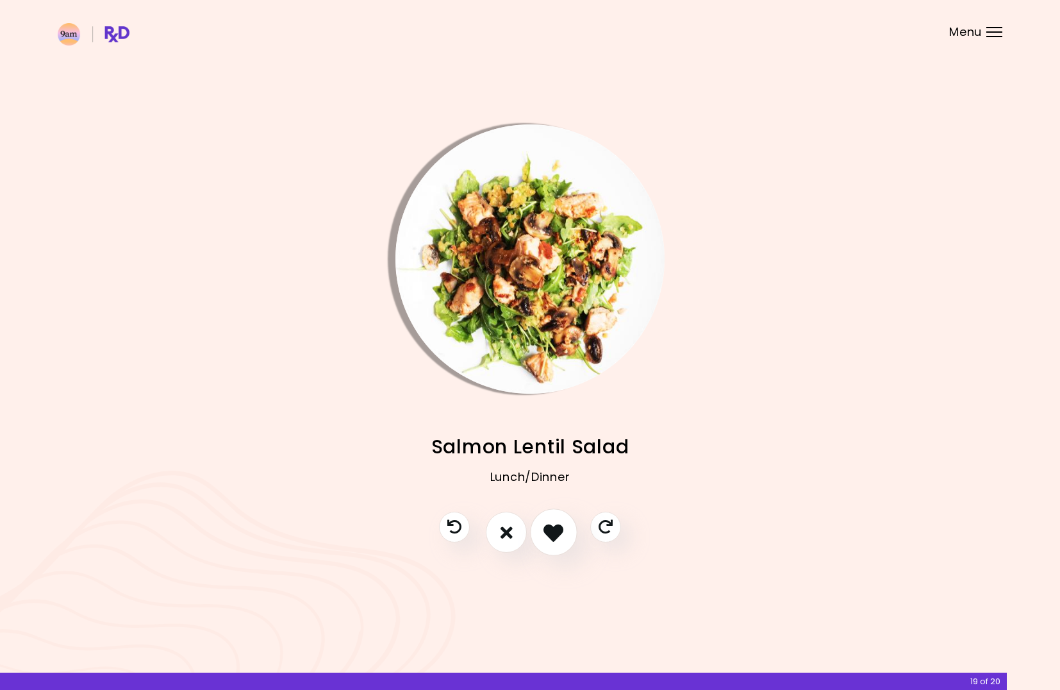
click at [563, 538] on icon "I like this recipe" at bounding box center [553, 532] width 20 height 20
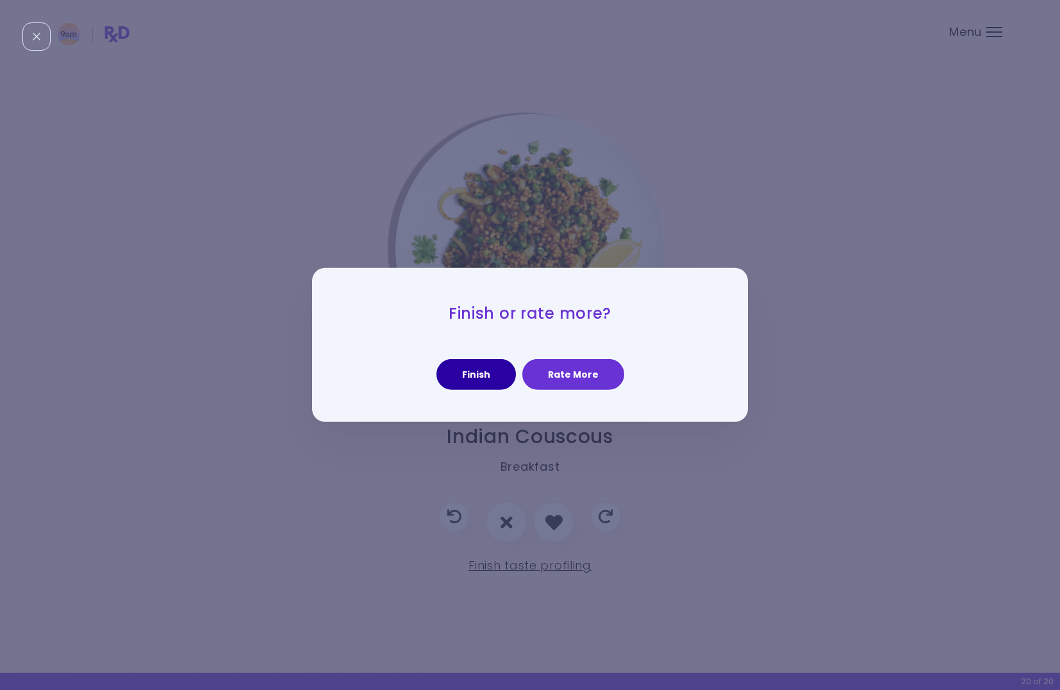
click at [485, 385] on button "Finish" at bounding box center [475, 374] width 79 height 31
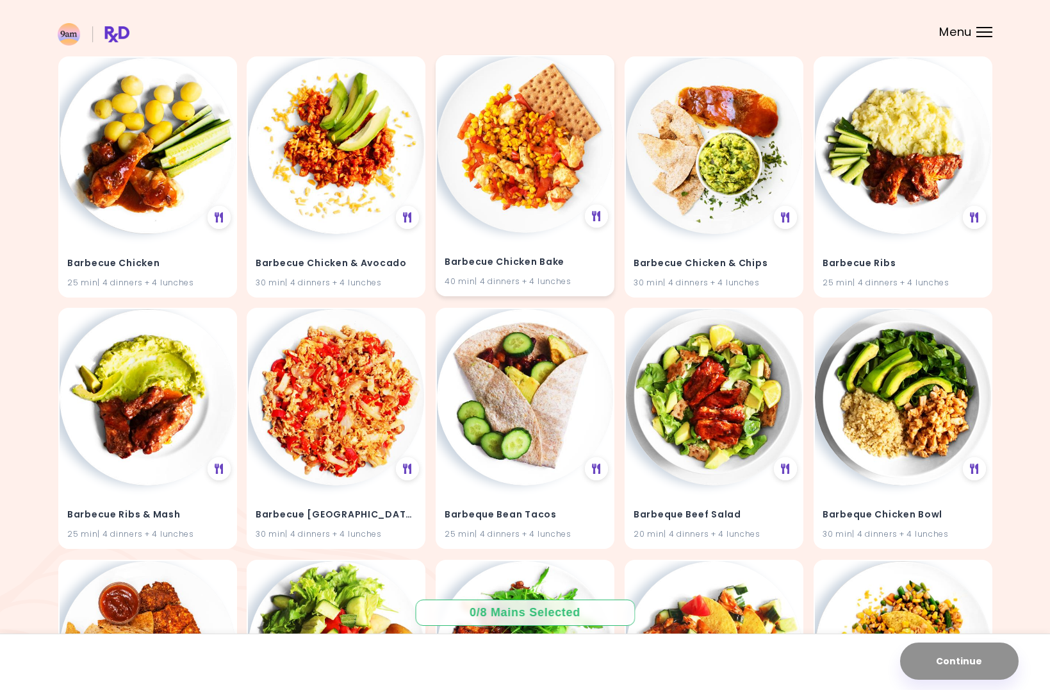
scroll to position [3923, 0]
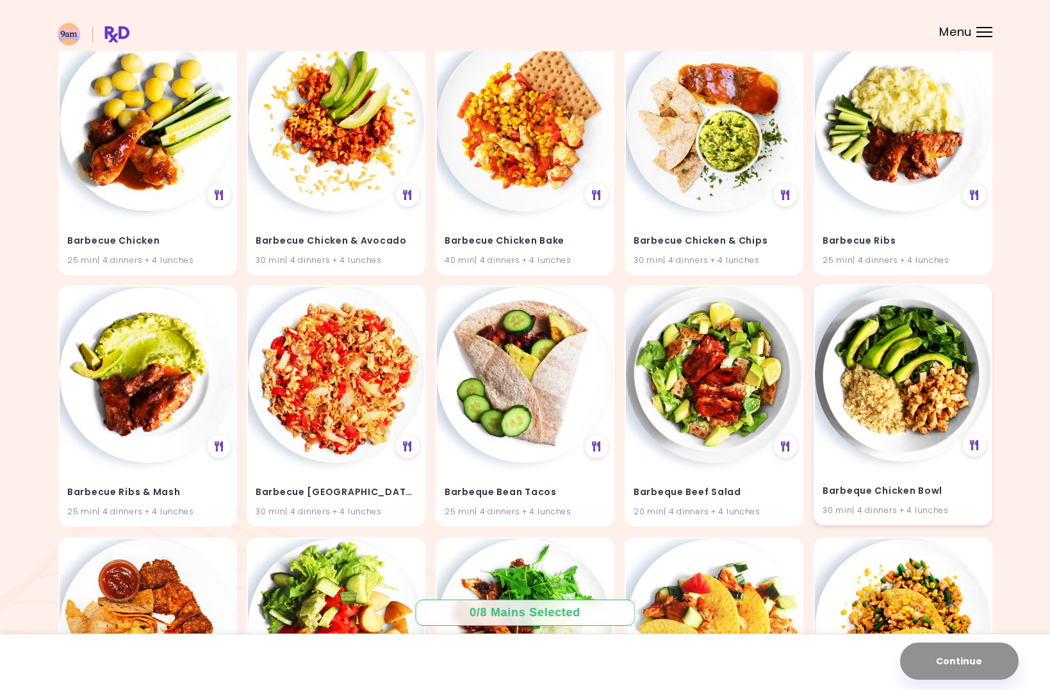
click at [869, 417] on img at bounding box center [903, 373] width 176 height 176
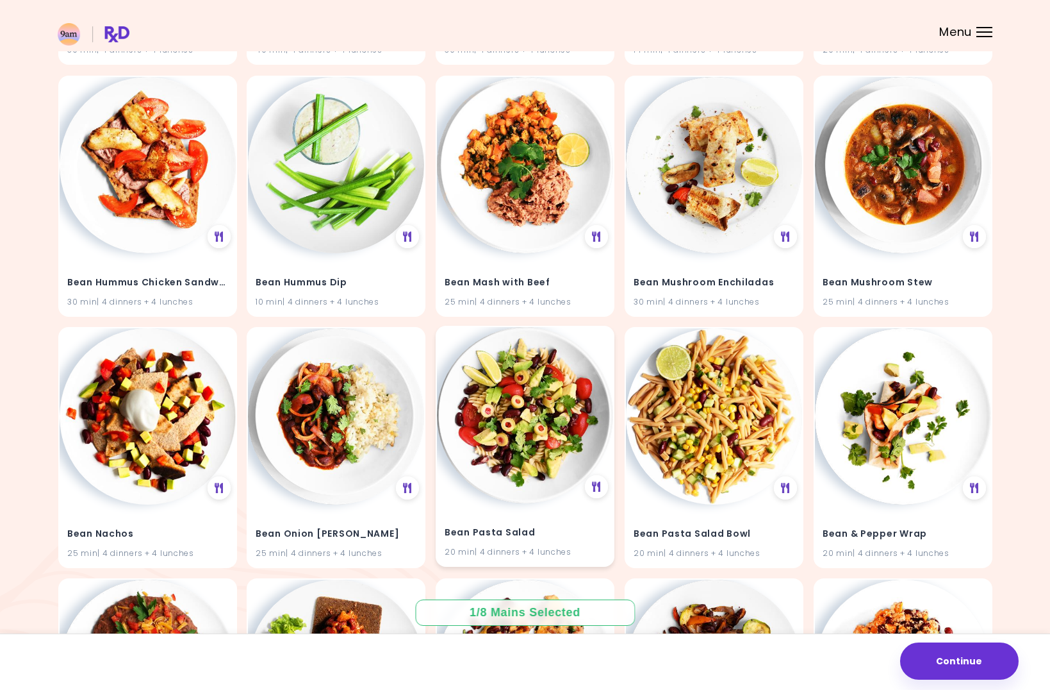
scroll to position [5974, 0]
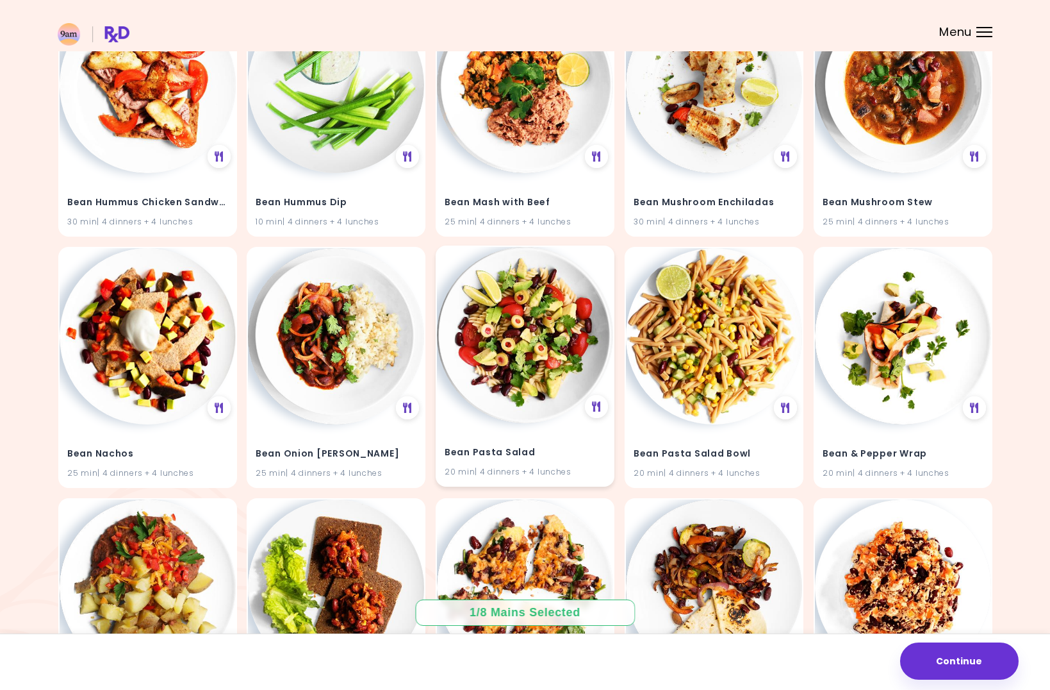
click at [490, 453] on h4 "Bean Pasta Salad" at bounding box center [525, 452] width 161 height 21
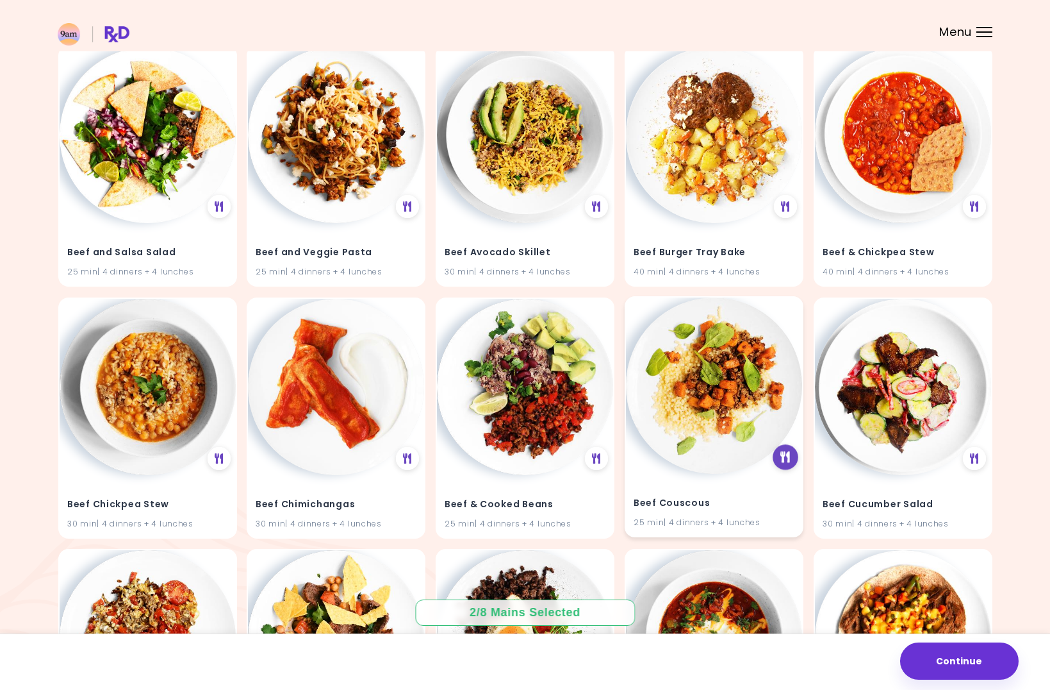
scroll to position [7441, 0]
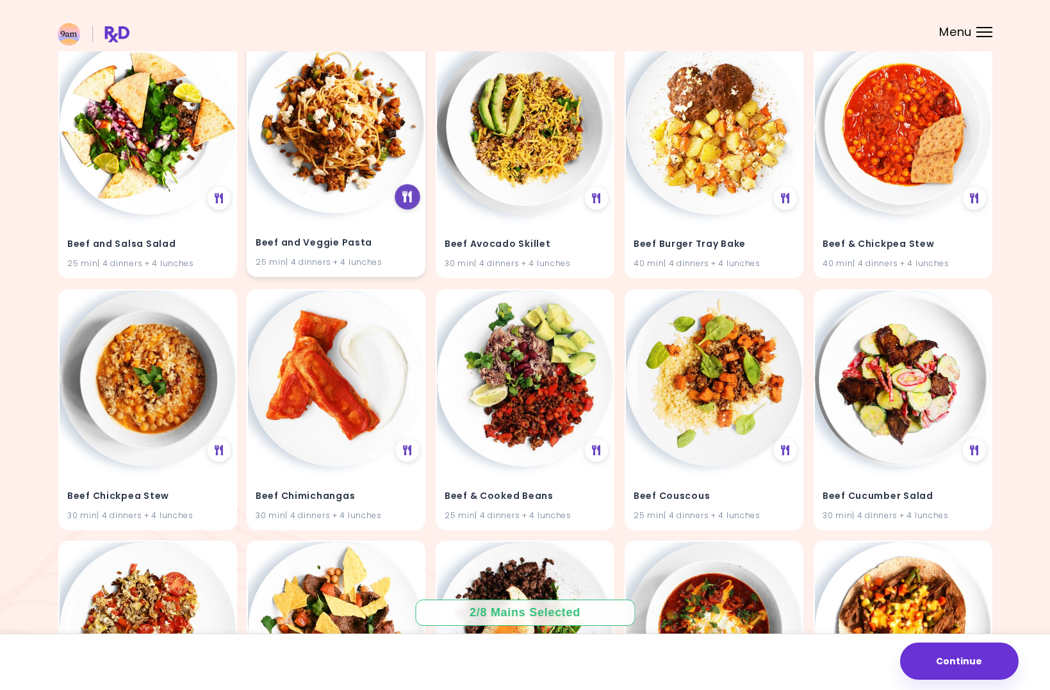
click at [404, 206] on div at bounding box center [408, 197] width 26 height 26
